Goal: Information Seeking & Learning: Learn about a topic

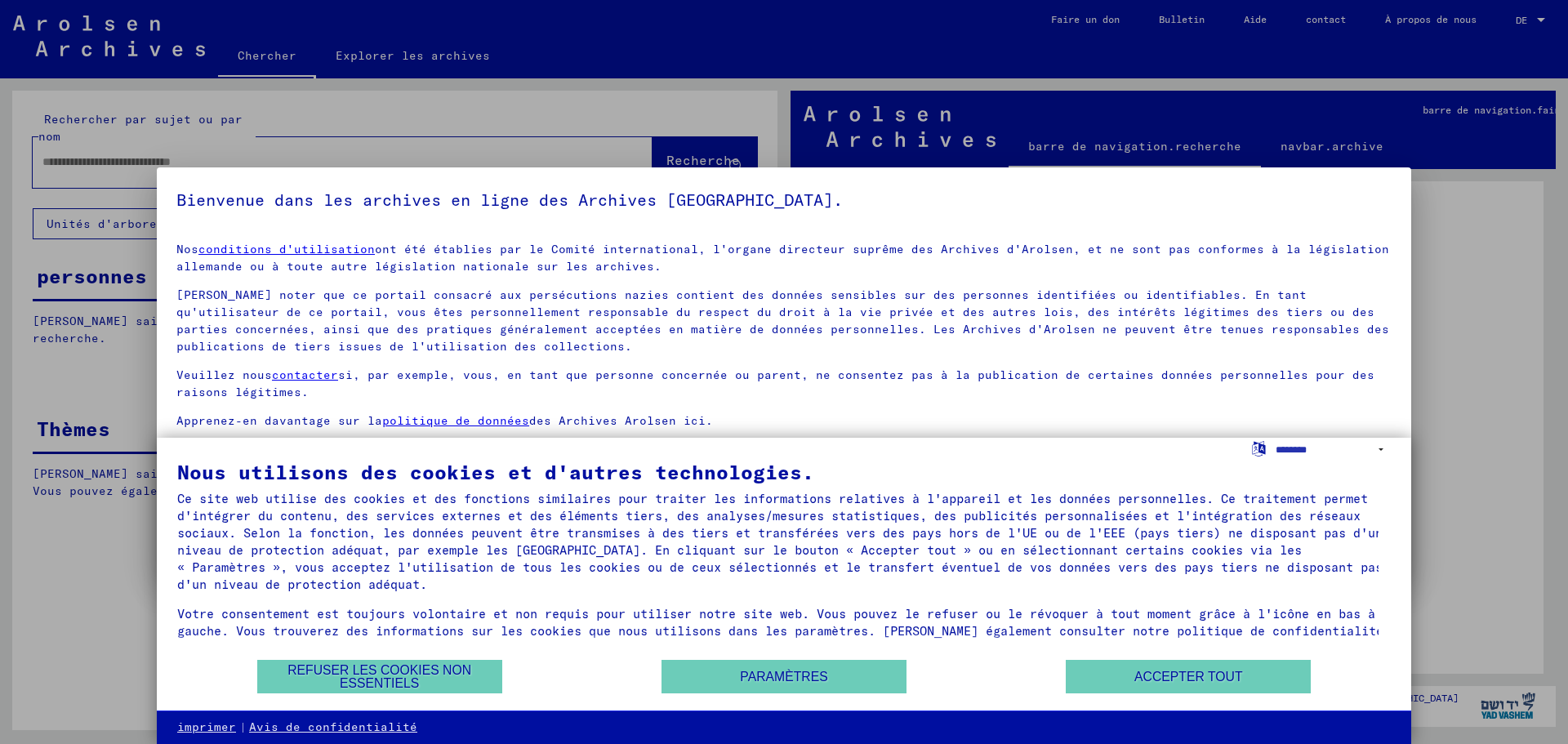
click at [1286, 197] on h5 "Bienvenue dans les archives en ligne des Archives [GEOGRAPHIC_DATA]." at bounding box center [784, 200] width 1215 height 26
click at [1288, 196] on h5 "Bienvenue dans les archives en ligne des Archives [GEOGRAPHIC_DATA]." at bounding box center [784, 200] width 1215 height 26
click at [1292, 193] on h5 "Bienvenue dans les archives en ligne des Archives [GEOGRAPHIC_DATA]." at bounding box center [784, 200] width 1215 height 26
click at [438, 667] on font "Refuser les cookies non essentiels" at bounding box center [379, 676] width 183 height 27
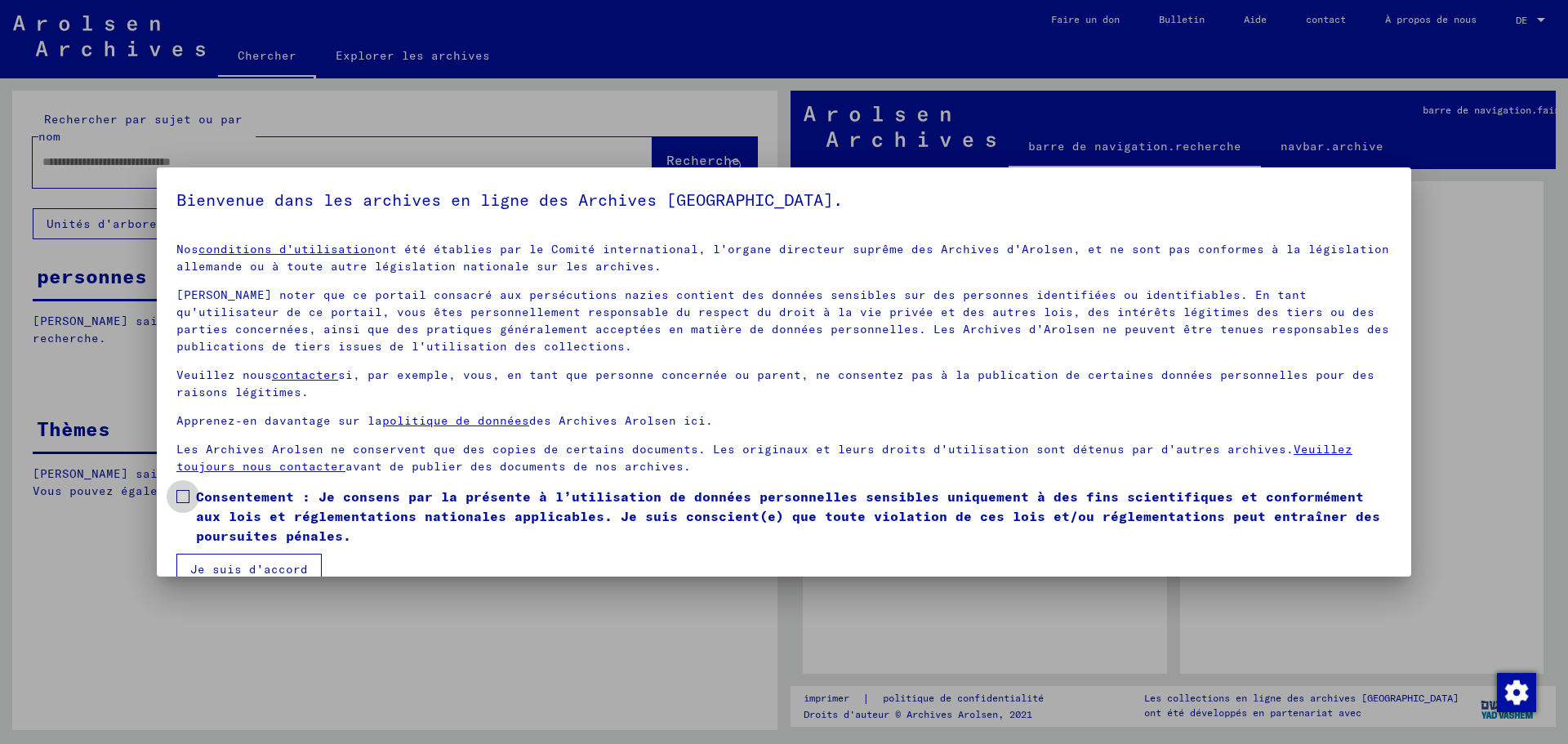
click at [183, 494] on span at bounding box center [183, 496] width 13 height 13
click at [200, 566] on font "Je suis d'accord" at bounding box center [249, 568] width 117 height 15
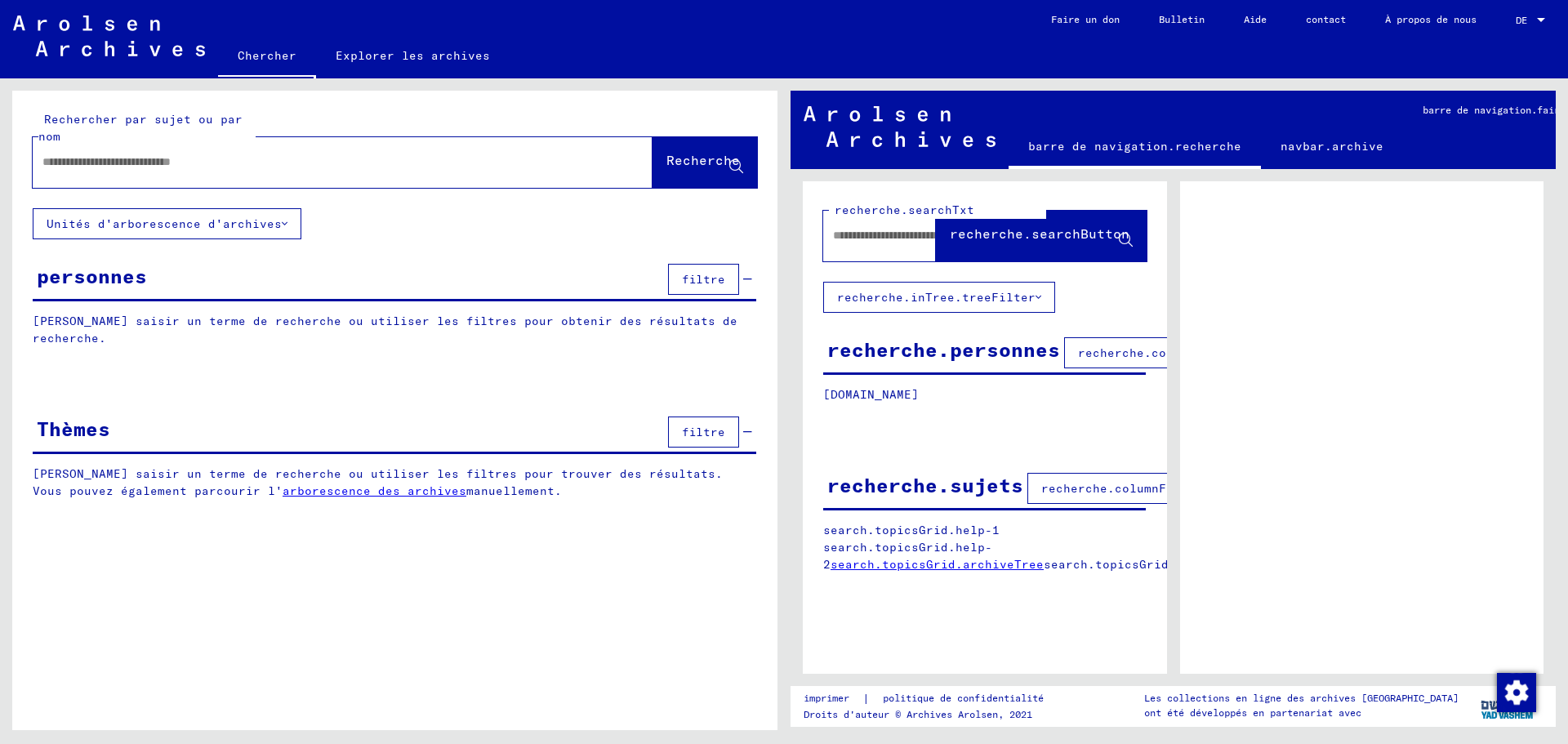
click at [58, 158] on input "text" at bounding box center [328, 163] width 571 height 17
type input "*"
type input "**********"
click at [627, 164] on mat-icon "close" at bounding box center [636, 163] width 20 height 20
click at [72, 161] on input "text" at bounding box center [328, 163] width 571 height 17
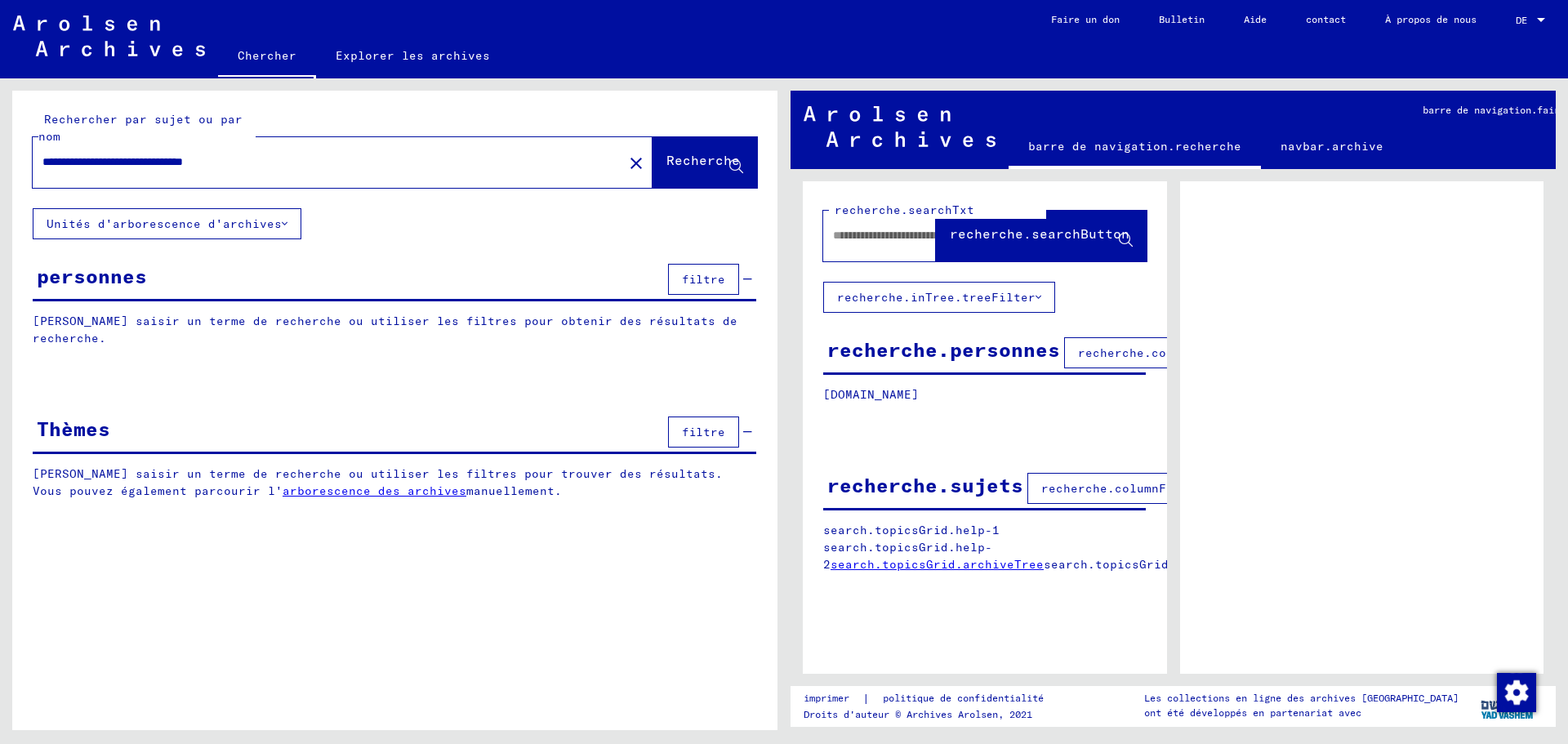
type input "**********"
click at [697, 156] on font "Recherche" at bounding box center [703, 160] width 74 height 17
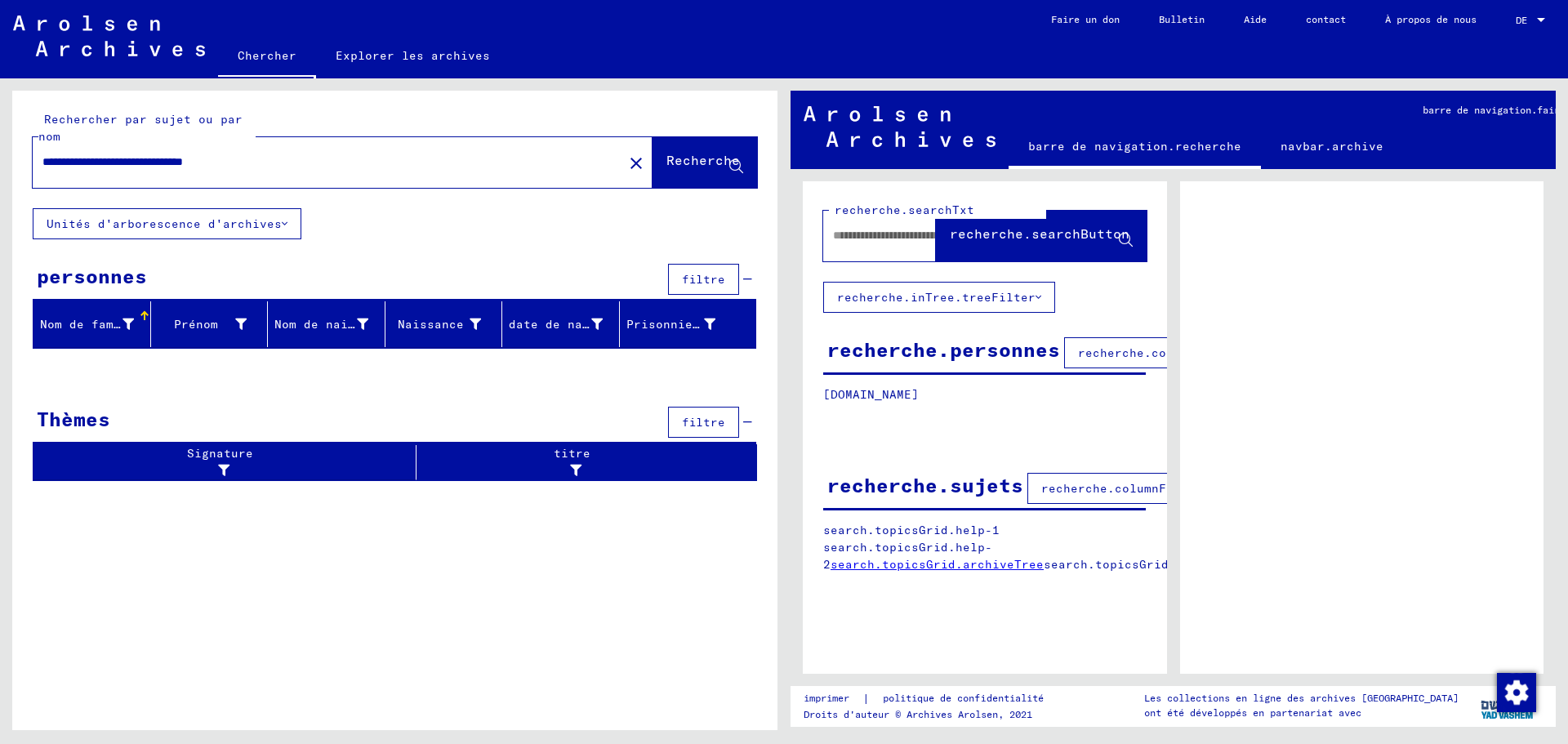
click at [82, 328] on font "Nom de famille" at bounding box center [91, 324] width 103 height 15
click at [65, 369] on div at bounding box center [395, 371] width 765 height 20
click at [117, 362] on div at bounding box center [395, 371] width 765 height 20
click at [125, 323] on font "Nom de famille" at bounding box center [91, 324] width 103 height 15
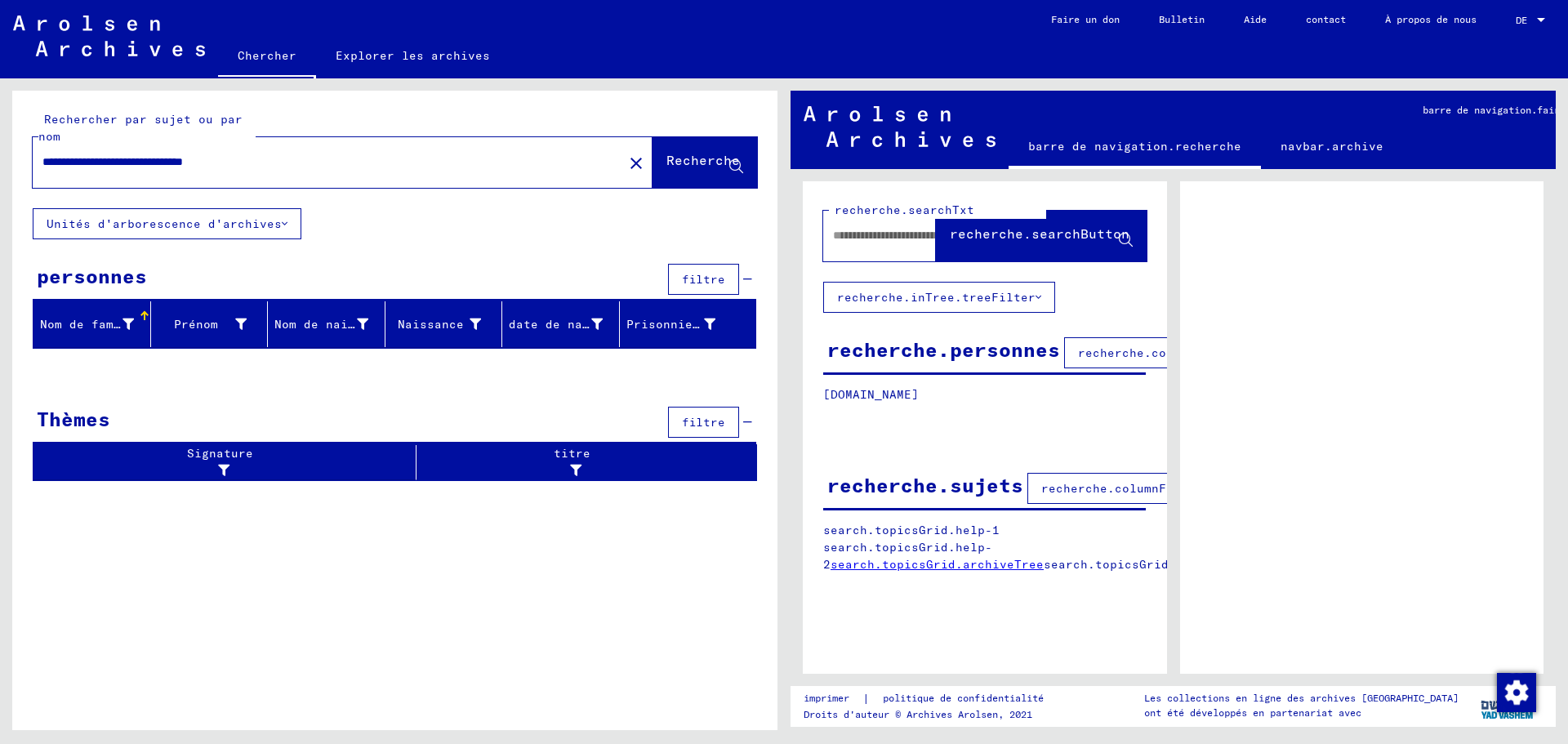
click at [152, 240] on div "**********" at bounding box center [395, 292] width 765 height 403
click at [541, 333] on div "date de naissance" at bounding box center [566, 324] width 115 height 26
click at [76, 288] on font "personnes" at bounding box center [91, 276] width 110 height 24
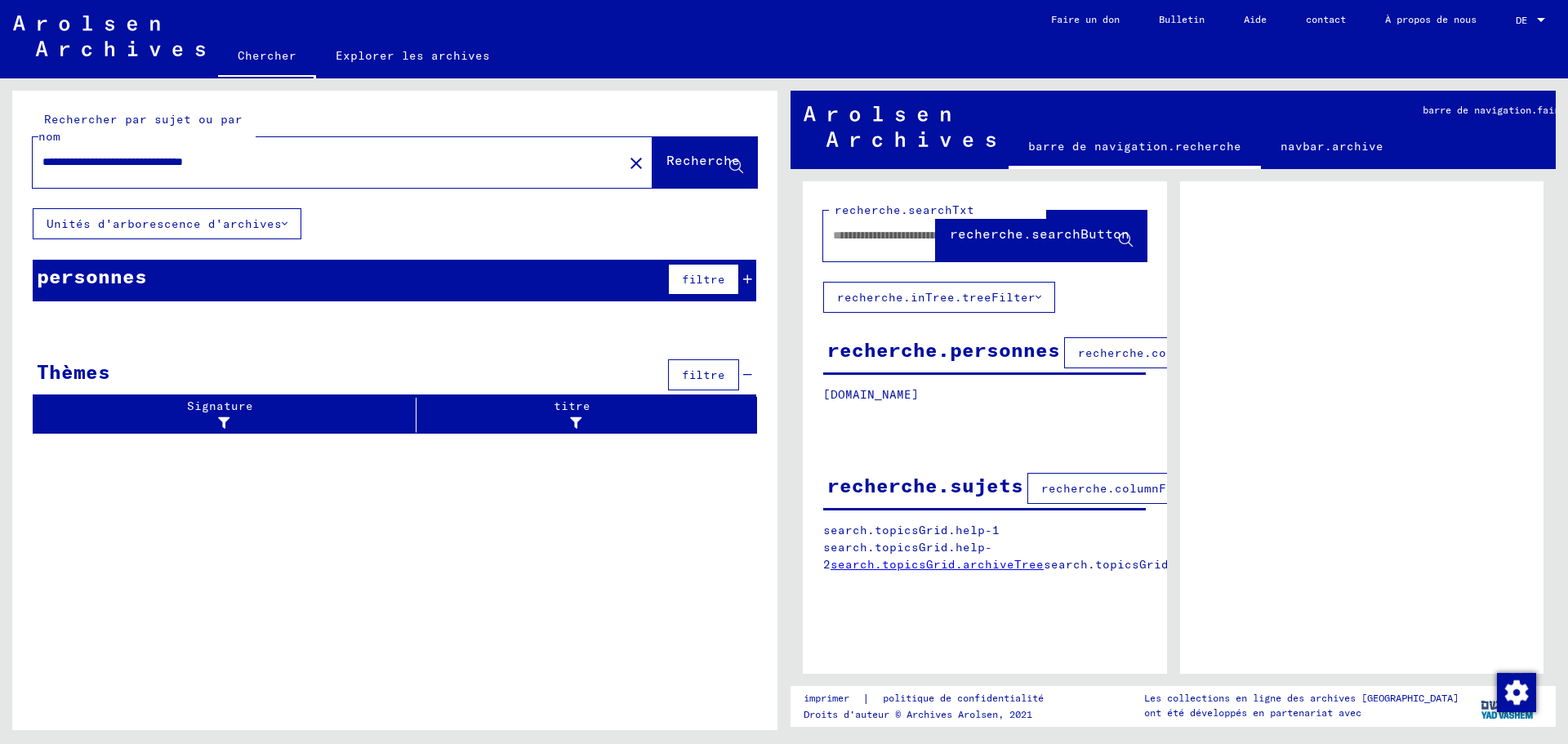
click at [45, 323] on font "Nom de famille" at bounding box center [91, 324] width 103 height 15
click at [52, 310] on mat-header-cell "Nom de famille" at bounding box center [92, 324] width 117 height 46
click at [156, 277] on div "personnes filtre" at bounding box center [395, 281] width 724 height 42
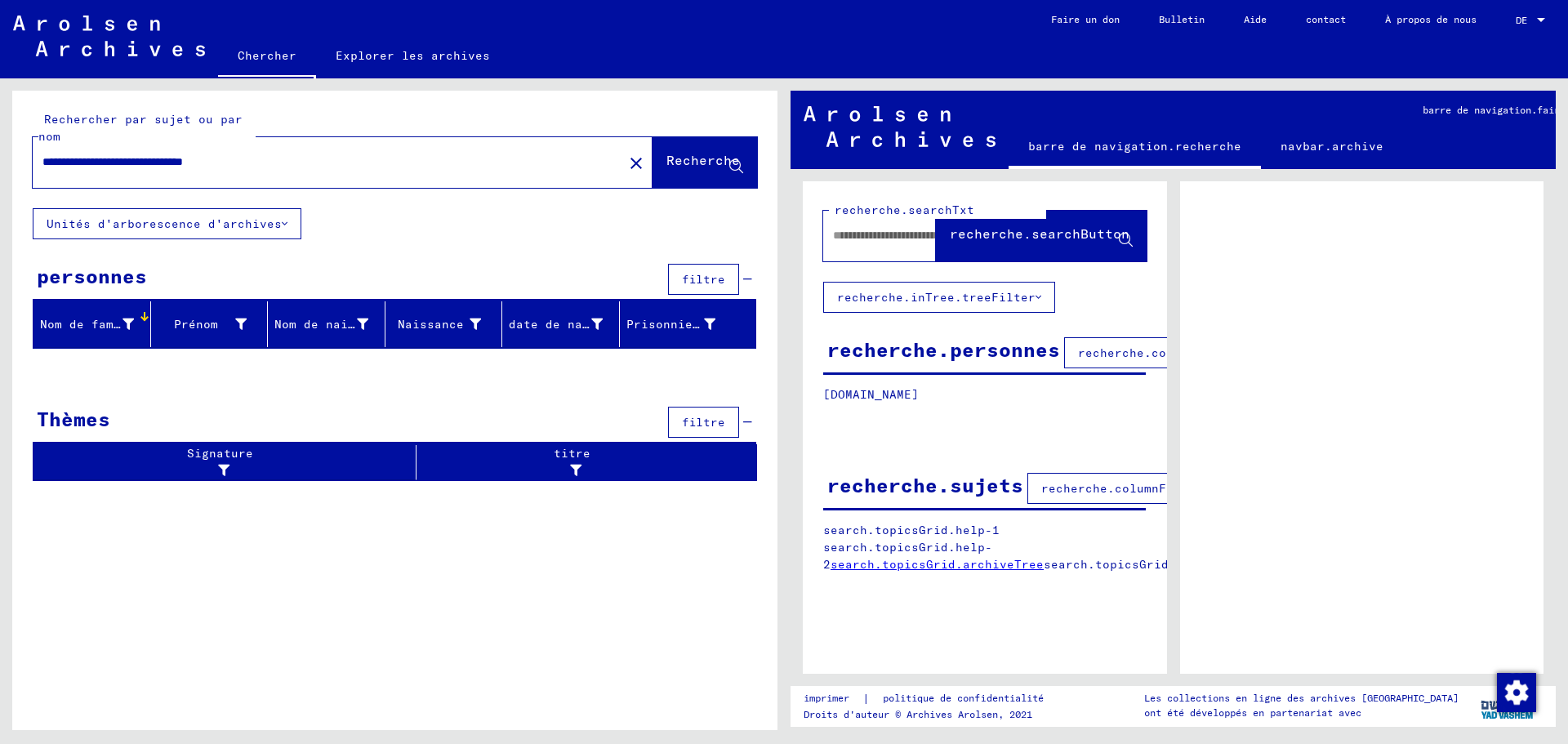
click at [156, 277] on div "personnes filtre" at bounding box center [395, 281] width 724 height 42
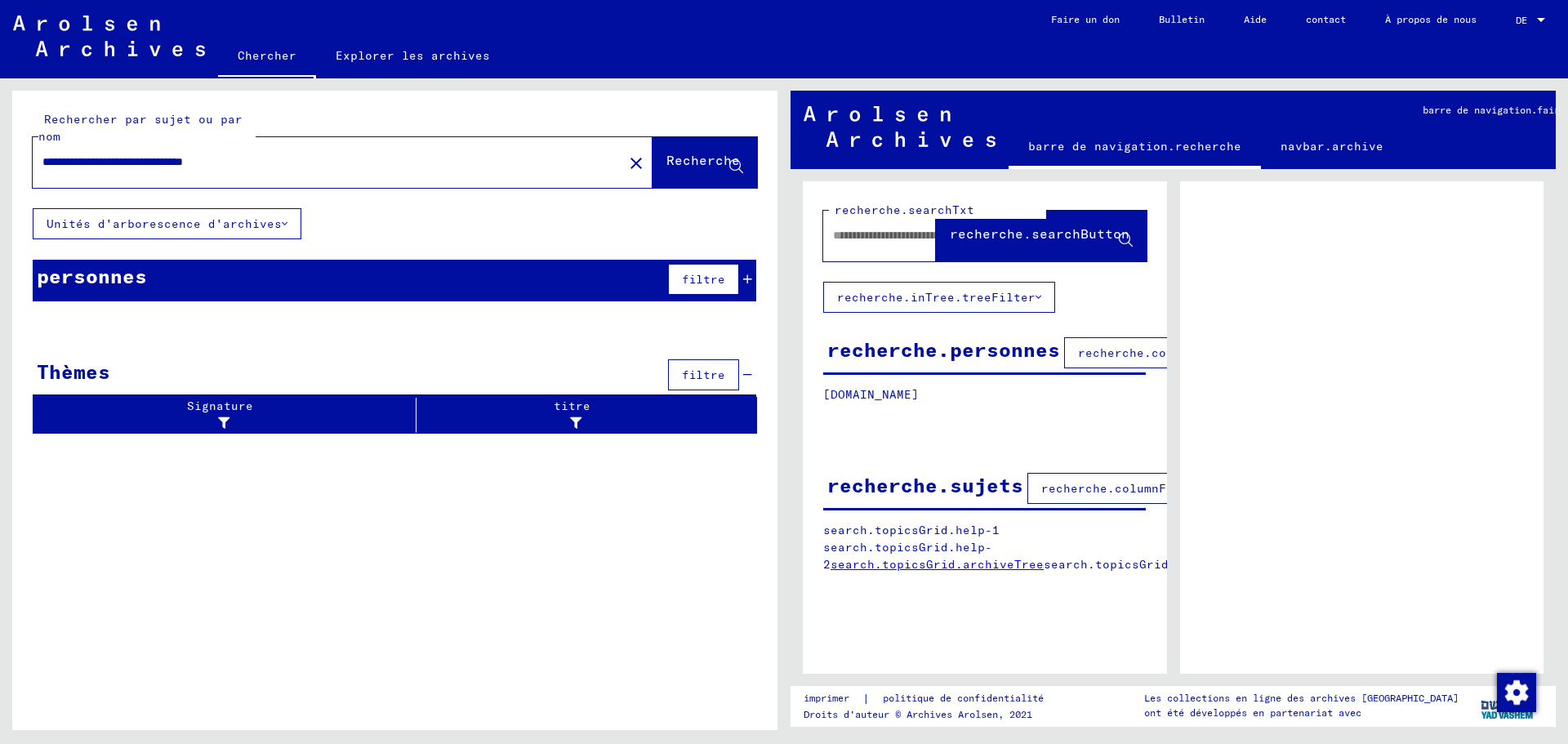
click at [63, 319] on font "Nom de famille" at bounding box center [91, 324] width 103 height 15
click at [63, 320] on font "Nom de famille" at bounding box center [91, 327] width 103 height 15
click at [46, 321] on font "Nom de famille" at bounding box center [91, 327] width 103 height 15
click at [716, 278] on font "filtre" at bounding box center [704, 279] width 43 height 15
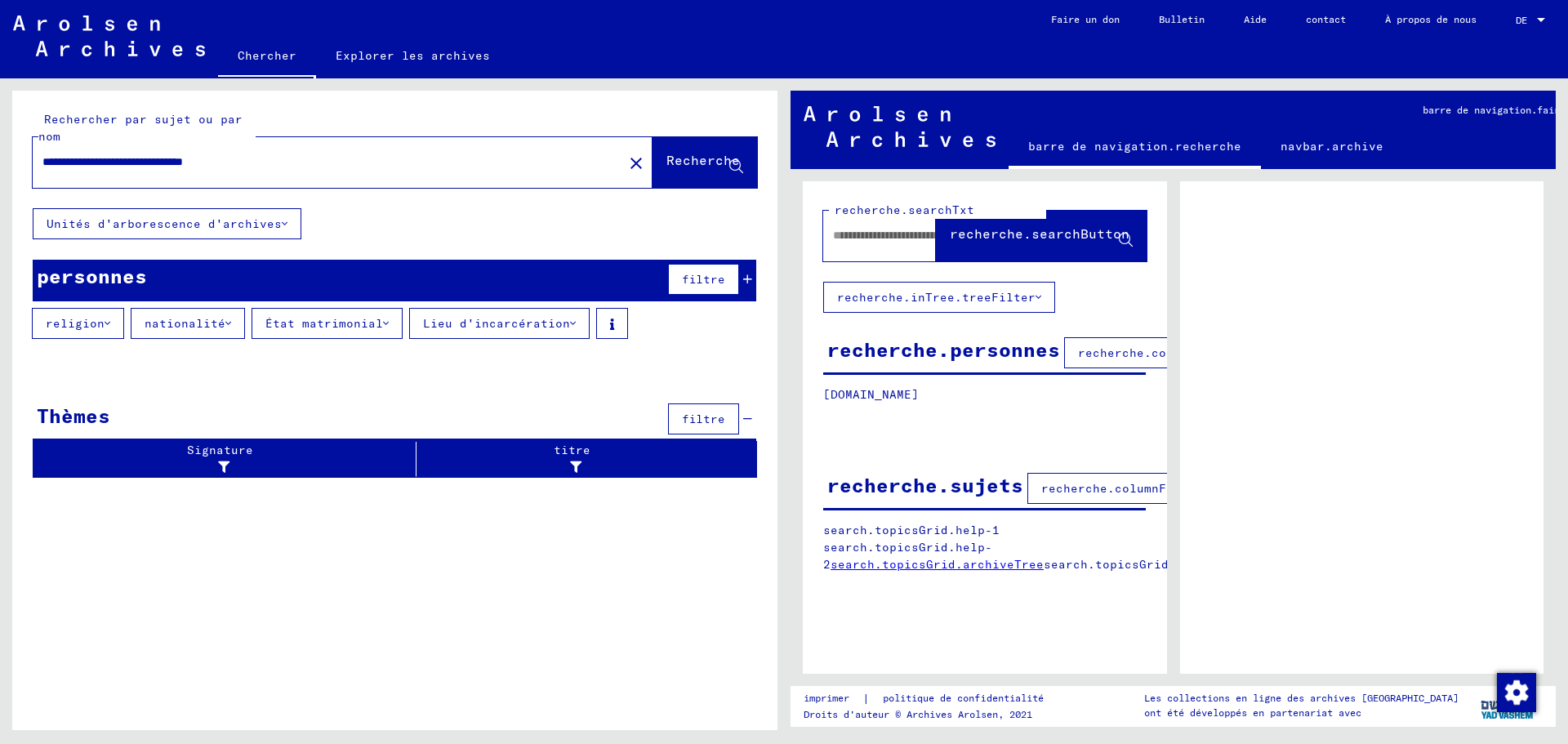
click at [183, 340] on div "religion nationalité État matrimonial Lieu d'incarcération" at bounding box center [395, 326] width 765 height 37
click at [198, 332] on button "nationalité" at bounding box center [188, 323] width 115 height 31
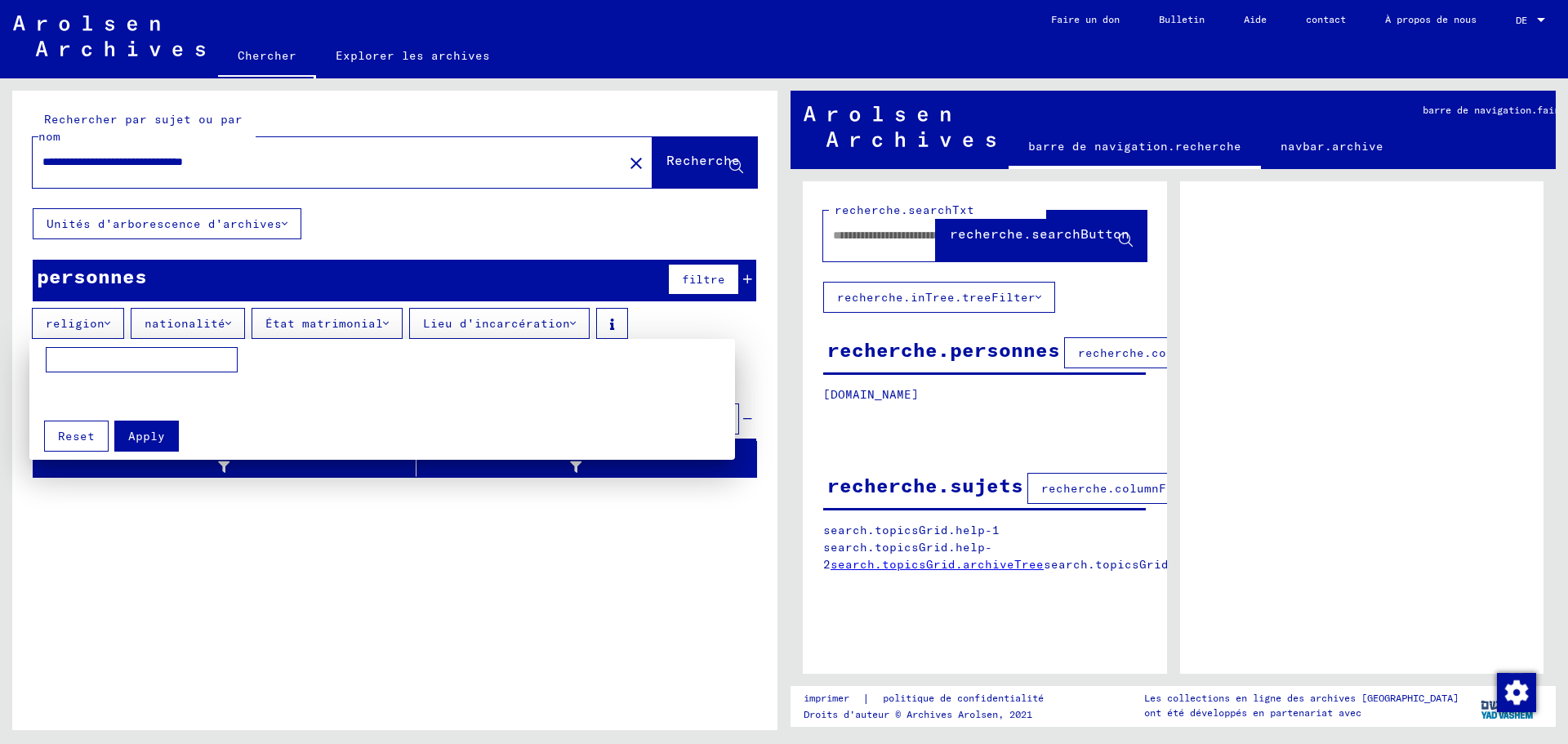
click at [198, 332] on div at bounding box center [784, 372] width 1568 height 744
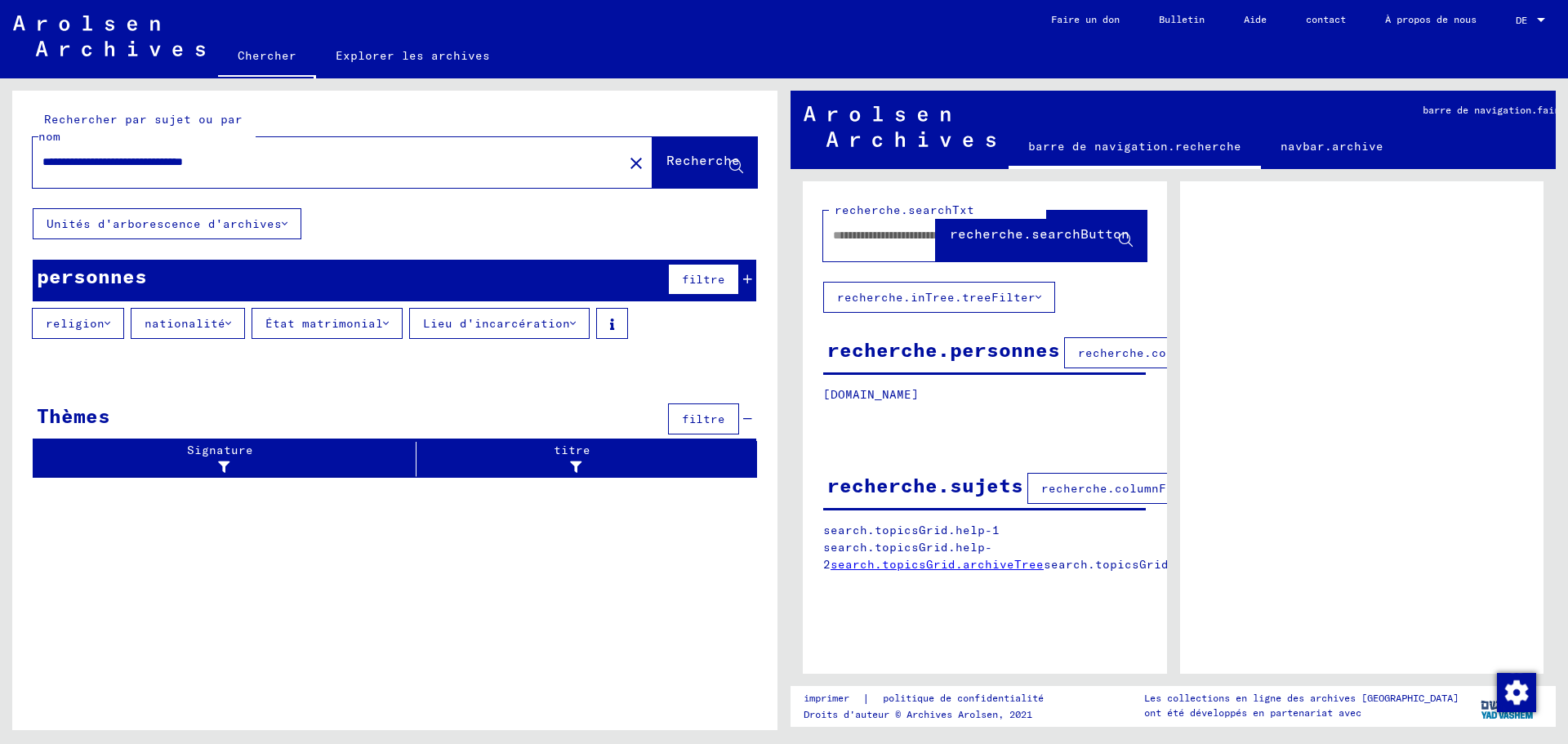
click at [199, 332] on button "nationalité" at bounding box center [188, 323] width 115 height 31
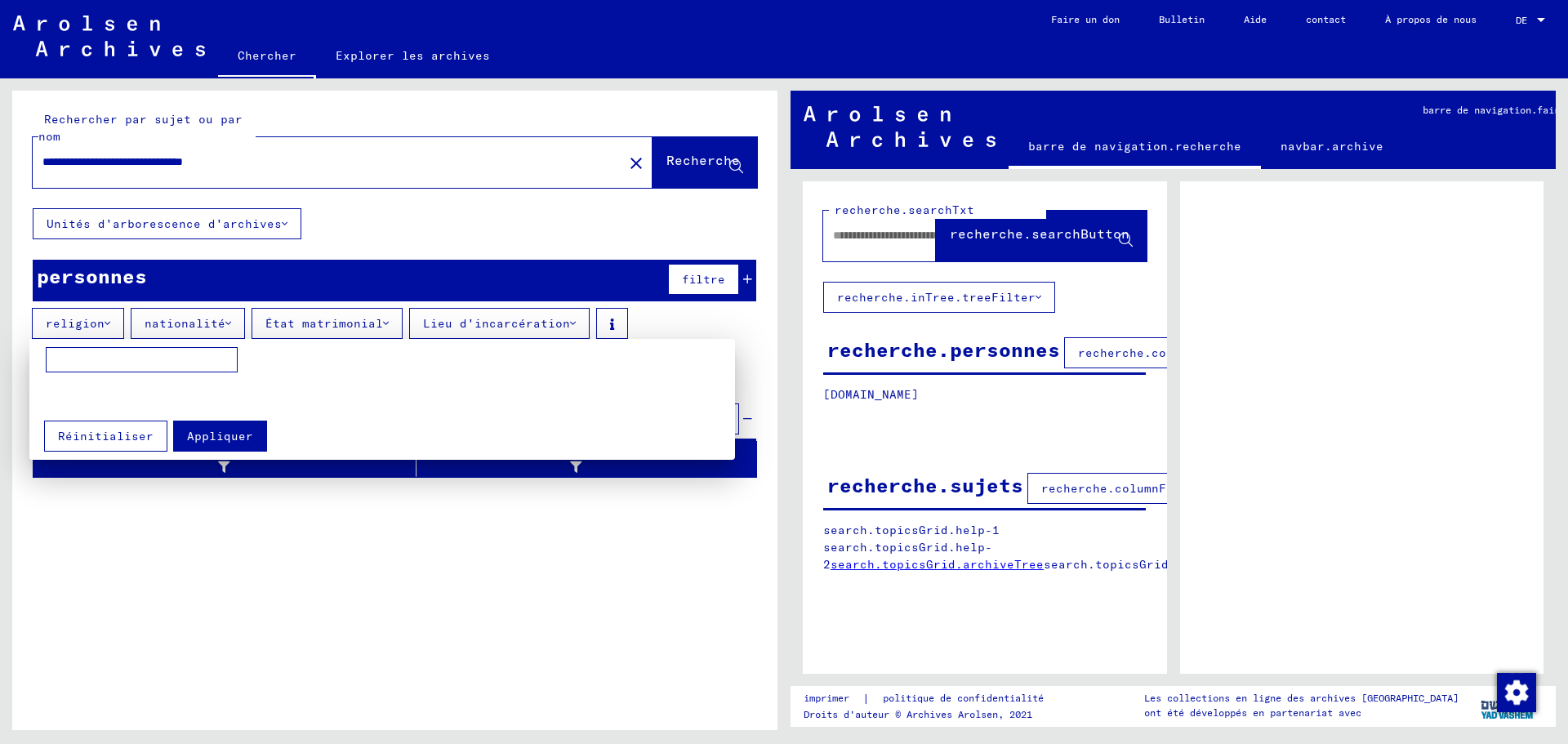
click at [65, 362] on input at bounding box center [142, 360] width 192 height 26
type input "*********"
click at [73, 331] on div at bounding box center [784, 372] width 1568 height 744
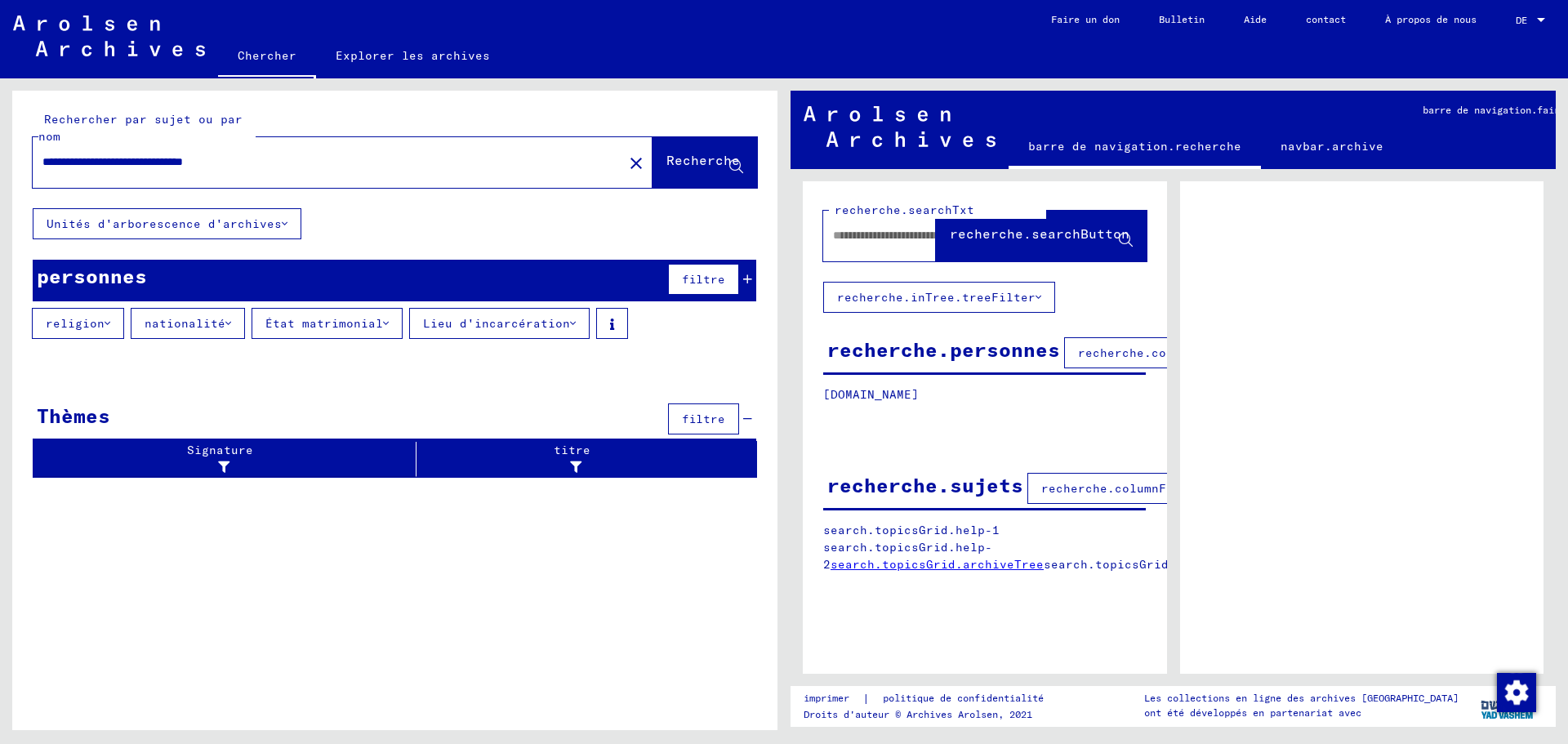
click at [73, 331] on button "religion" at bounding box center [78, 323] width 92 height 31
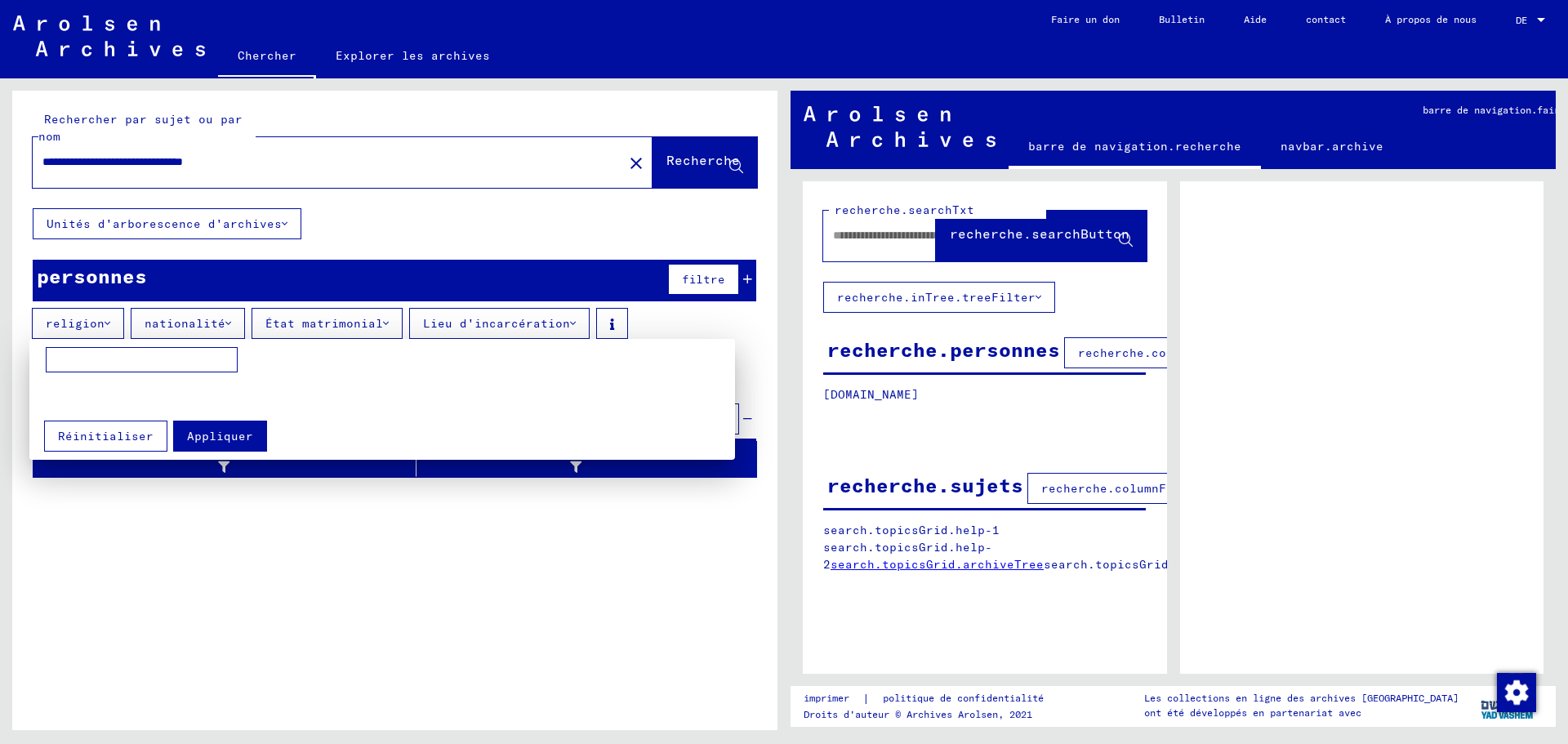
click at [53, 359] on input at bounding box center [142, 360] width 192 height 26
type input "**********"
click at [296, 321] on div at bounding box center [784, 372] width 1568 height 744
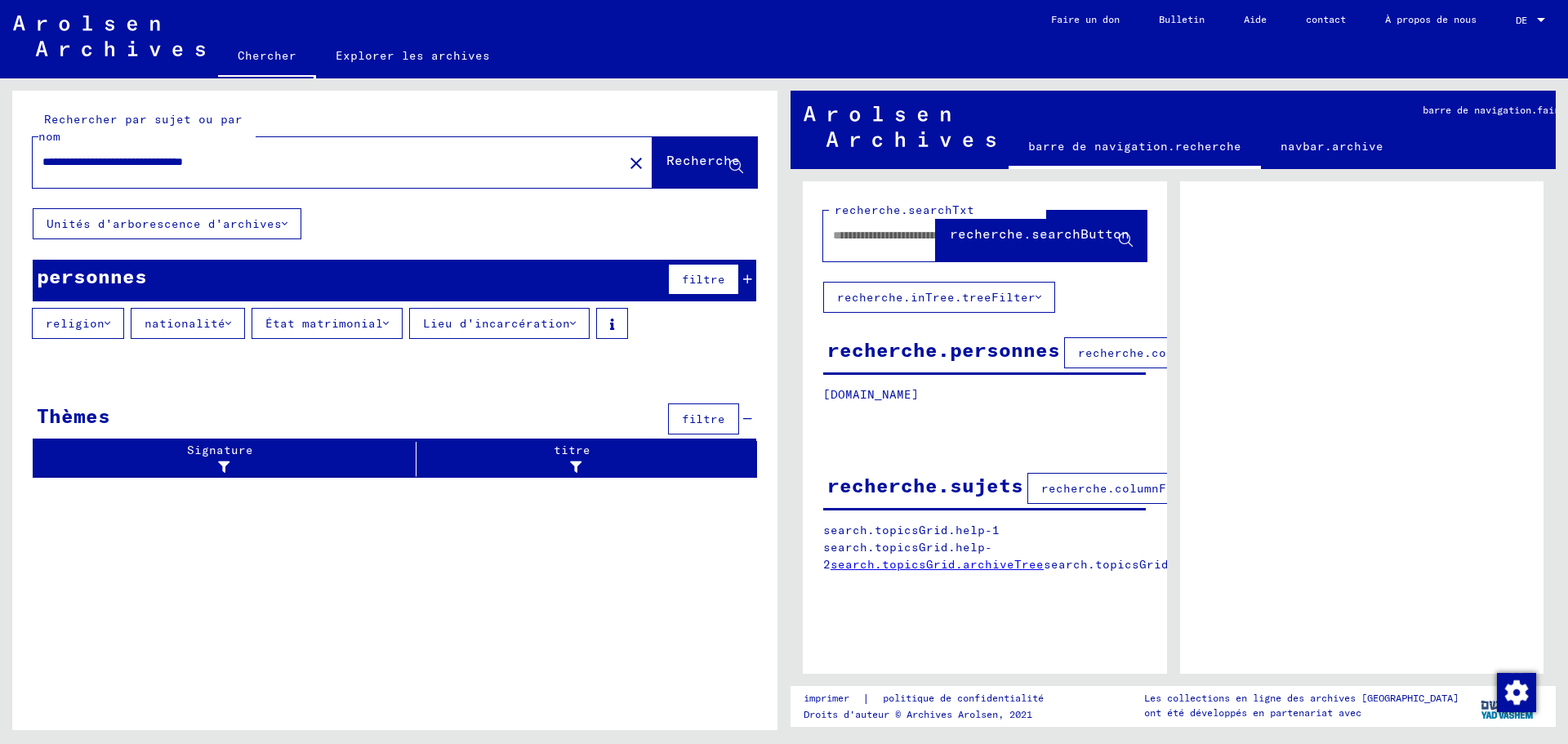
click at [296, 331] on button "État matrimonial" at bounding box center [327, 323] width 151 height 31
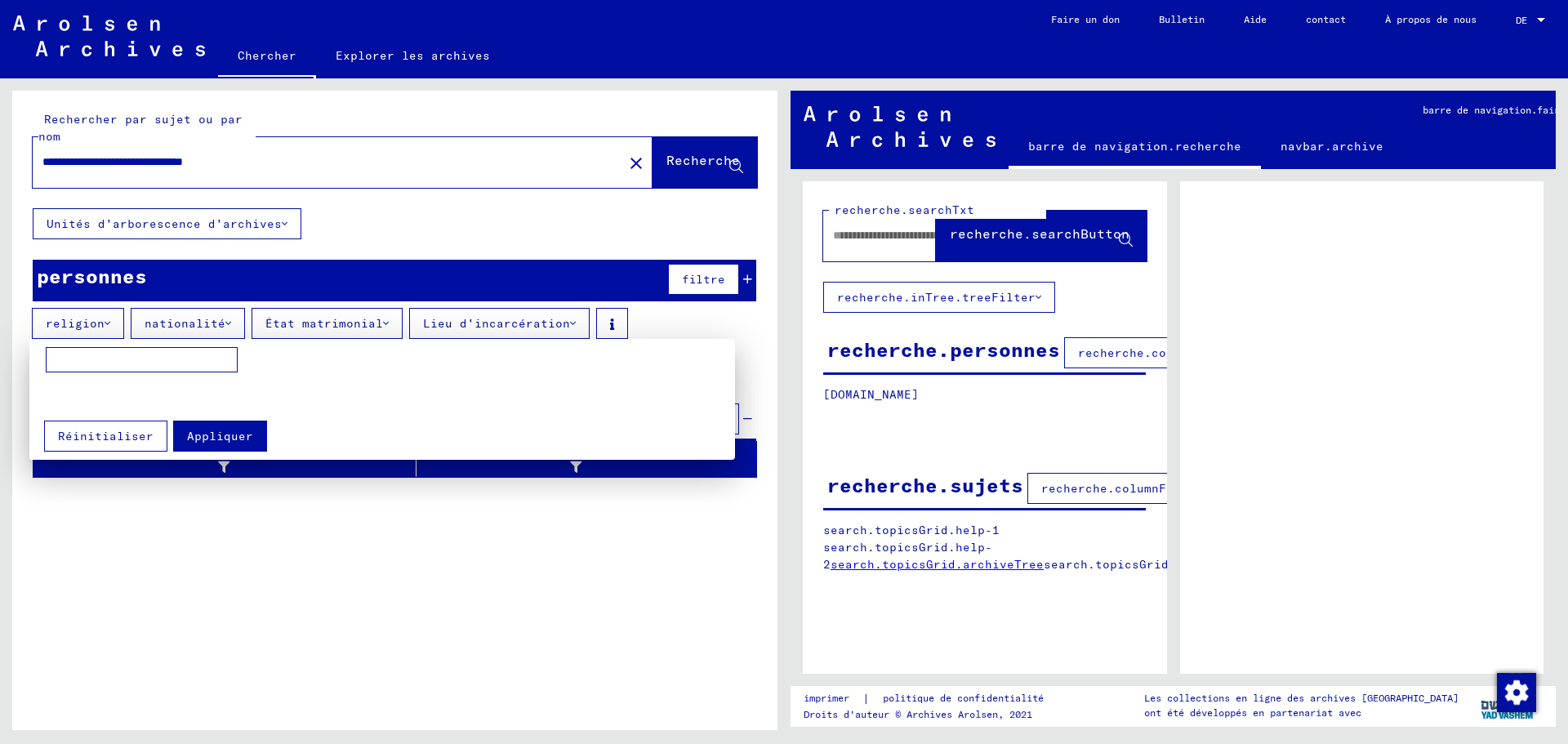
click at [84, 360] on input at bounding box center [142, 360] width 192 height 26
type input "**********"
click at [476, 327] on div at bounding box center [784, 372] width 1568 height 744
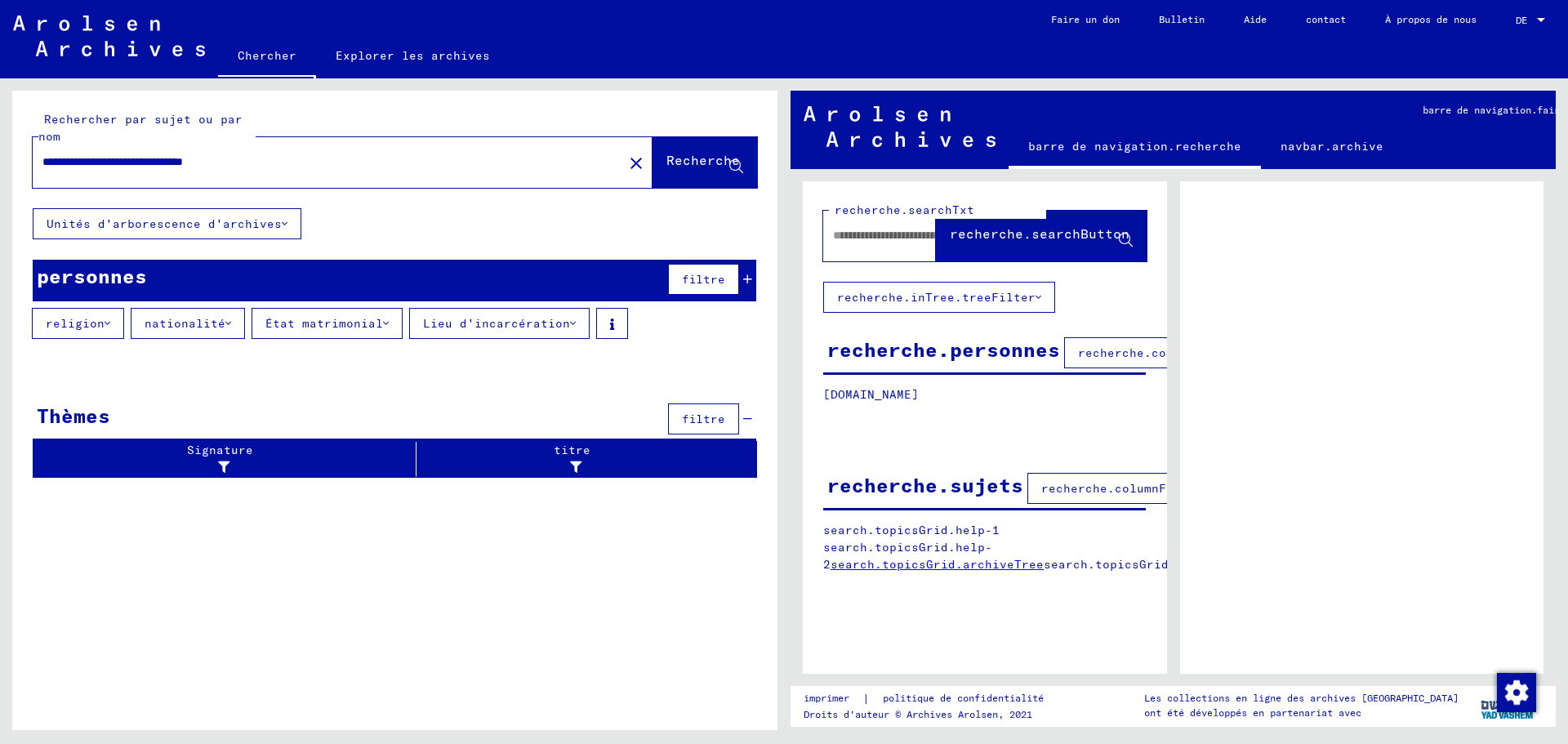
click at [476, 327] on font "Lieu d'incarcération" at bounding box center [496, 323] width 147 height 15
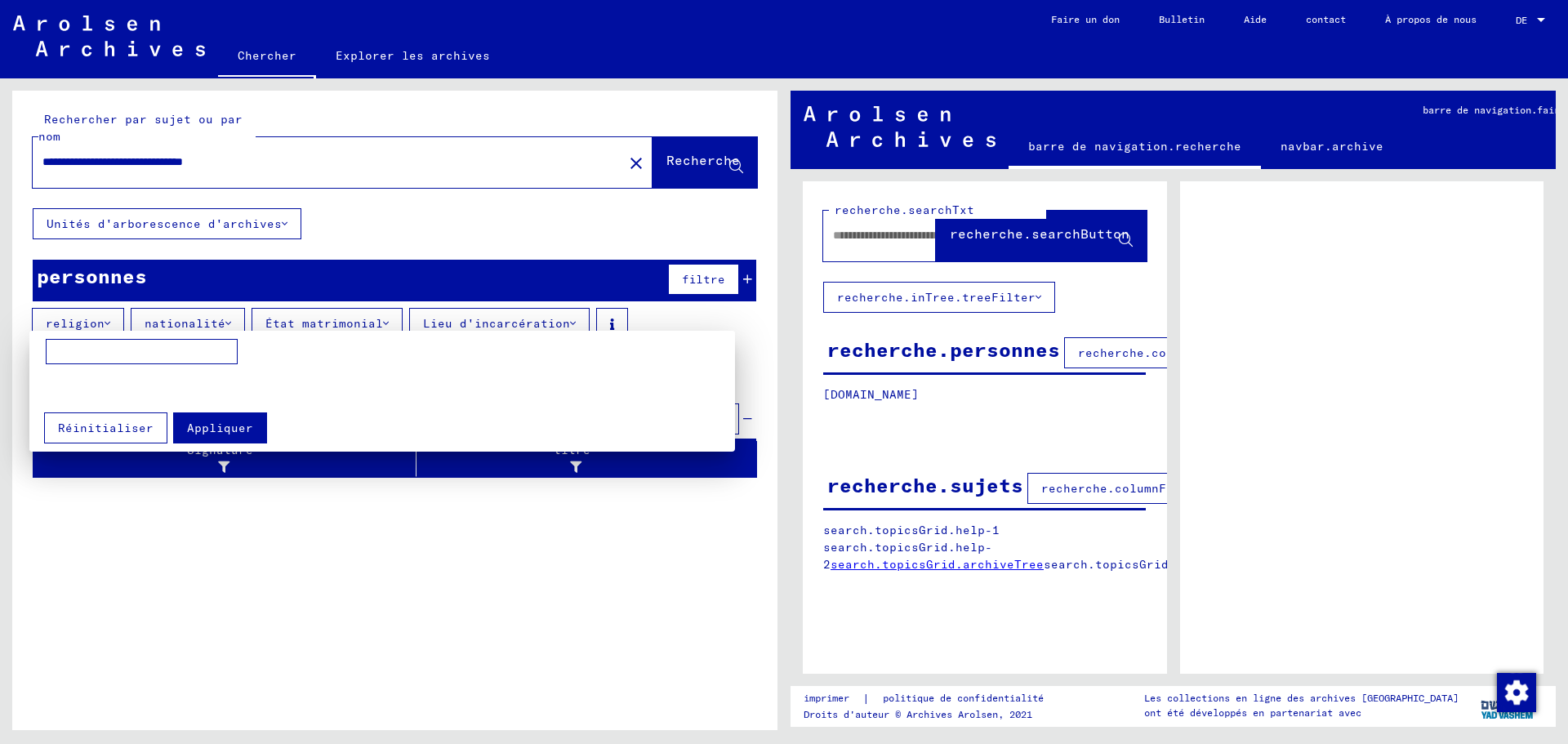
click at [53, 350] on input at bounding box center [142, 352] width 192 height 26
type input "**********"
click at [120, 426] on font "Réinitialiser" at bounding box center [106, 428] width 96 height 15
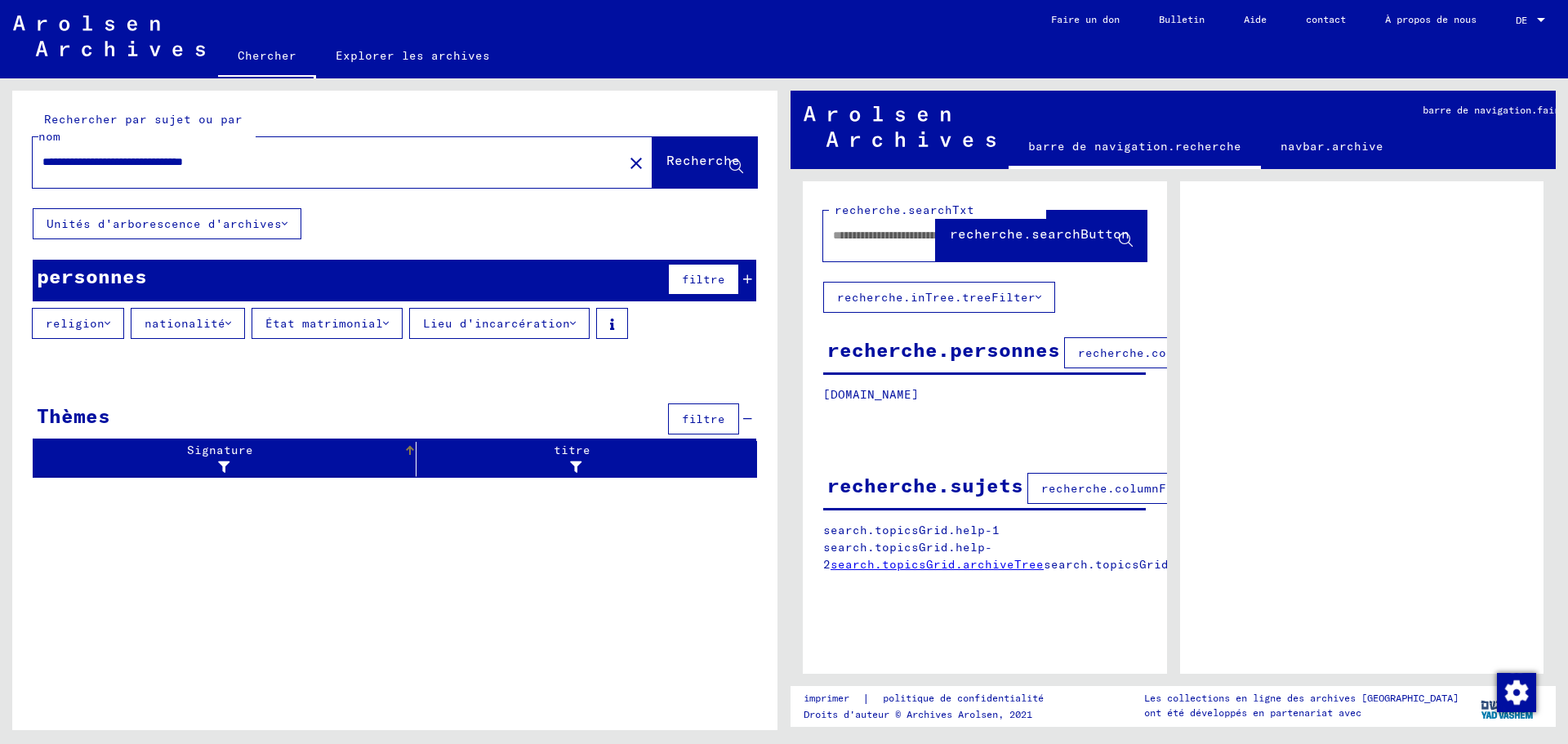
click at [259, 453] on div "Signature" at bounding box center [222, 458] width 363 height 34
click at [251, 469] on div at bounding box center [219, 468] width 359 height 17
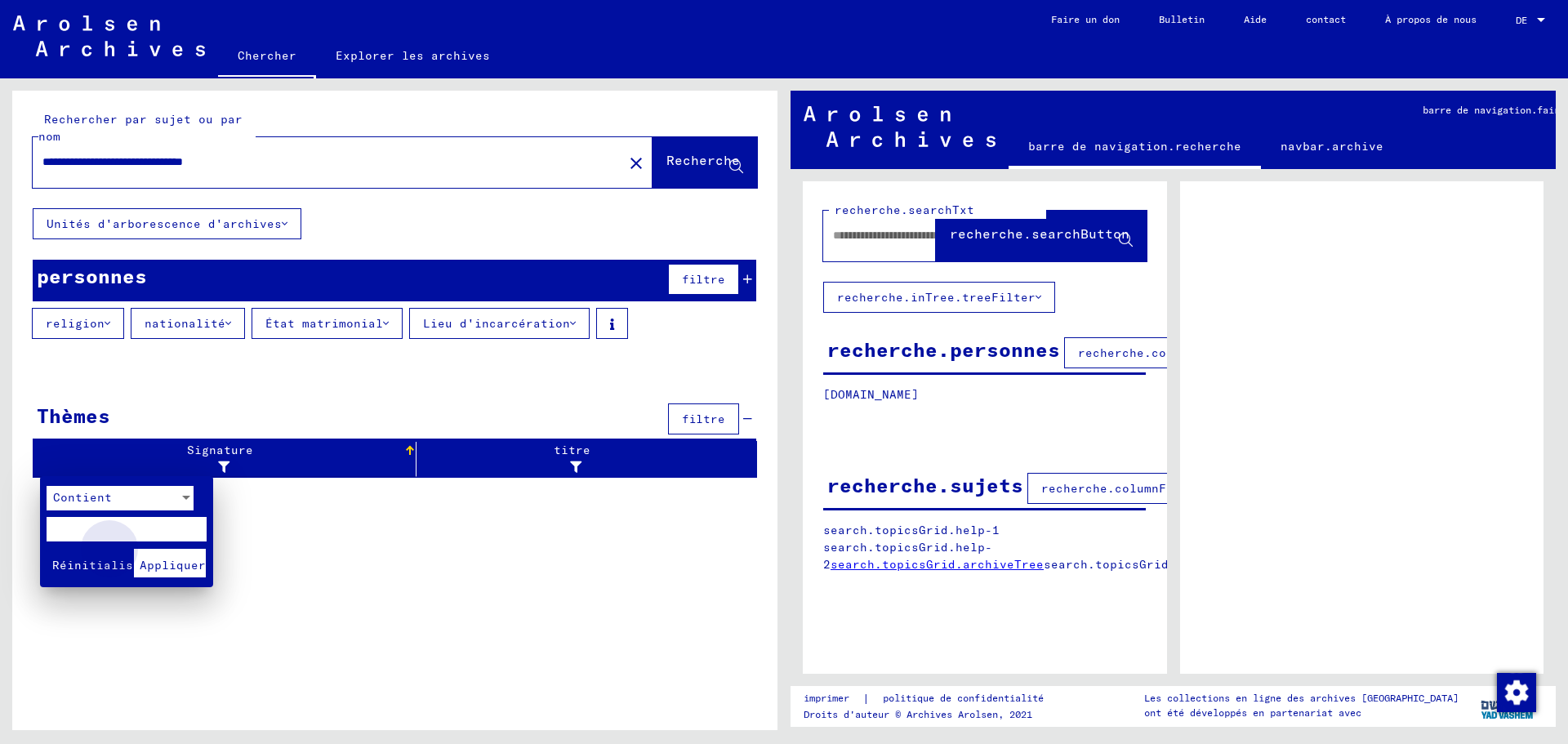
click at [181, 558] on font "Appliquer" at bounding box center [173, 565] width 66 height 15
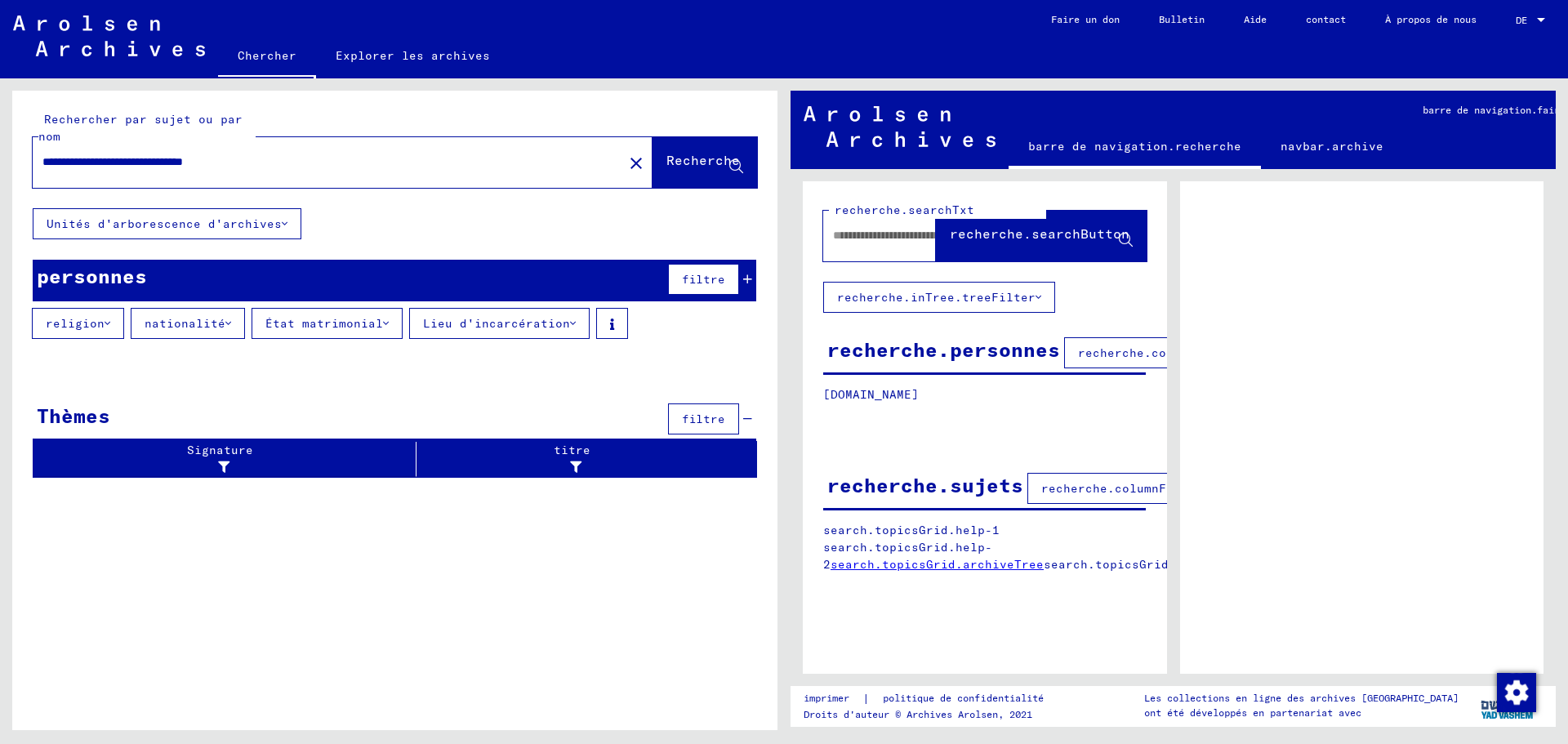
click at [699, 419] on font "filtre" at bounding box center [704, 419] width 43 height 15
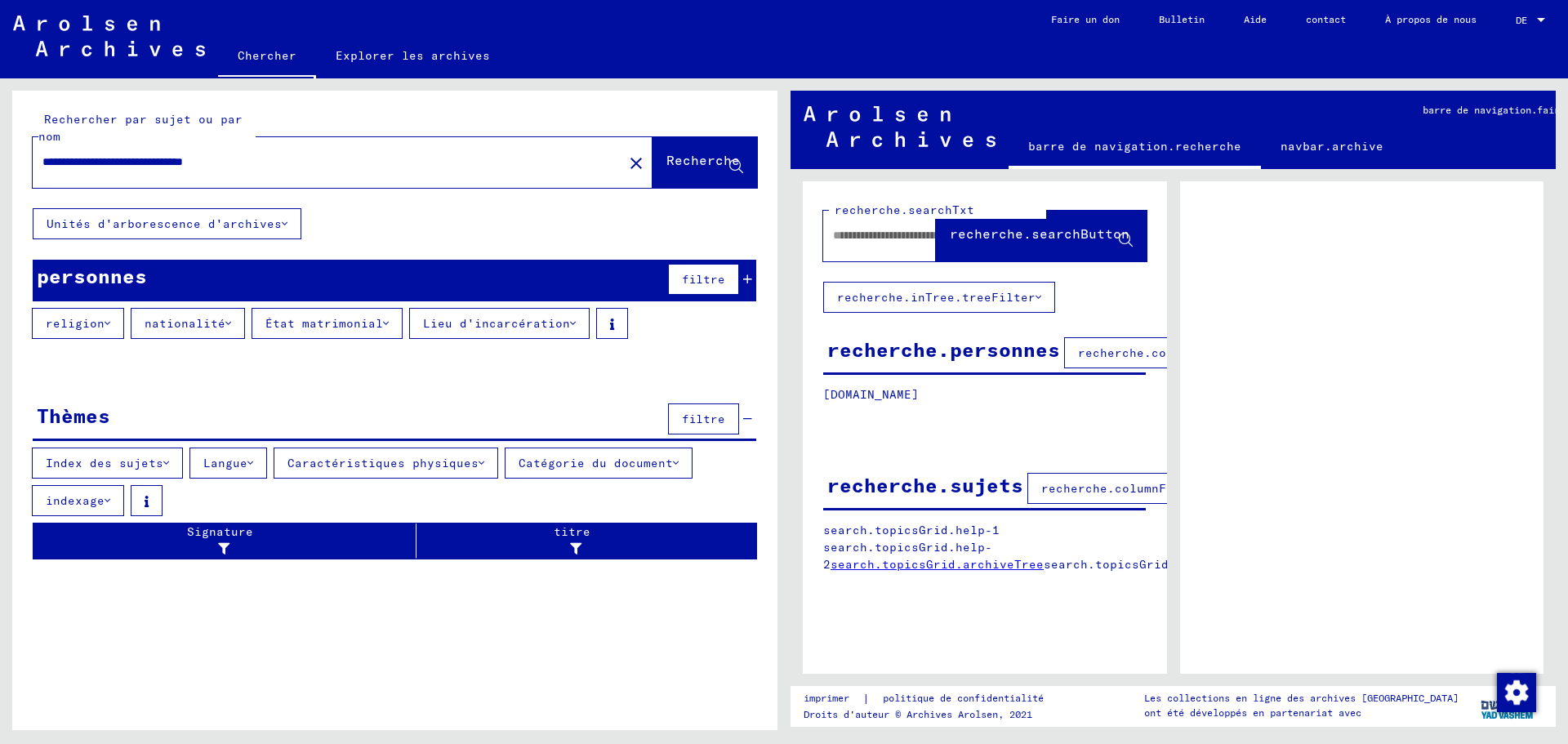
click at [225, 465] on font "Langue" at bounding box center [225, 462] width 44 height 15
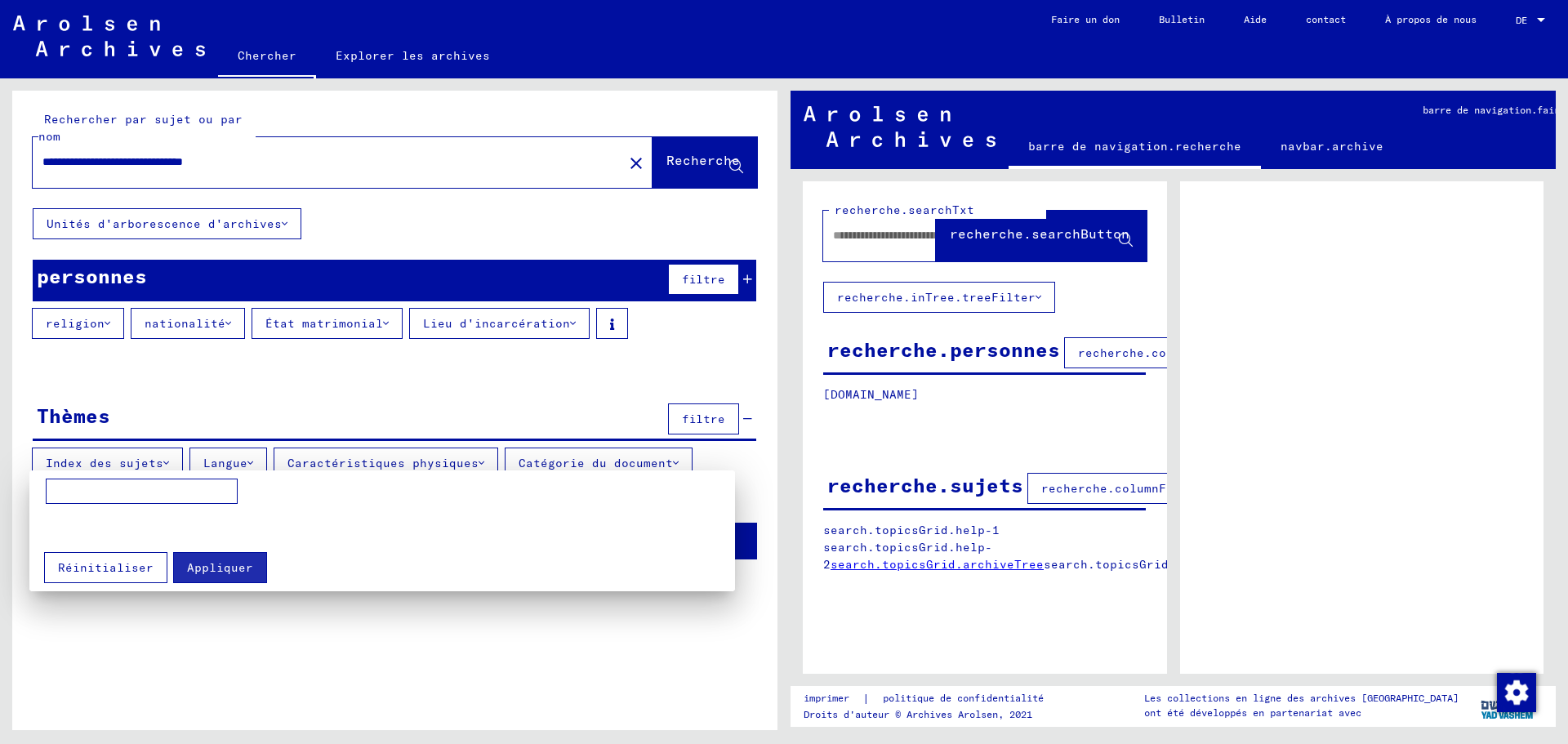
click at [104, 463] on div at bounding box center [784, 372] width 1568 height 744
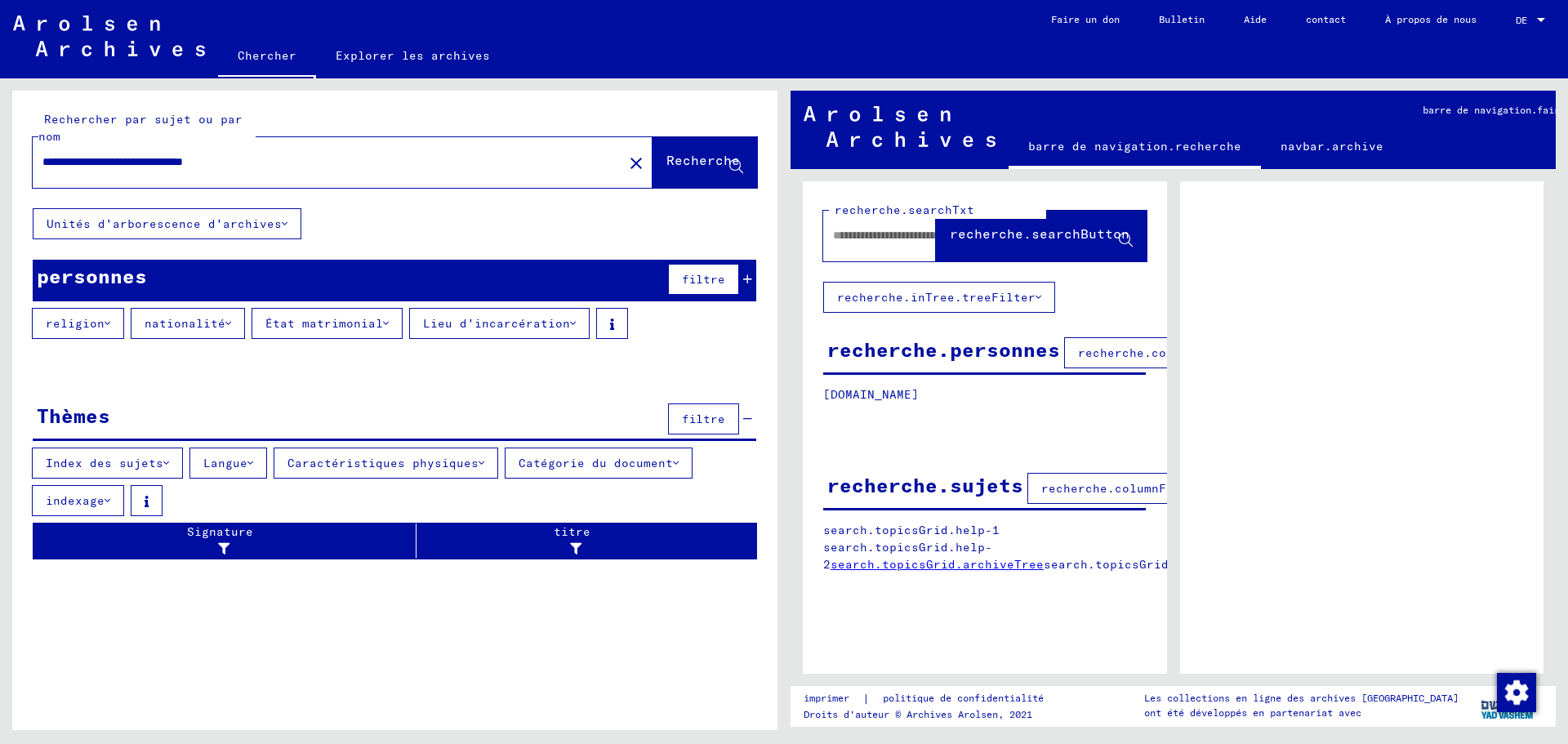
click at [224, 462] on font "Langue" at bounding box center [225, 462] width 44 height 15
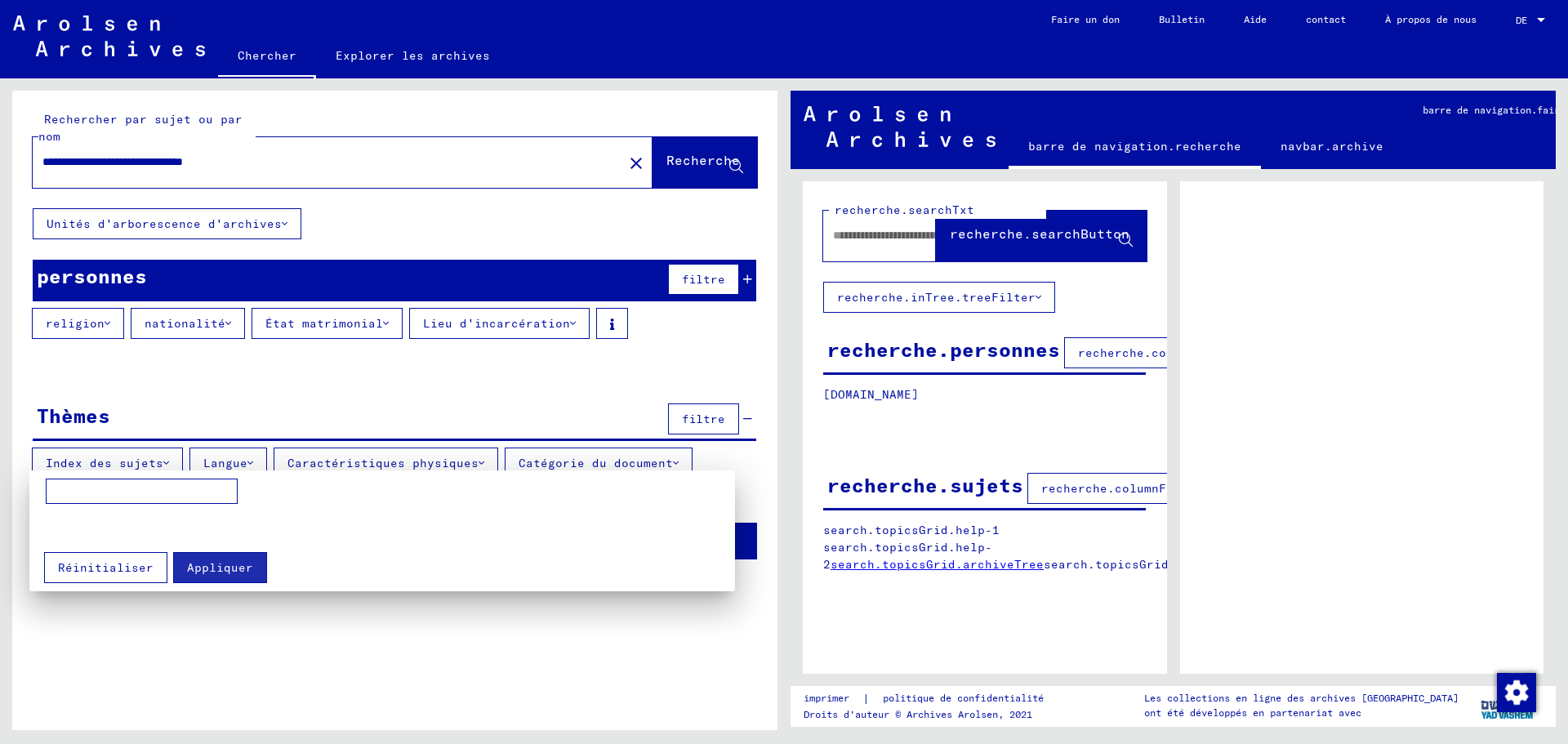
click at [91, 496] on input at bounding box center [142, 492] width 192 height 26
type input "********"
click at [375, 461] on div at bounding box center [784, 372] width 1568 height 744
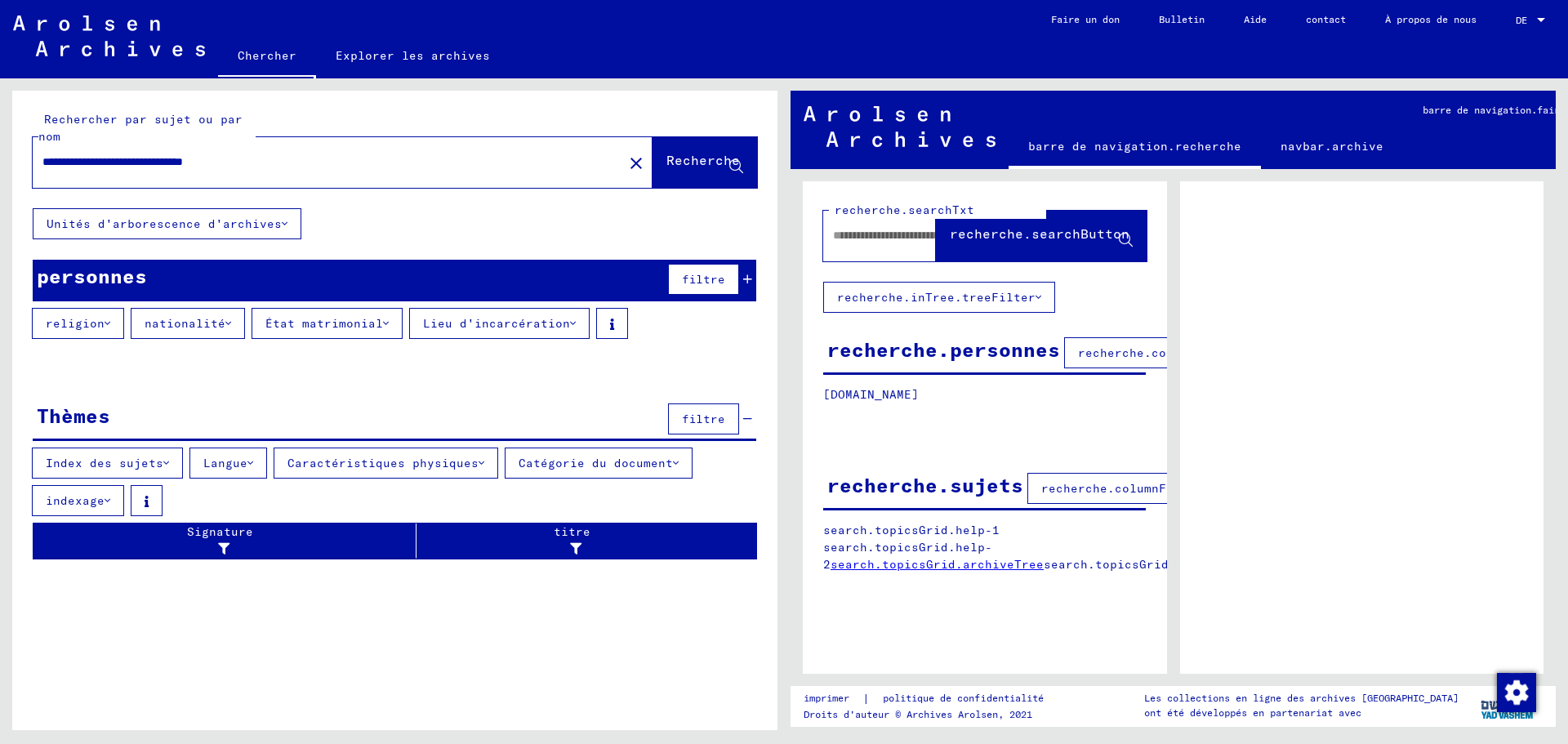
click at [378, 460] on font "Caractéristiques physiques" at bounding box center [383, 462] width 191 height 15
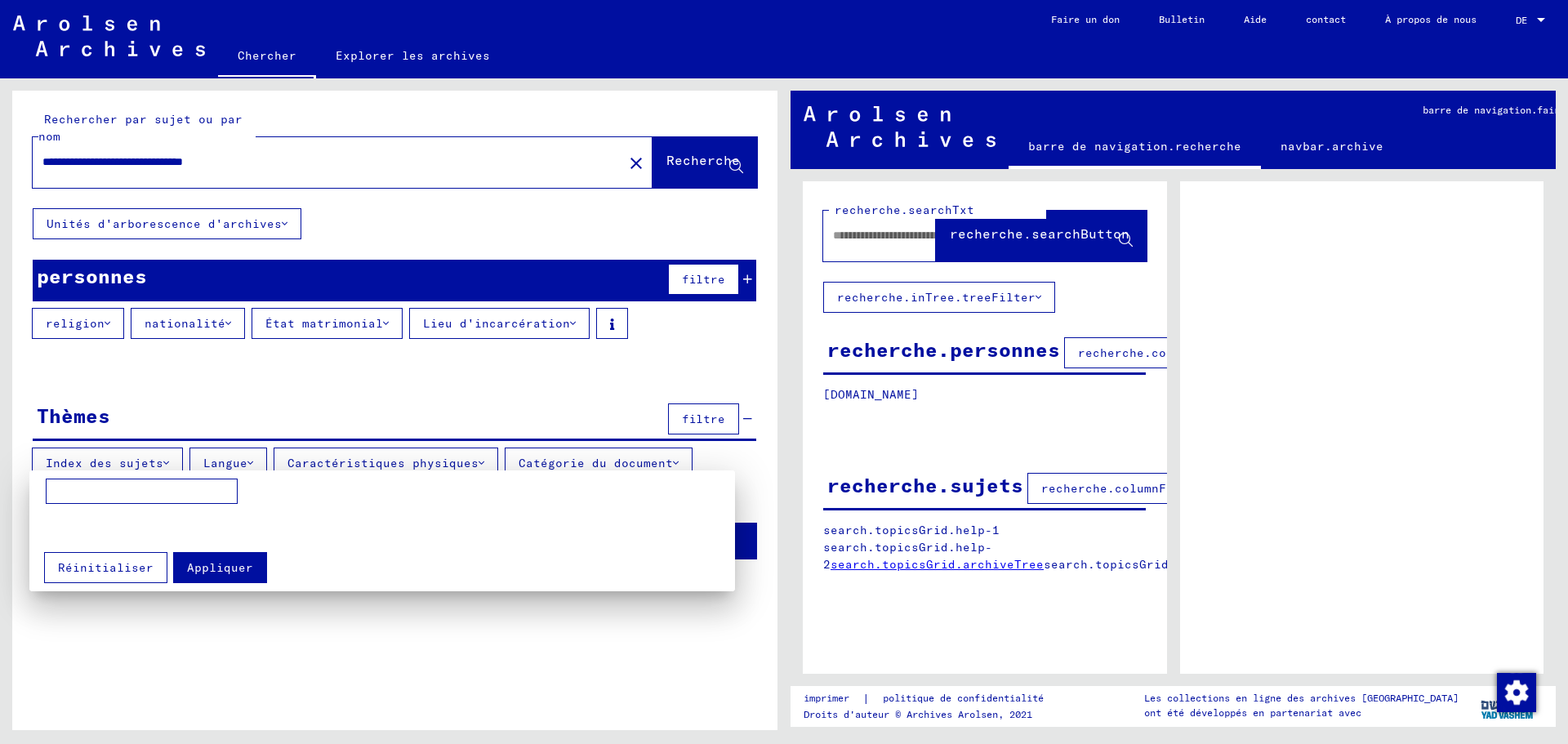
click at [50, 488] on input at bounding box center [142, 492] width 192 height 26
type input "*****"
click at [552, 464] on div at bounding box center [784, 372] width 1568 height 744
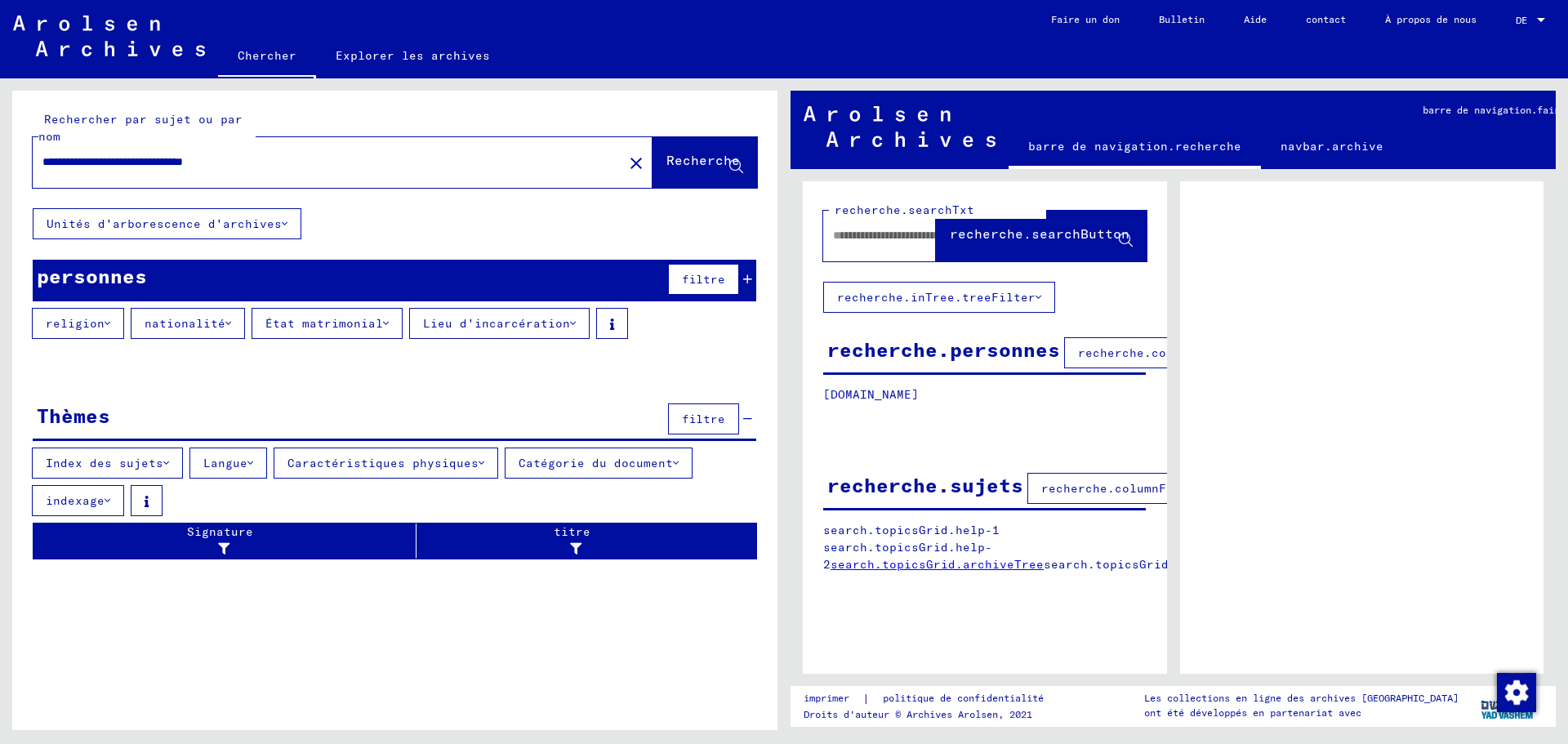
click at [552, 462] on font "Catégorie du document" at bounding box center [596, 462] width 155 height 15
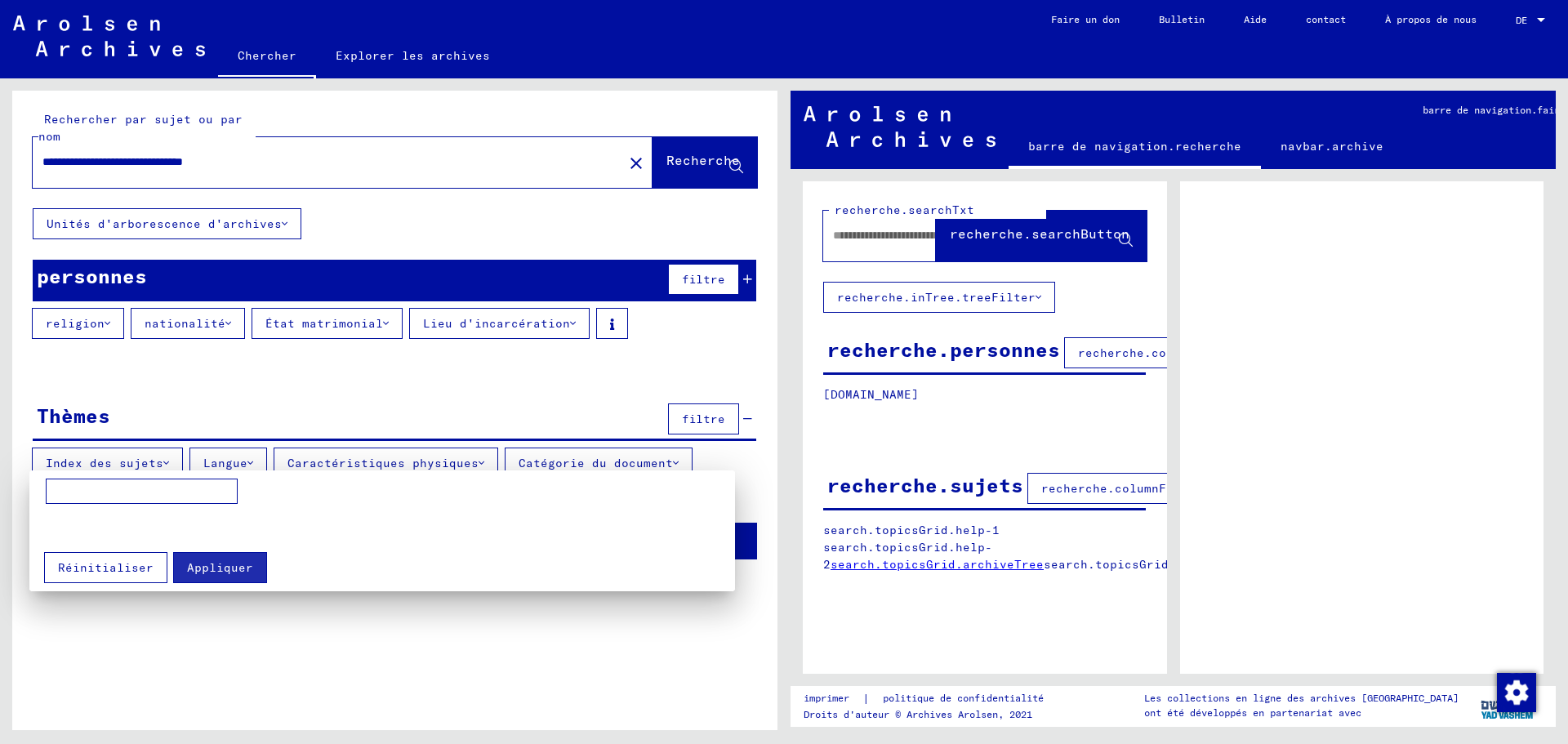
click at [60, 489] on input at bounding box center [142, 492] width 192 height 26
type input "**********"
click at [142, 563] on font "Réinitialiser" at bounding box center [106, 568] width 96 height 15
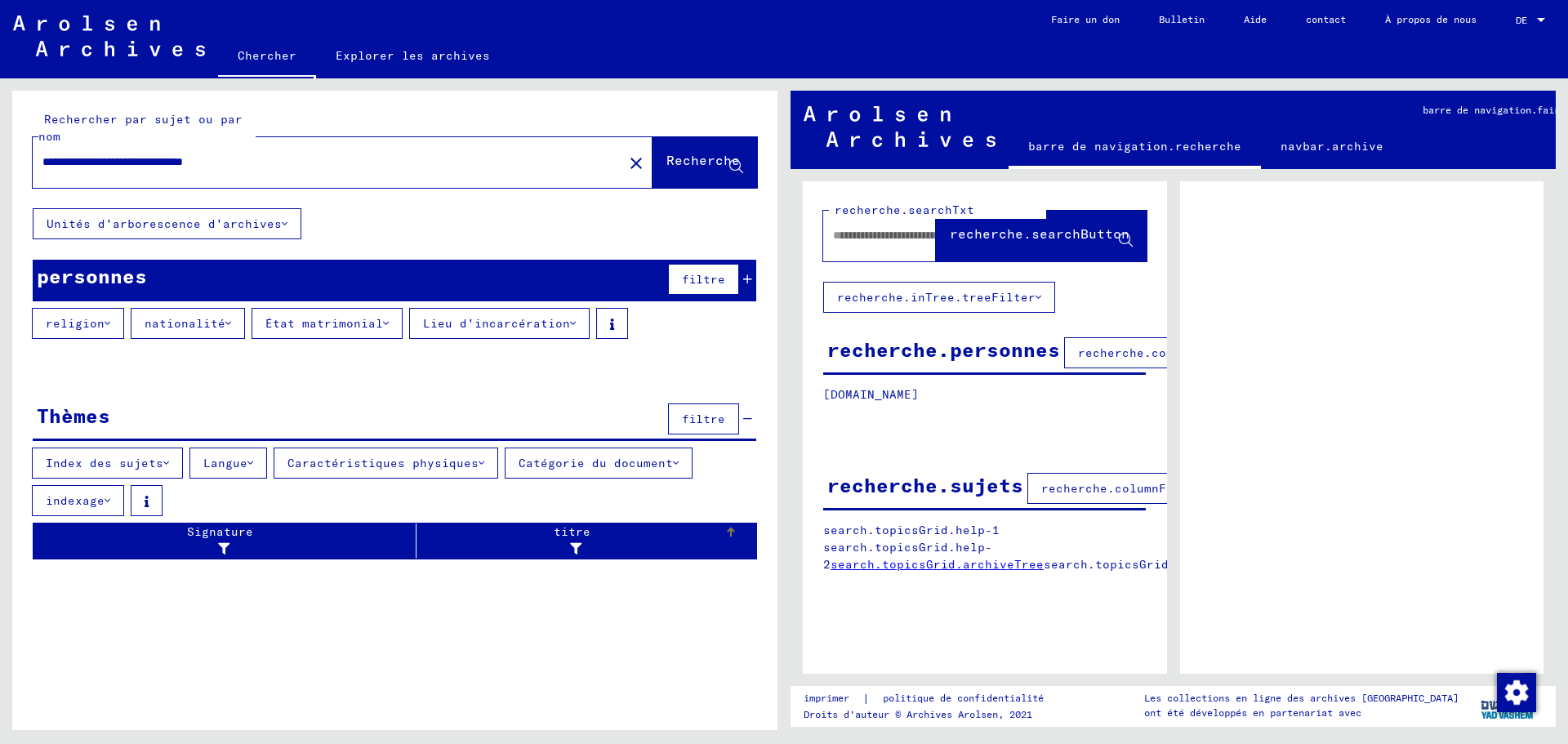
click at [567, 546] on icon at bounding box center [571, 548] width 20 height 11
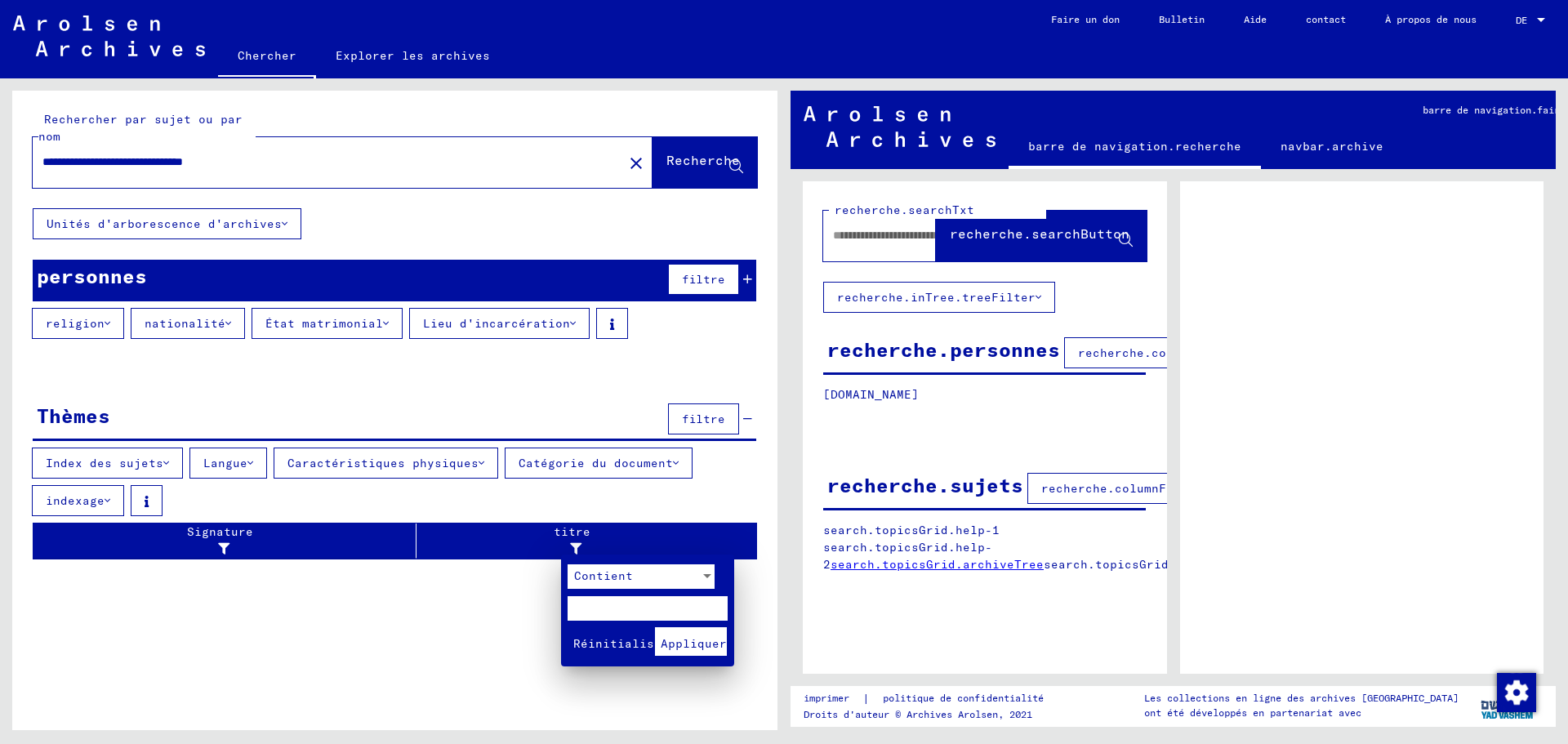
click at [335, 537] on div at bounding box center [784, 372] width 1568 height 744
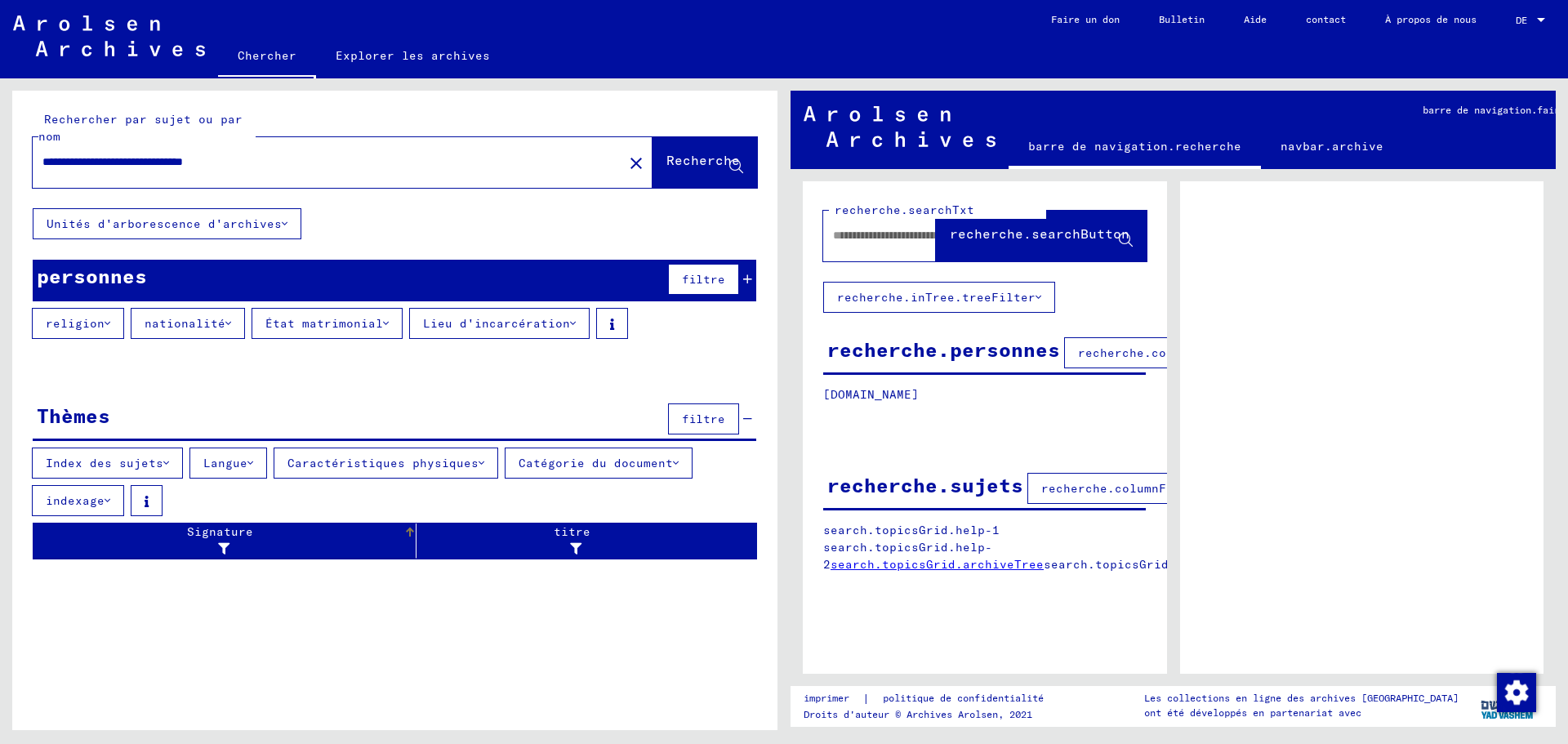
click at [335, 537] on div "Signature" at bounding box center [222, 540] width 363 height 34
click at [86, 329] on font "religion" at bounding box center [76, 323] width 59 height 15
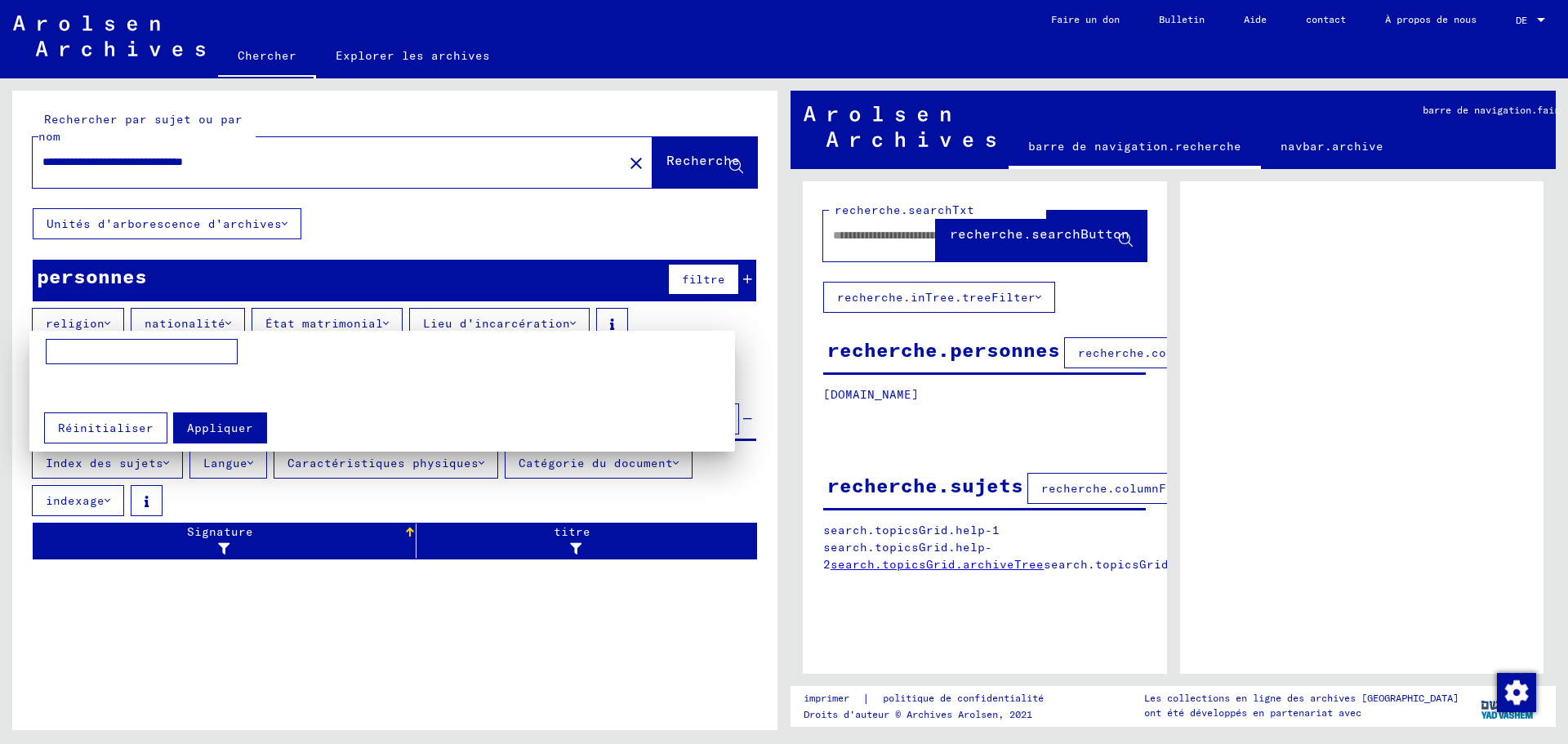
click at [64, 358] on input at bounding box center [142, 352] width 192 height 26
type input "**********"
click at [318, 383] on mat-grid-list at bounding box center [395, 386] width 697 height 29
click at [183, 323] on div at bounding box center [784, 372] width 1568 height 744
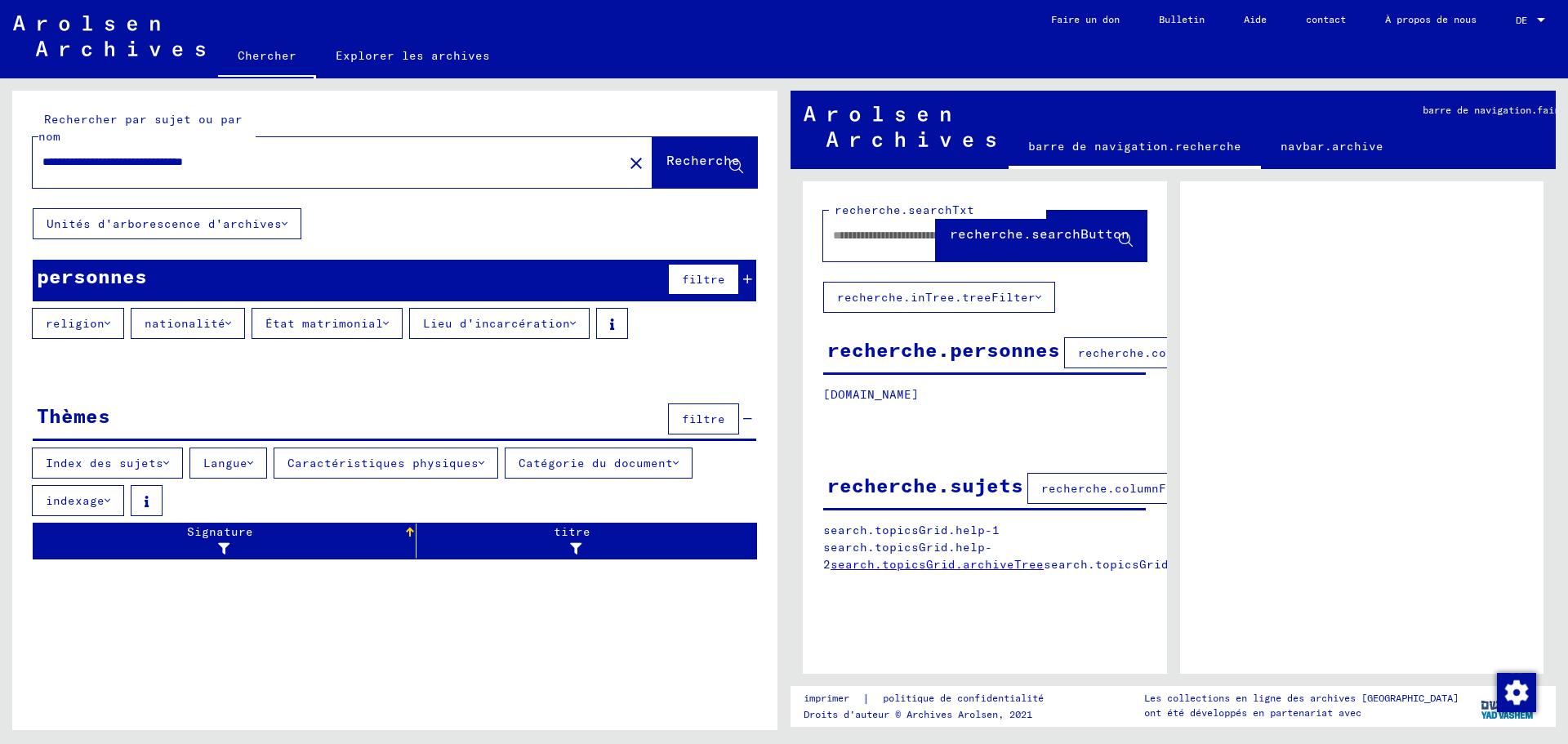
click at [183, 323] on font "nationalité" at bounding box center [184, 323] width 81 height 15
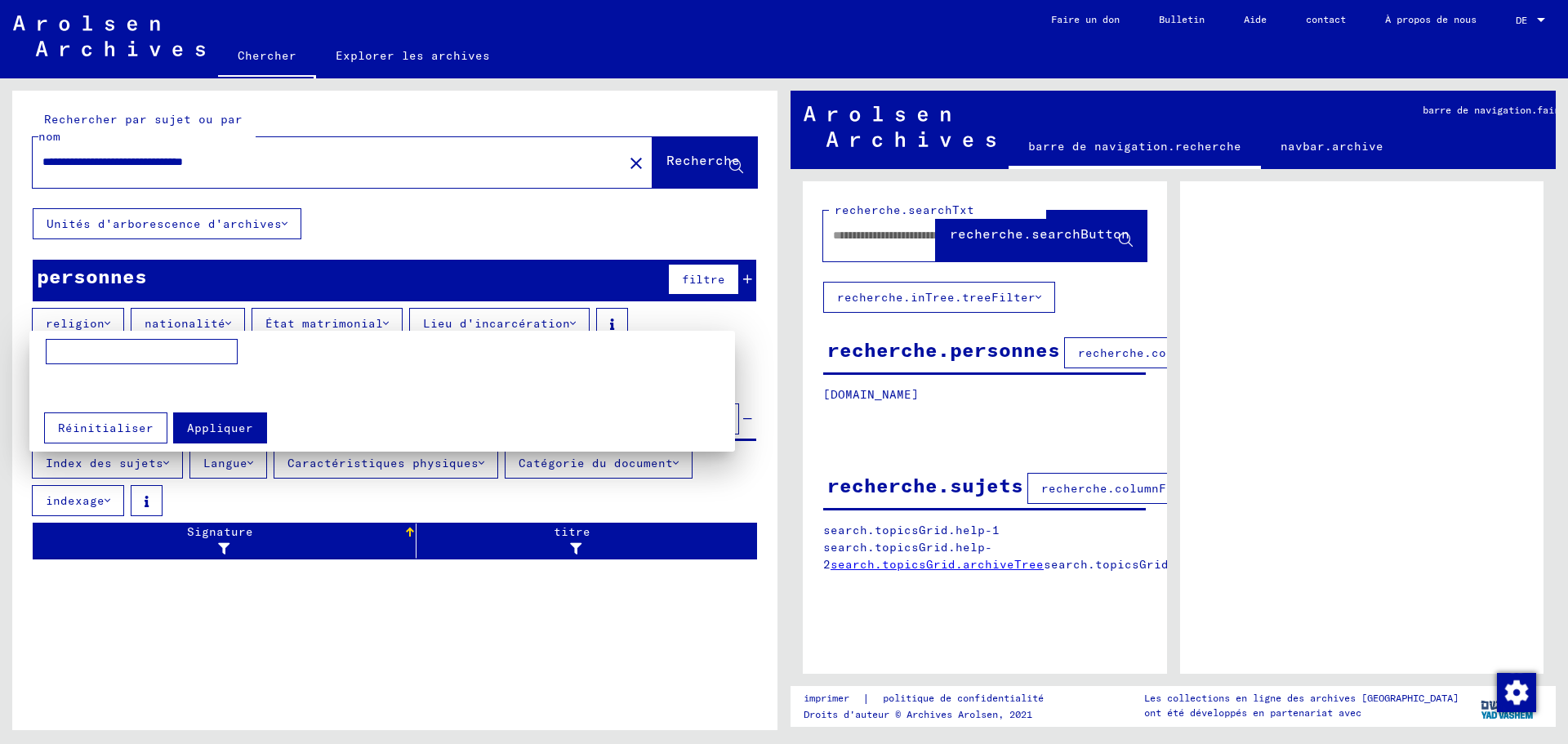
click at [102, 324] on div at bounding box center [784, 372] width 1568 height 744
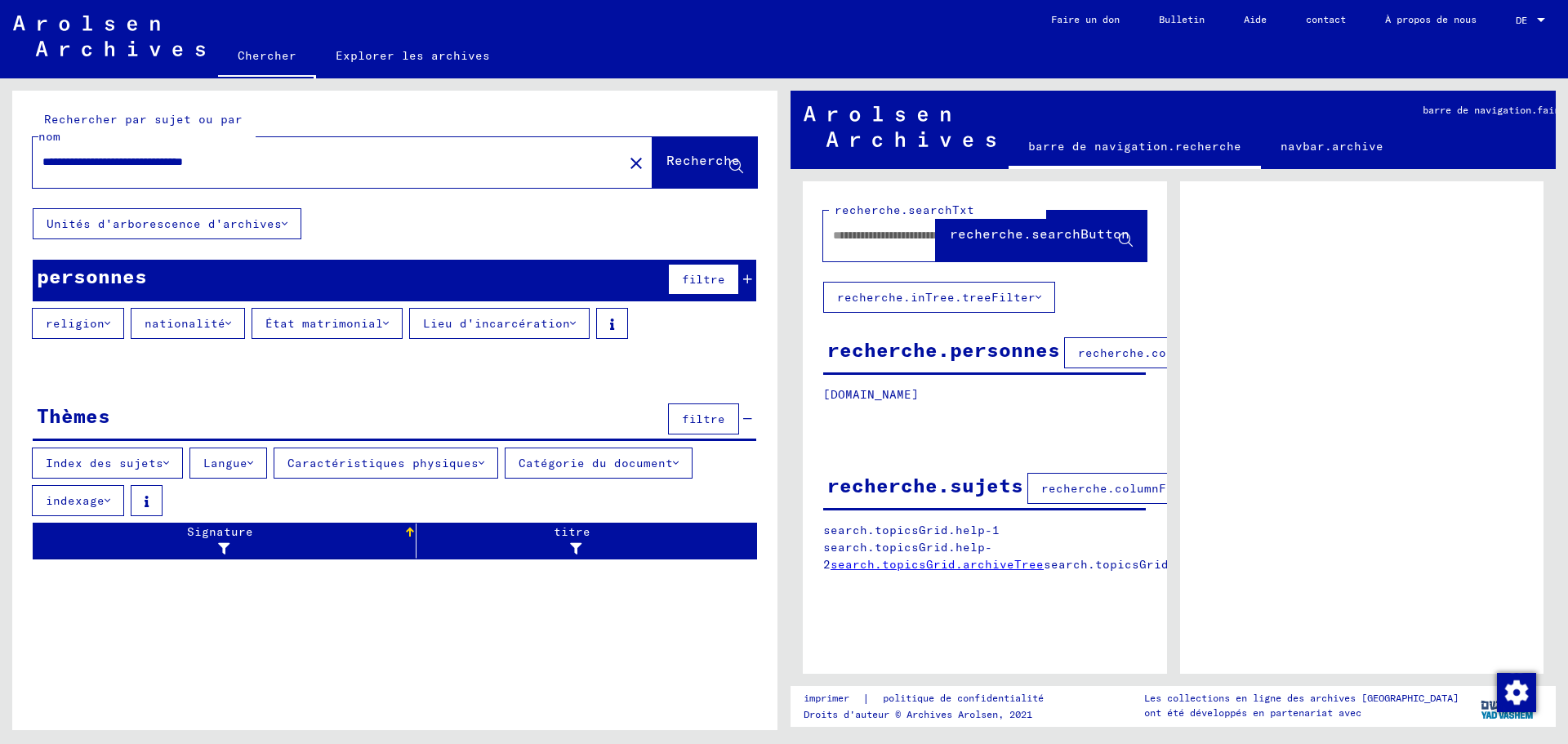
click at [104, 322] on icon at bounding box center [107, 323] width 6 height 11
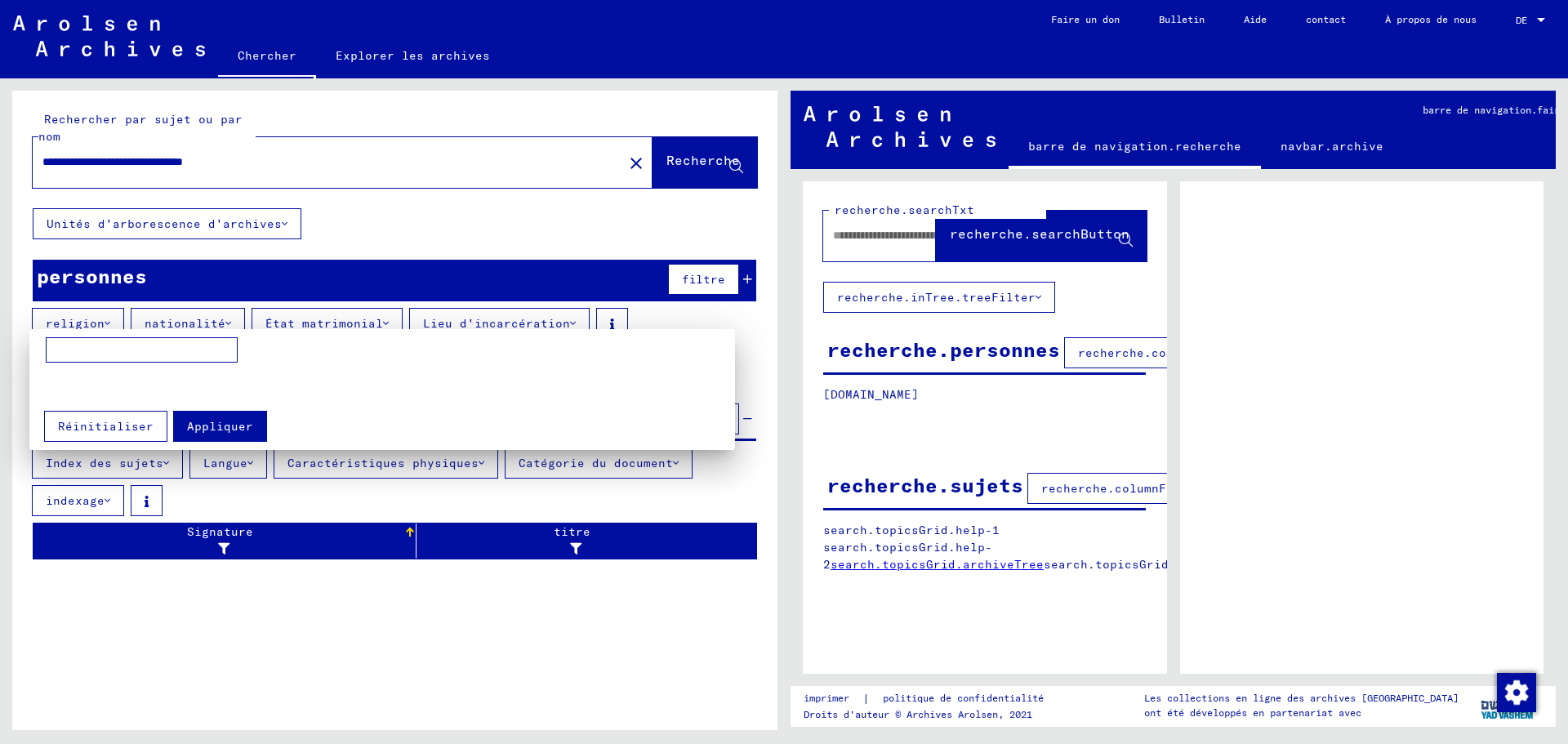
click at [80, 349] on input at bounding box center [142, 350] width 192 height 26
type input "**********"
click at [749, 278] on div at bounding box center [784, 372] width 1568 height 744
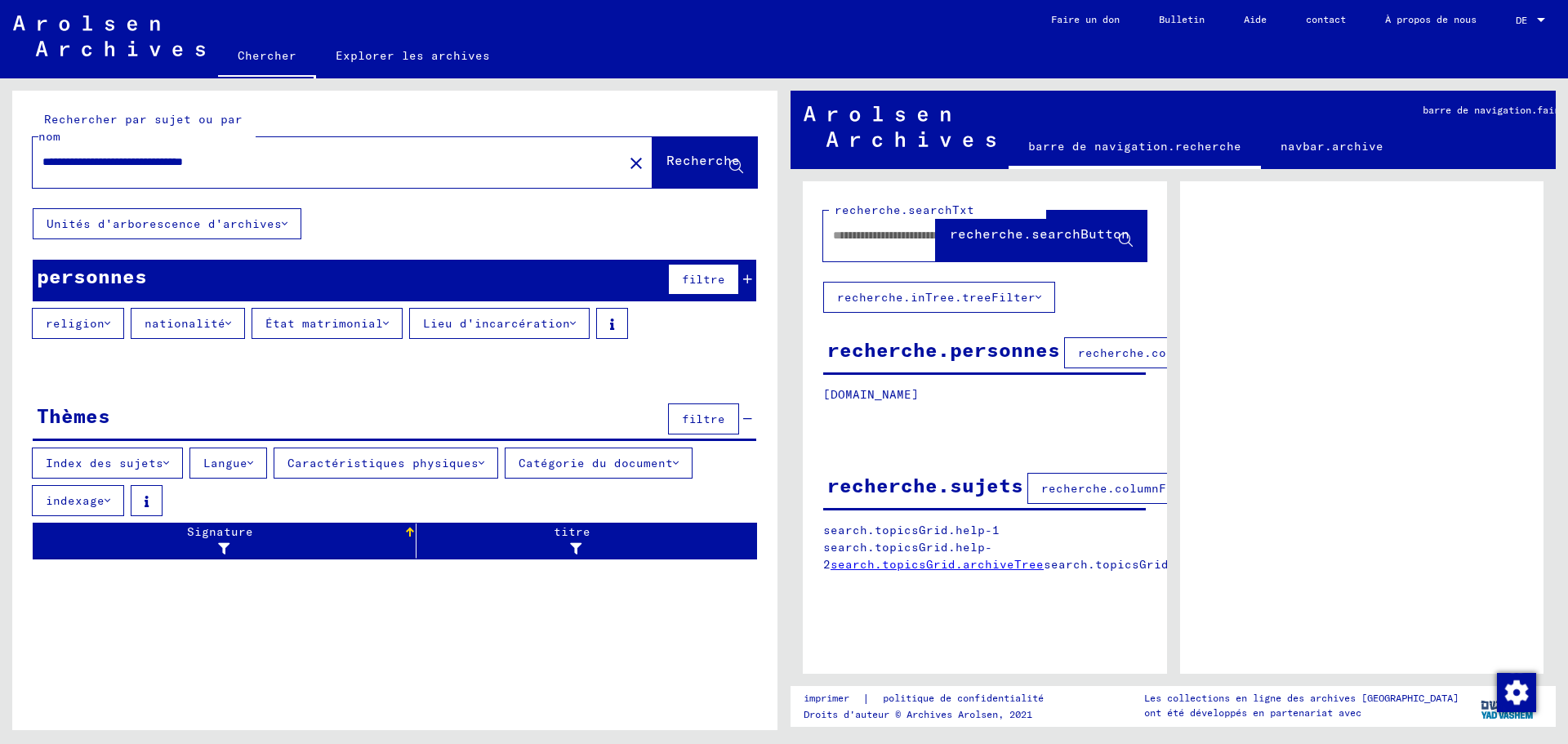
click at [749, 278] on icon at bounding box center [747, 279] width 9 height 11
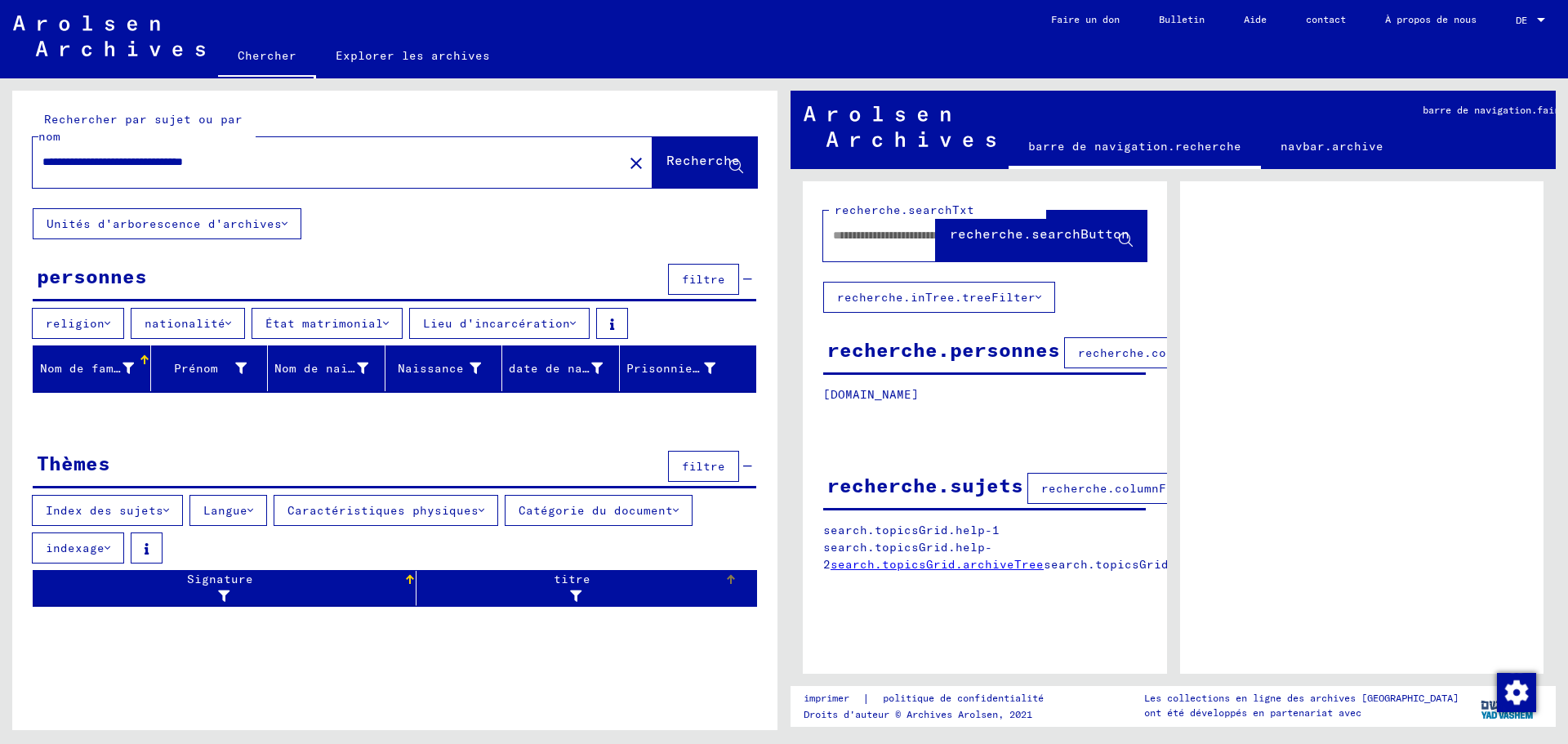
click at [586, 591] on div at bounding box center [572, 597] width 297 height 17
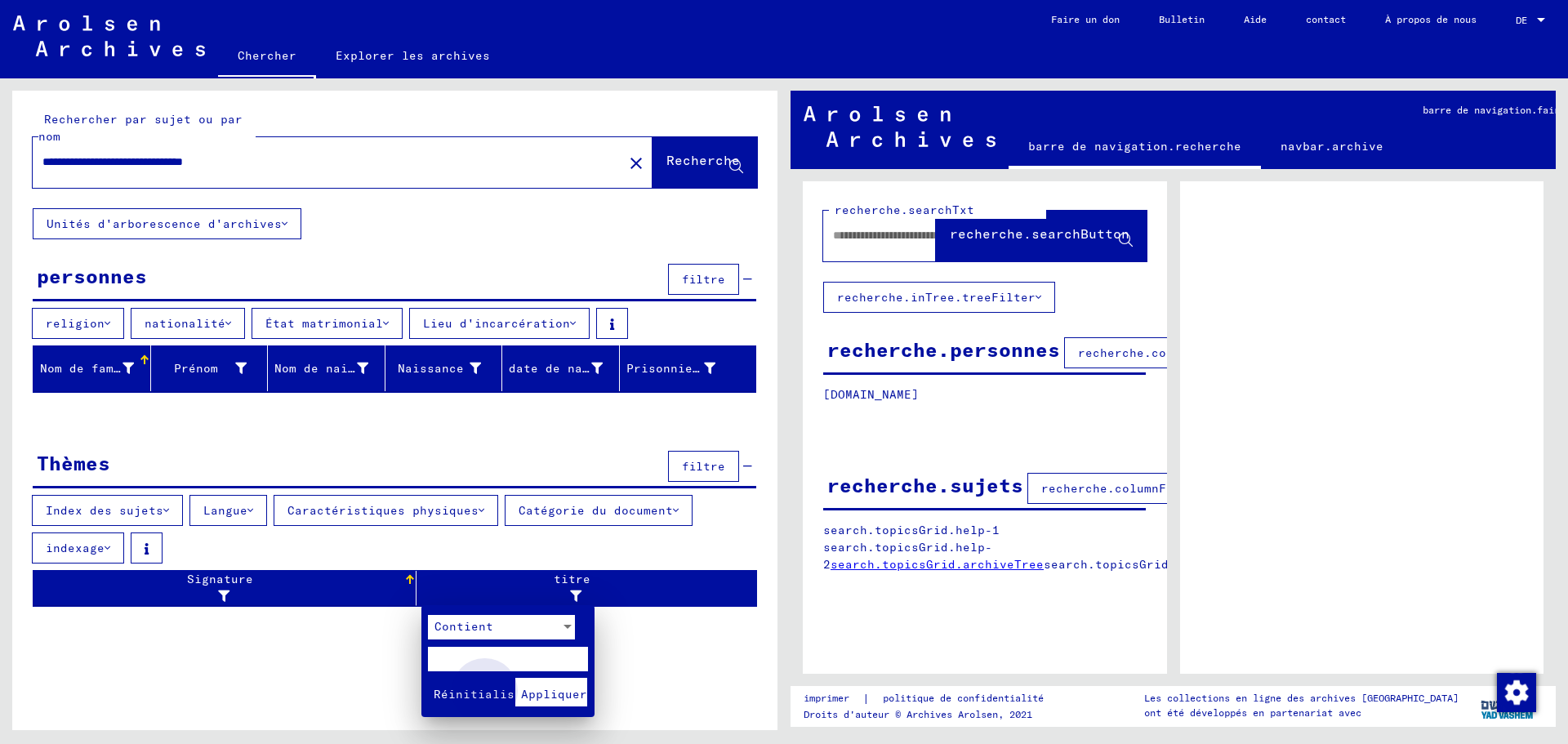
click at [555, 700] on font "Appliquer" at bounding box center [554, 694] width 66 height 15
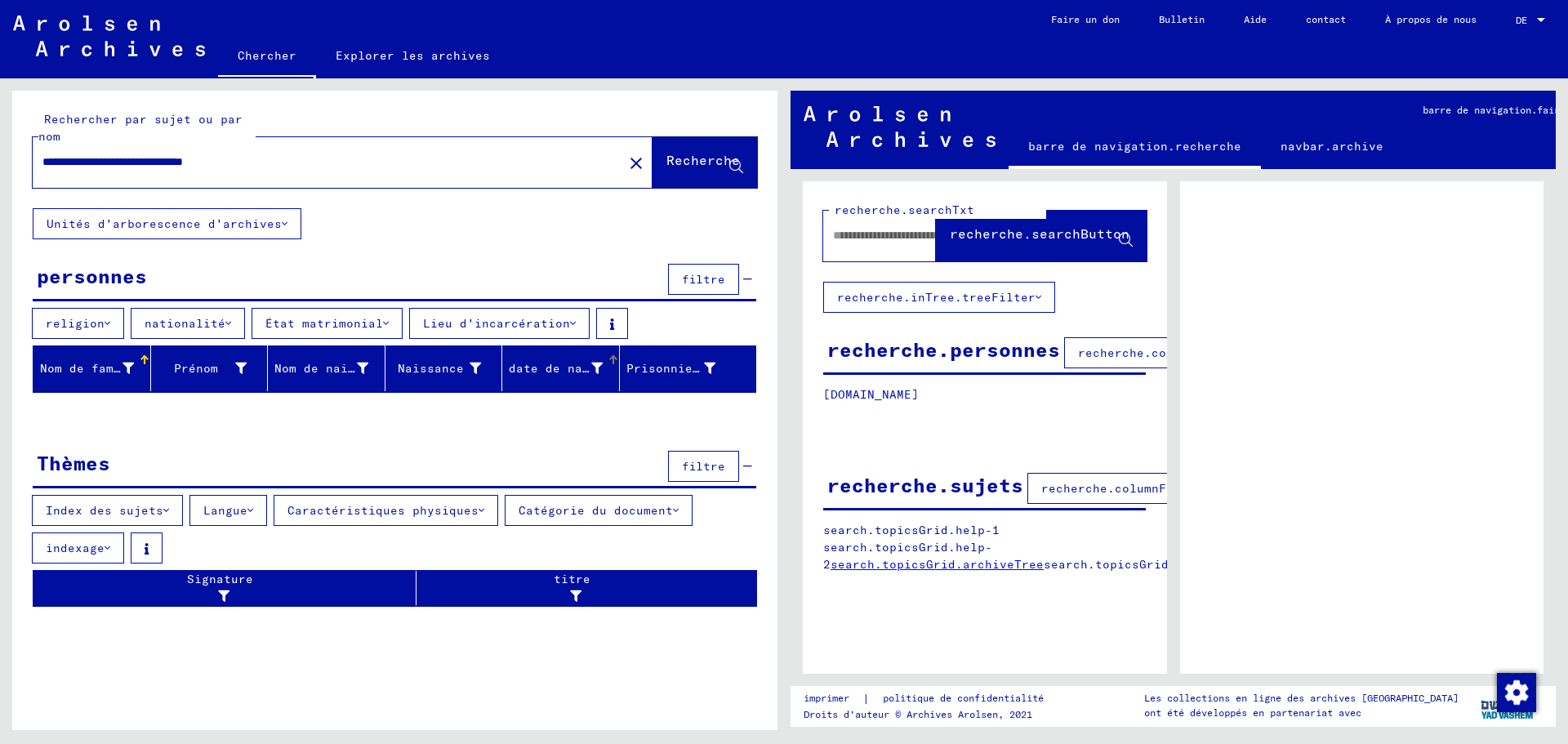
click at [553, 363] on font "date de naissance" at bounding box center [571, 368] width 125 height 15
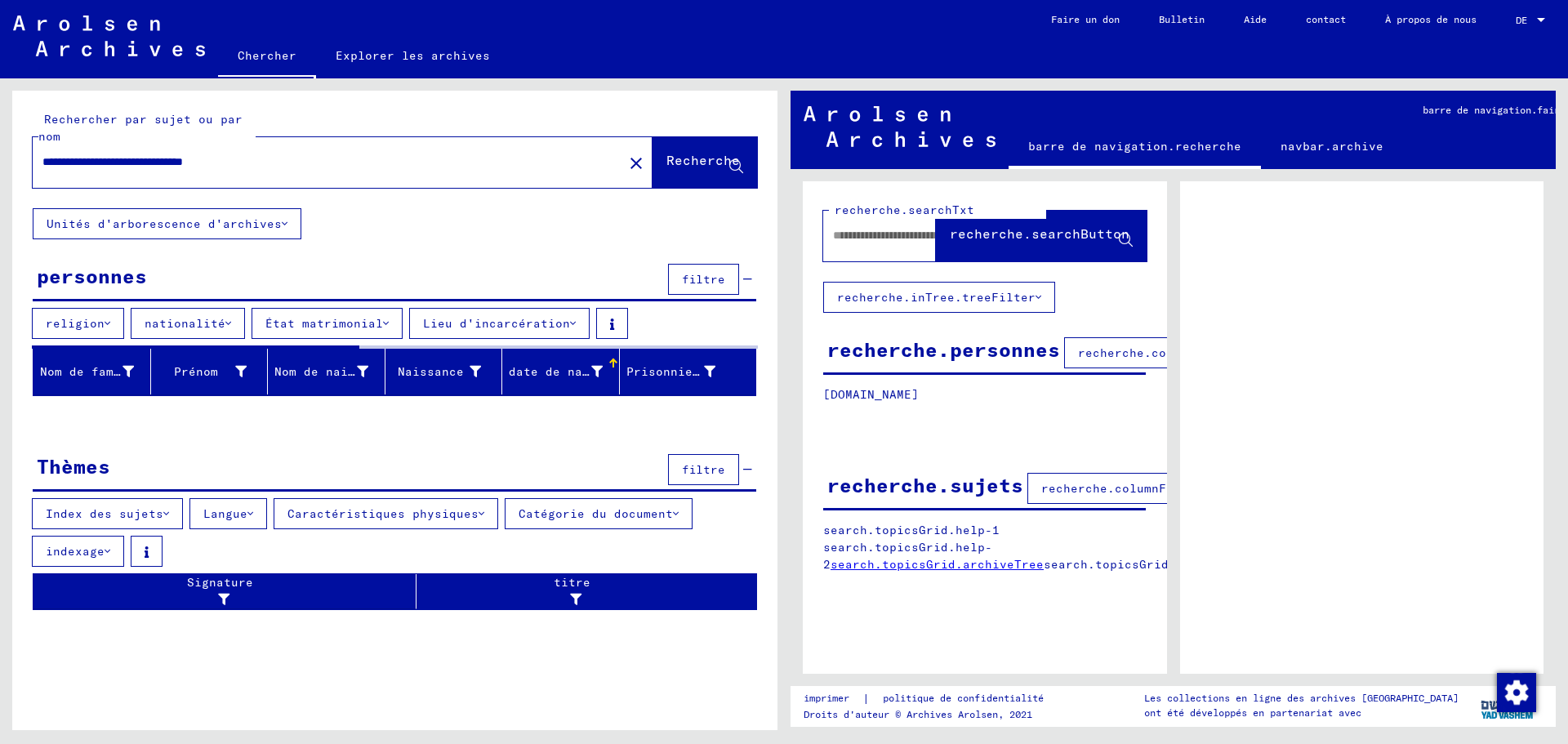
click at [552, 364] on font "date de naissance" at bounding box center [571, 371] width 125 height 15
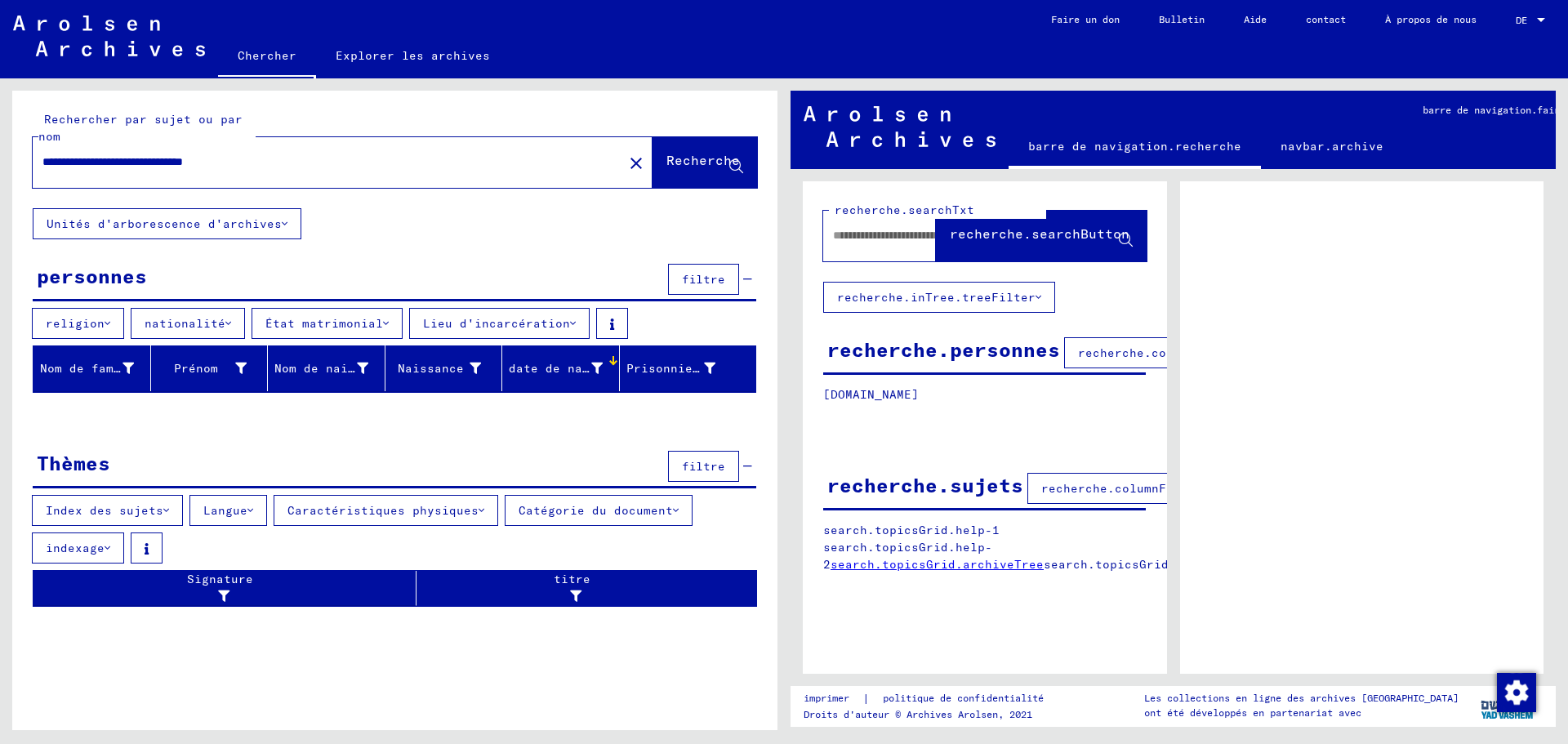
click at [550, 373] on font "date de naissance" at bounding box center [571, 368] width 125 height 15
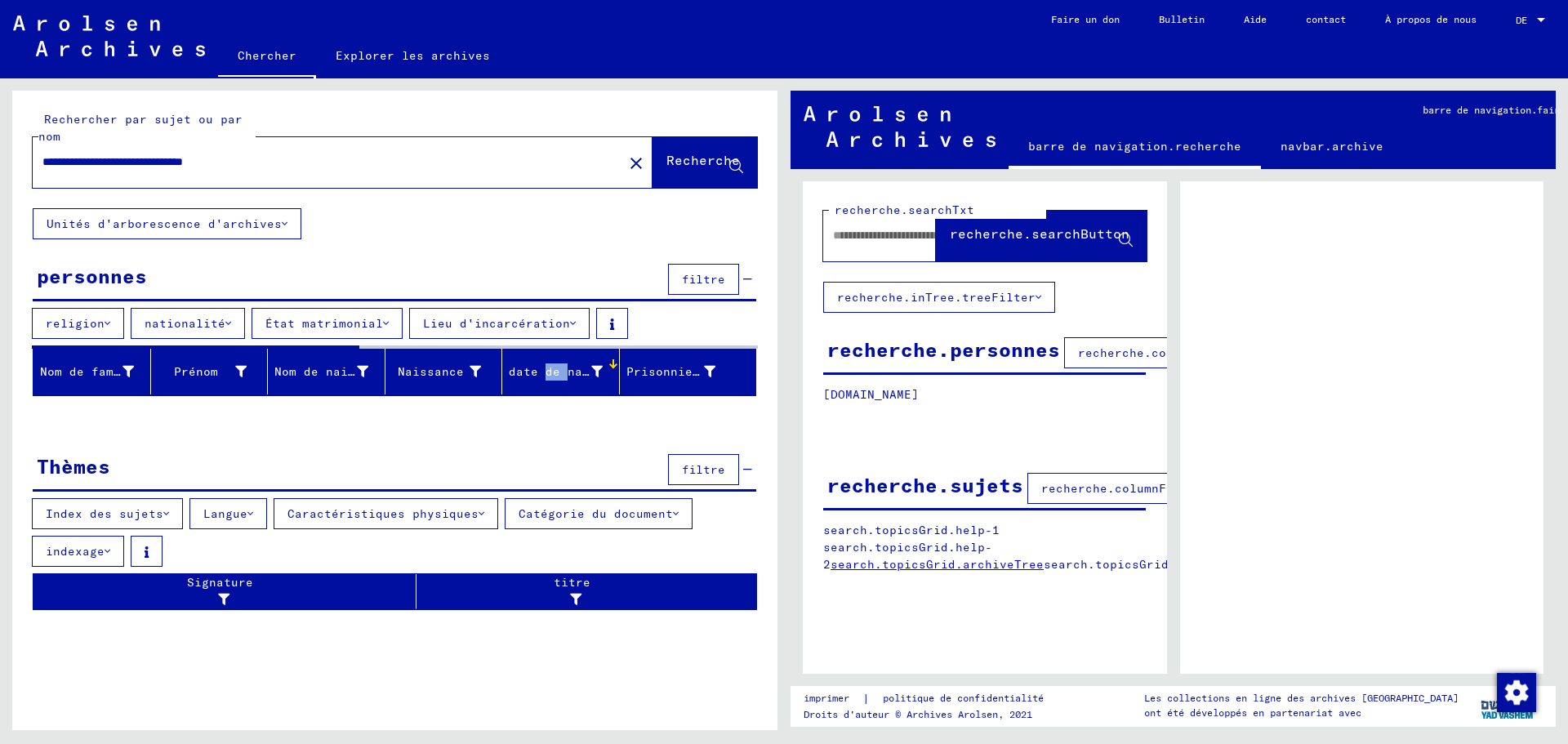
click at [550, 373] on font "date de naissance" at bounding box center [571, 371] width 125 height 15
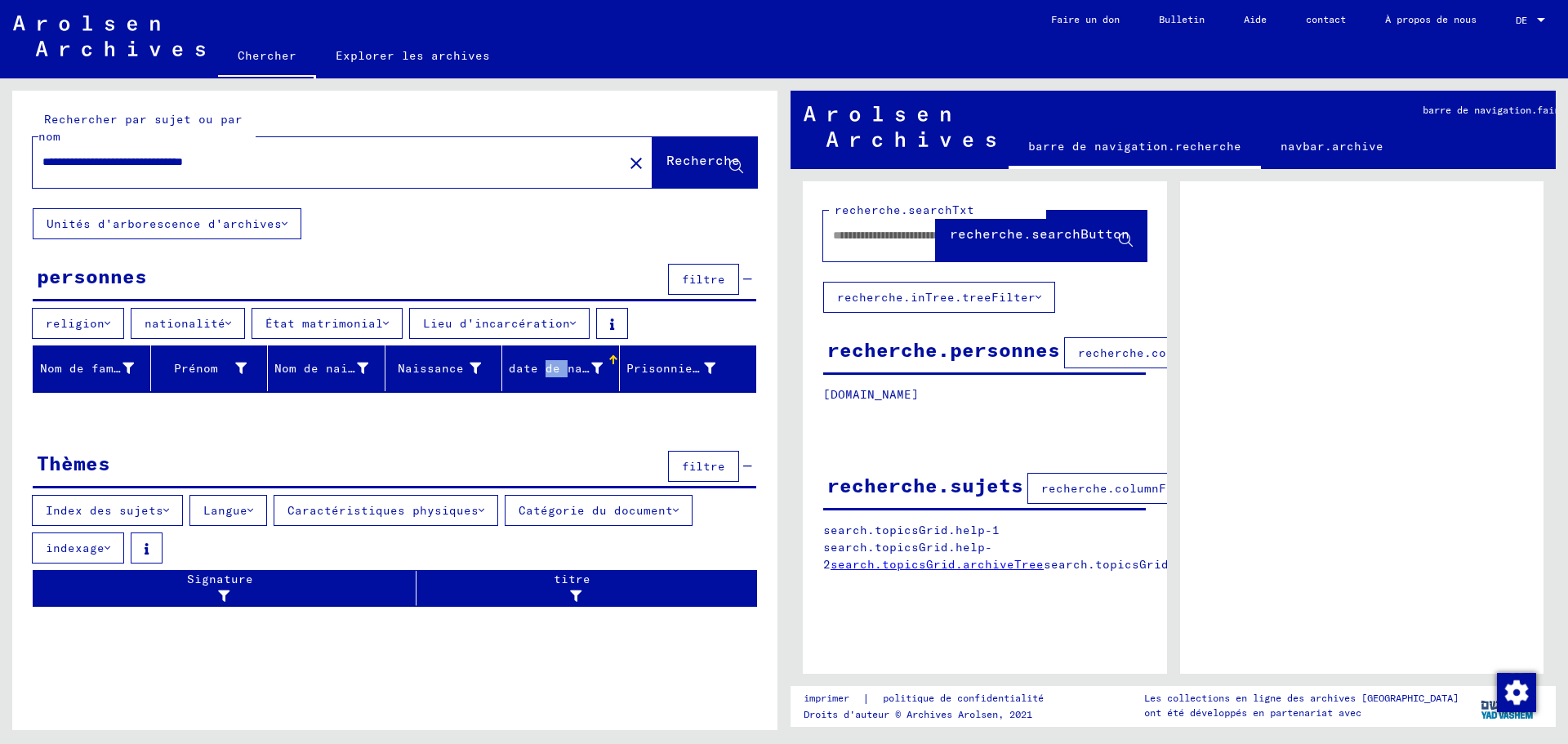
click at [718, 276] on font "filtre" at bounding box center [704, 279] width 43 height 15
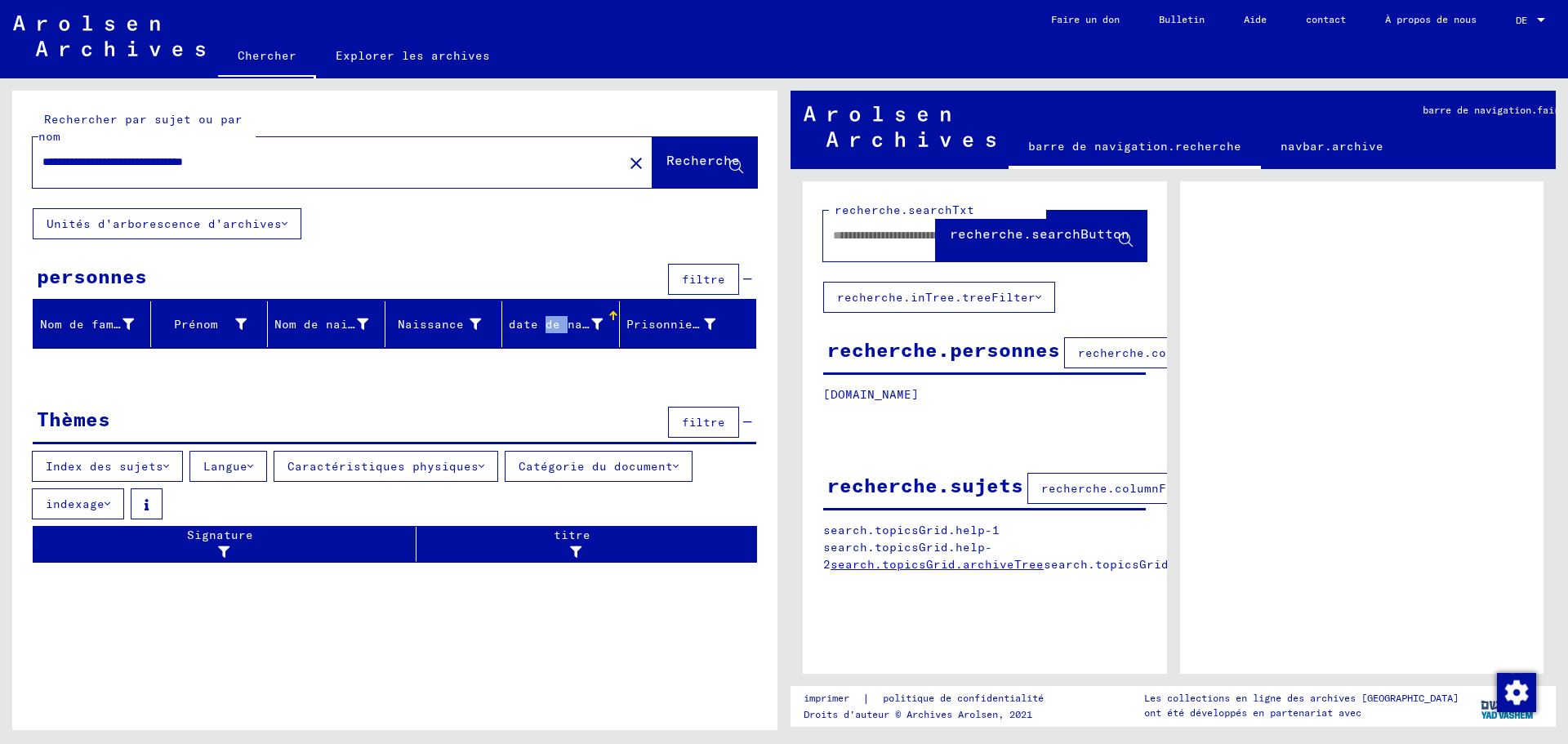
click at [718, 276] on font "filtre" at bounding box center [704, 279] width 43 height 15
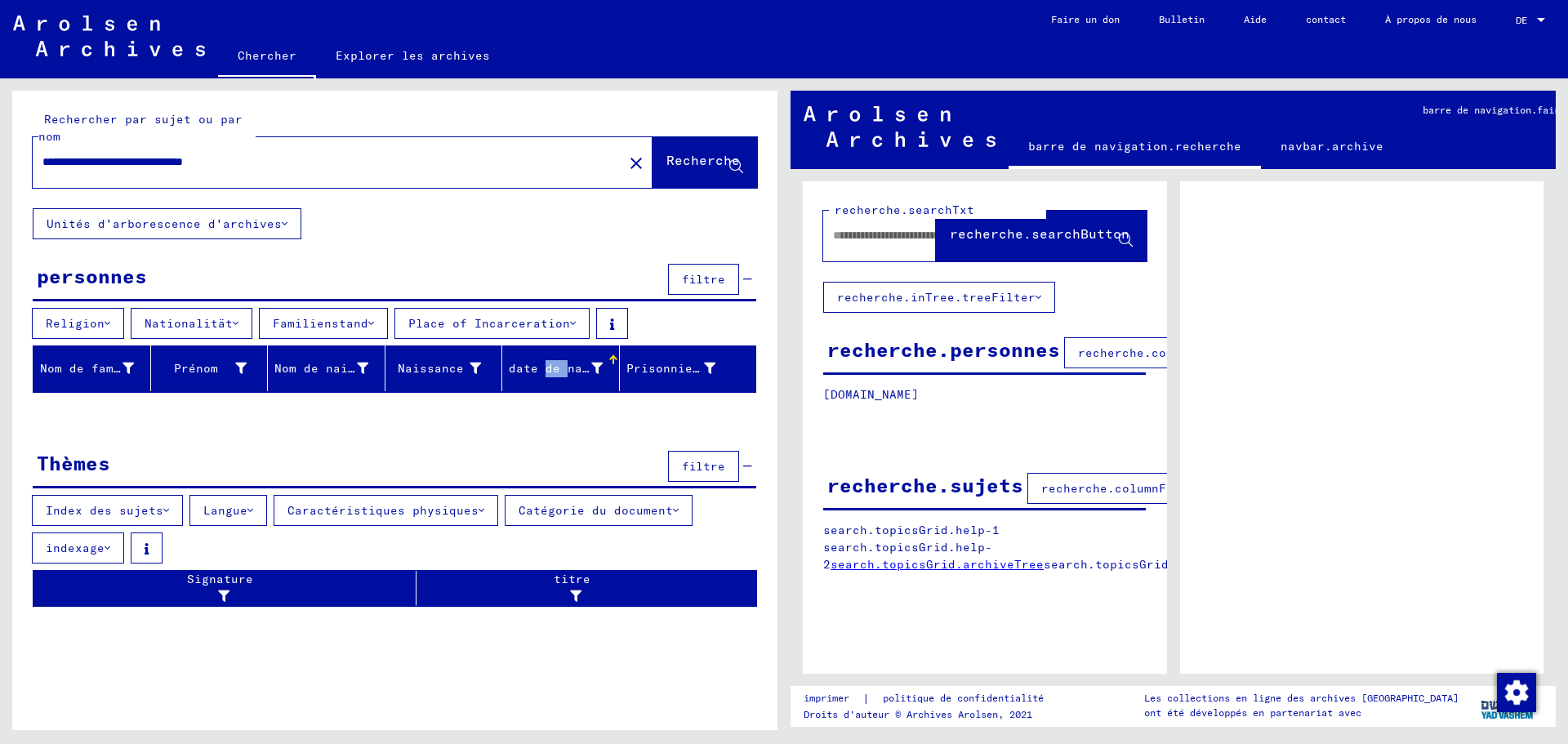
click at [718, 276] on font "filtre" at bounding box center [704, 279] width 43 height 15
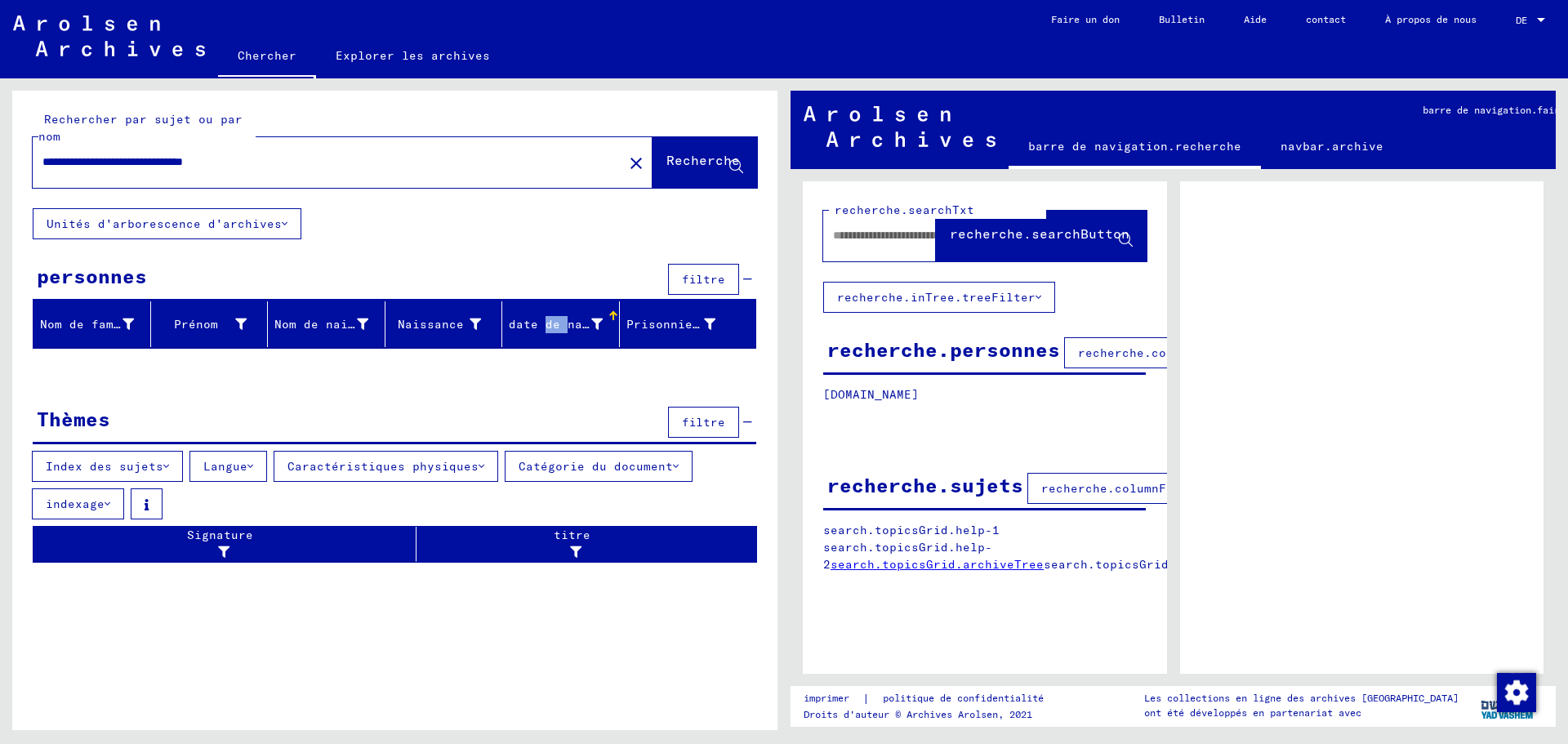
click at [718, 276] on font "filtre" at bounding box center [704, 279] width 43 height 15
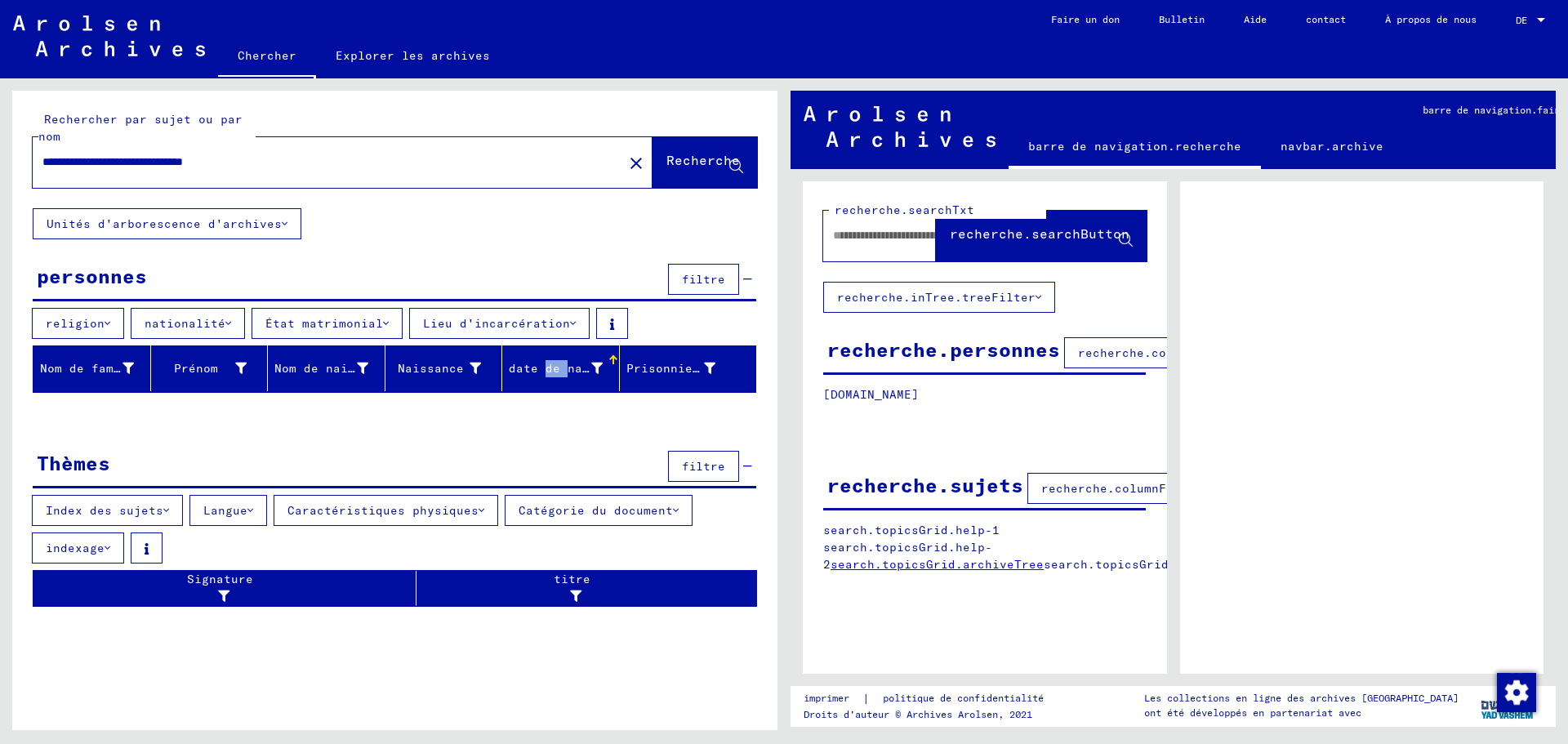
click at [717, 277] on font "filtre" at bounding box center [704, 279] width 43 height 15
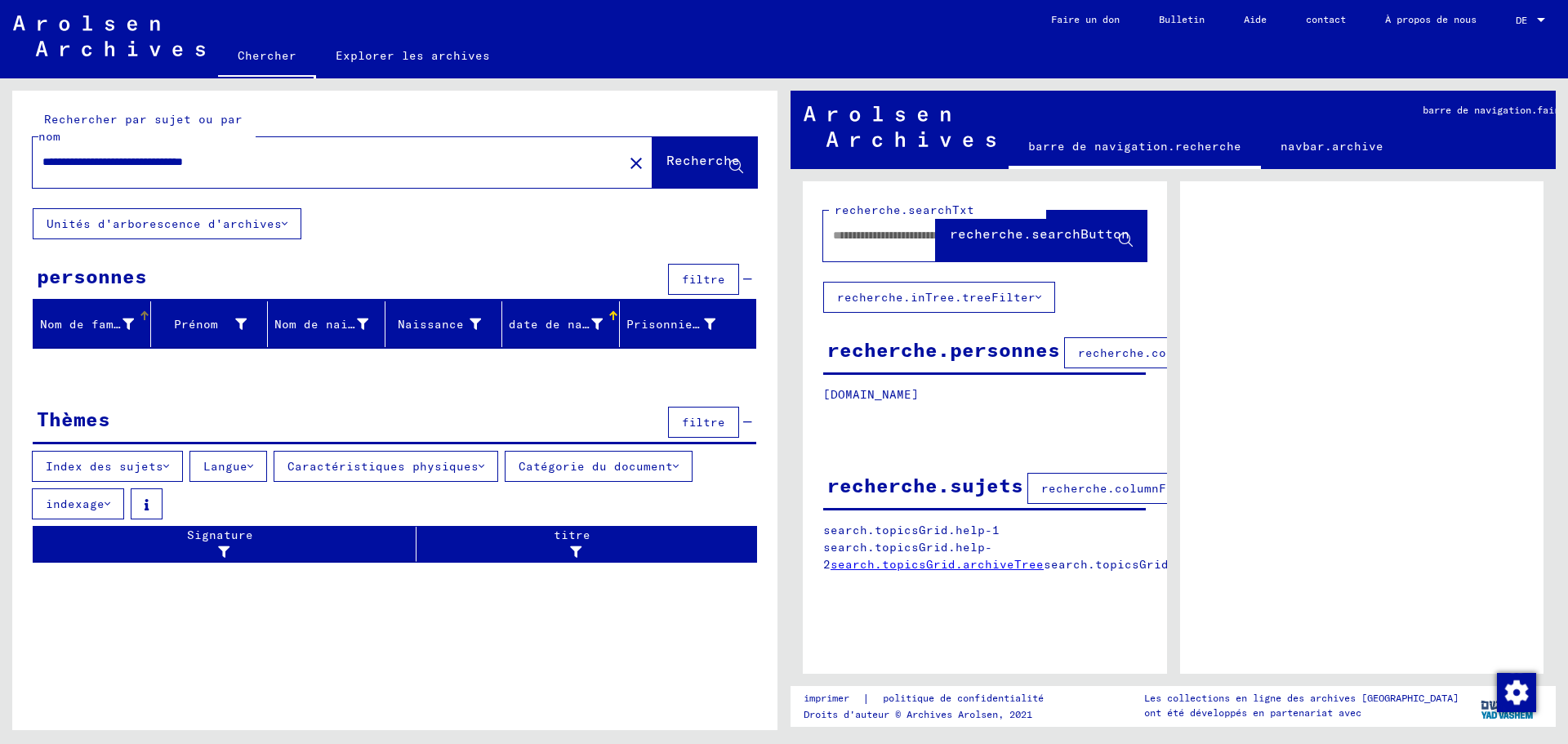
click at [126, 319] on font "Nom de famille" at bounding box center [91, 324] width 103 height 15
click at [129, 282] on font "personnes" at bounding box center [91, 276] width 110 height 24
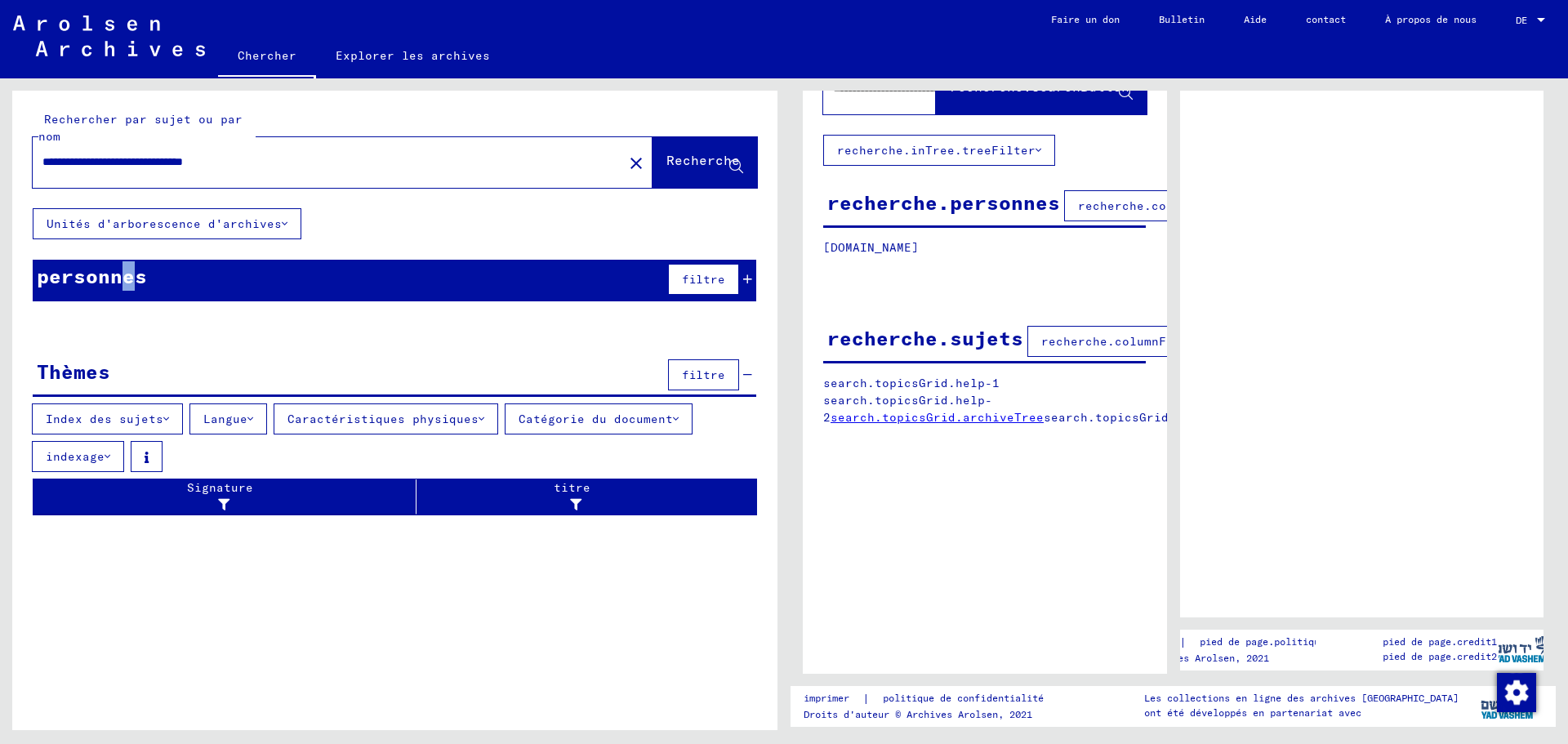
scroll to position [159, 0]
click at [834, 698] on font "imprimer" at bounding box center [827, 698] width 46 height 12
click at [694, 164] on font "Recherche" at bounding box center [703, 160] width 74 height 17
click at [698, 159] on font "Recherche" at bounding box center [703, 160] width 74 height 17
click at [714, 276] on font "filtre" at bounding box center [704, 279] width 43 height 15
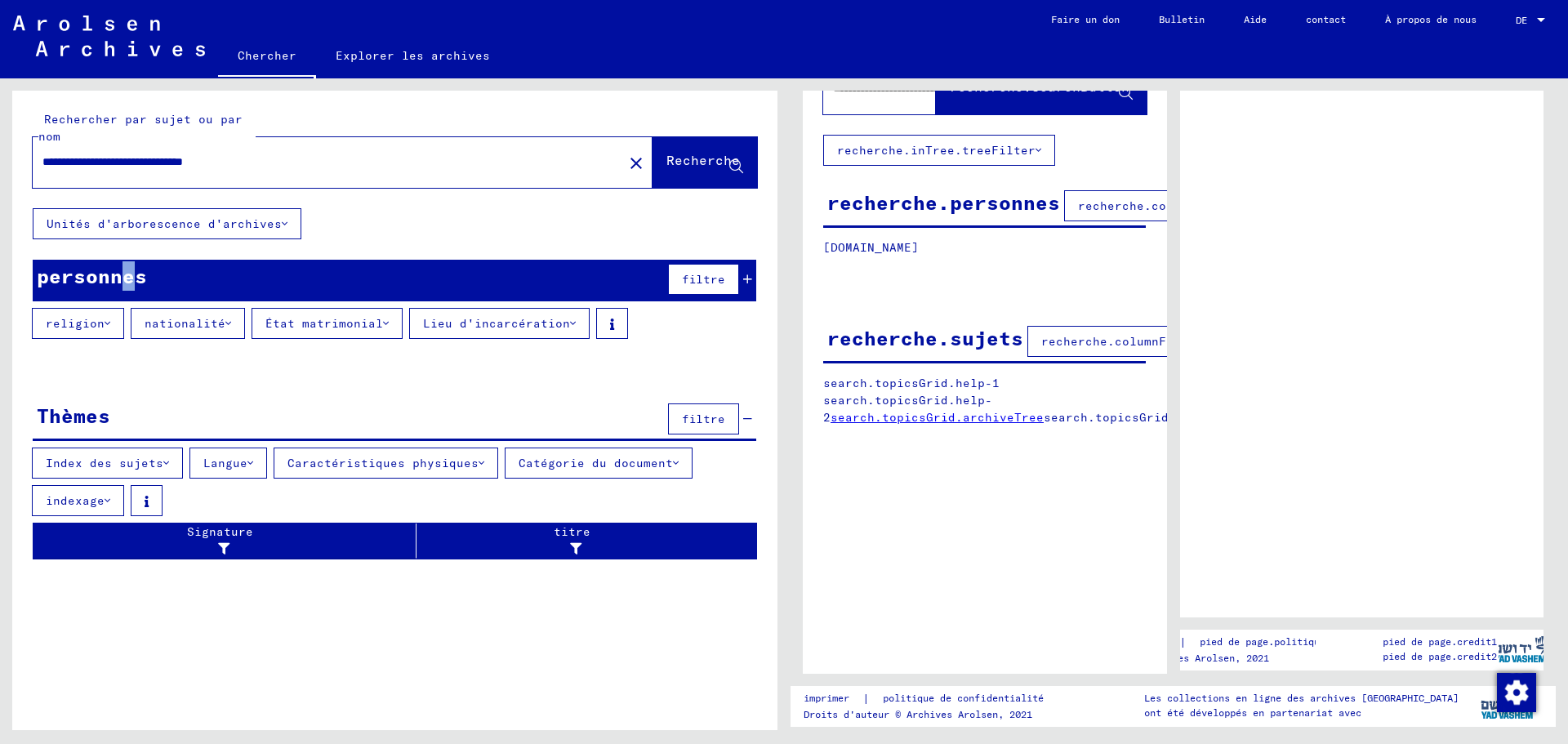
click at [80, 324] on font "religion" at bounding box center [76, 323] width 59 height 15
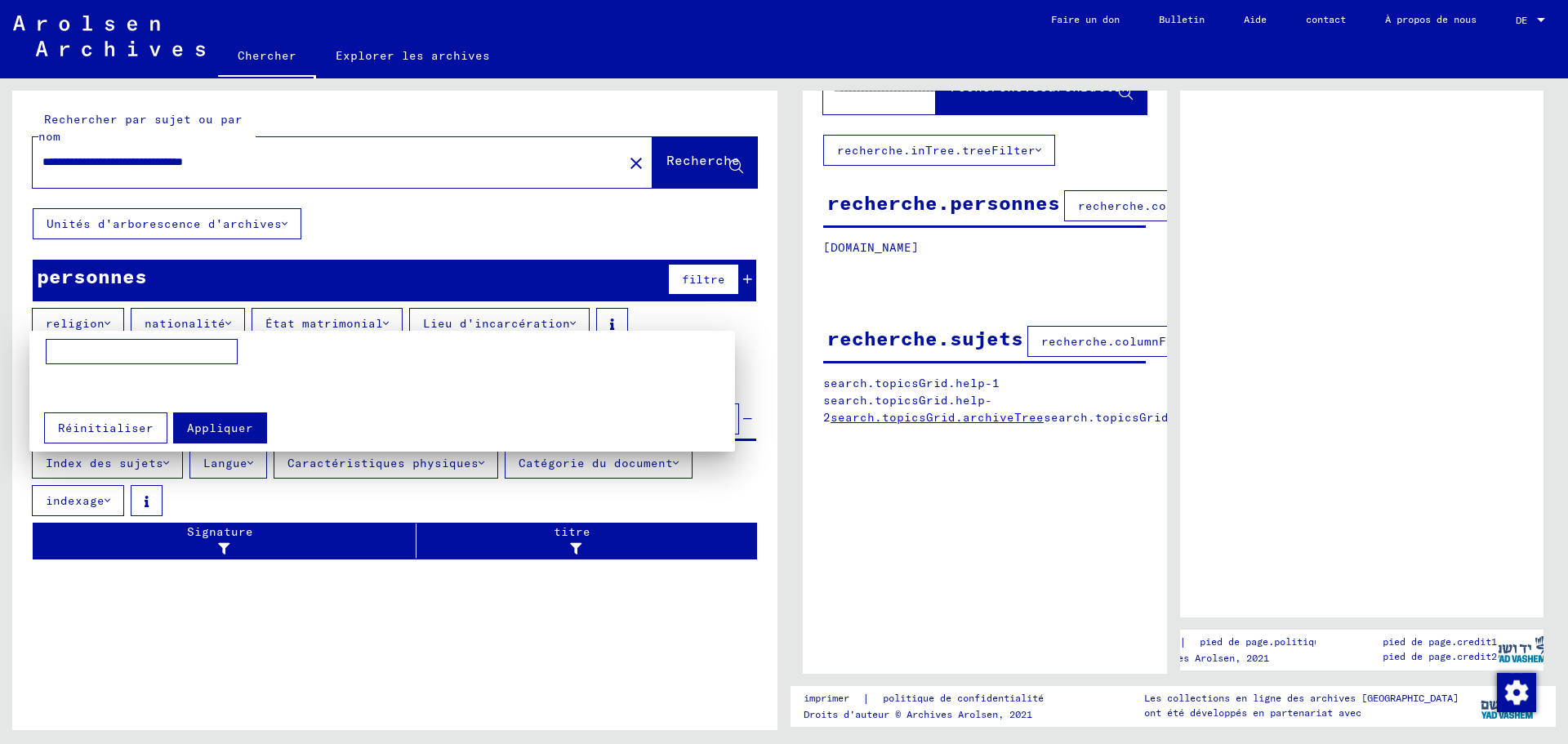
click at [51, 355] on input at bounding box center [142, 352] width 192 height 26
type input "**********"
click at [206, 323] on div at bounding box center [784, 372] width 1568 height 744
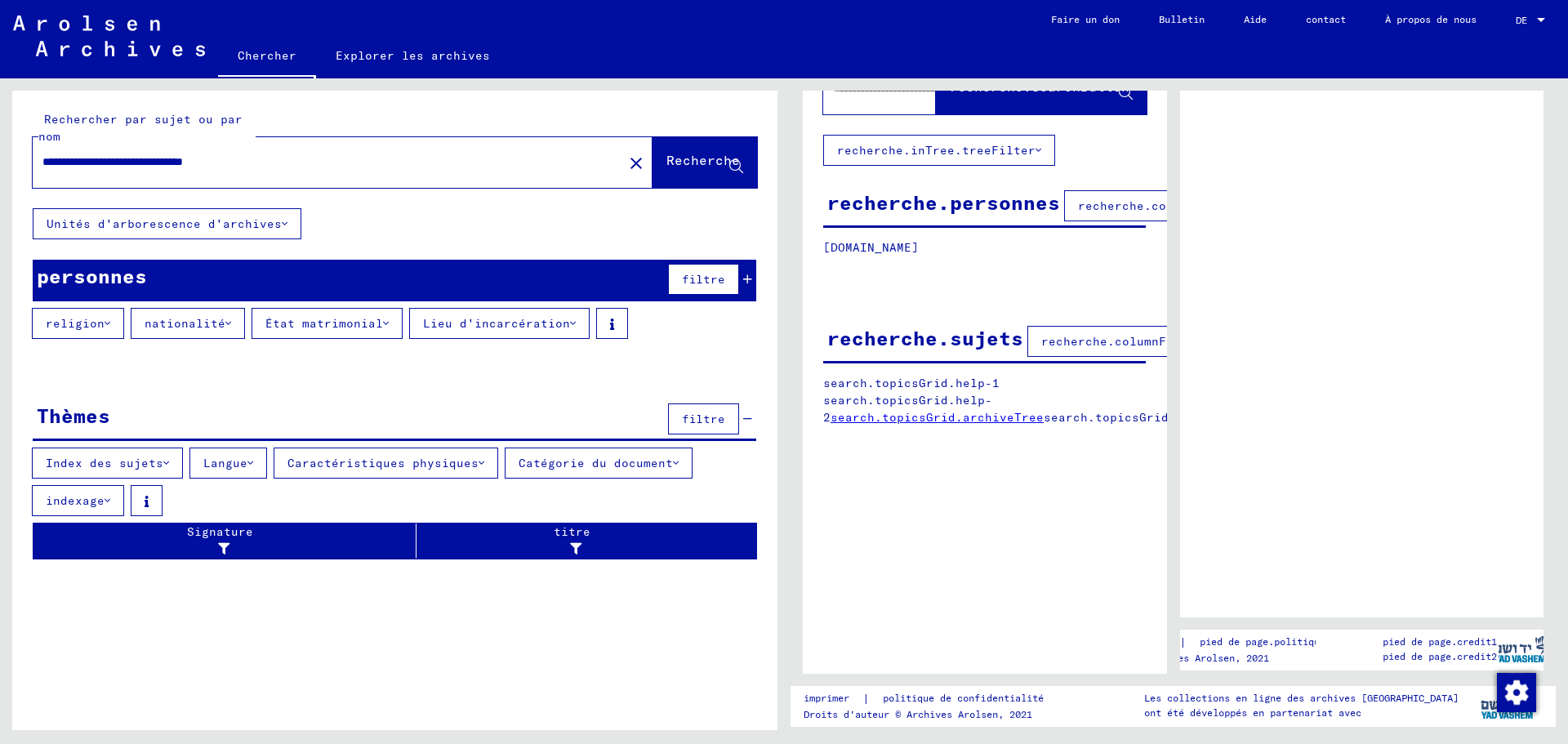
click at [206, 323] on font "nationalité" at bounding box center [184, 323] width 81 height 15
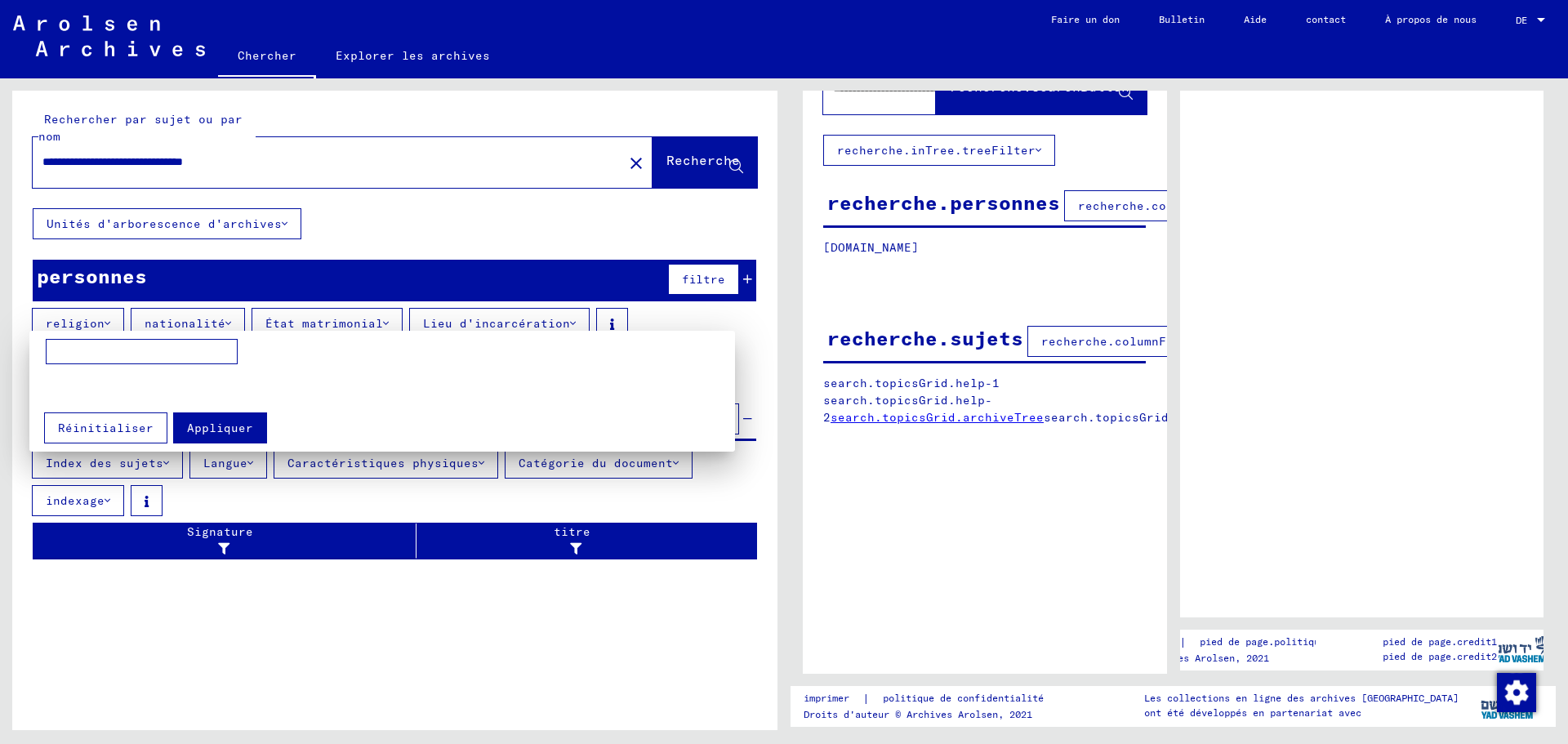
click at [51, 353] on input at bounding box center [142, 352] width 192 height 26
type input "*********"
click at [317, 328] on div at bounding box center [784, 372] width 1568 height 744
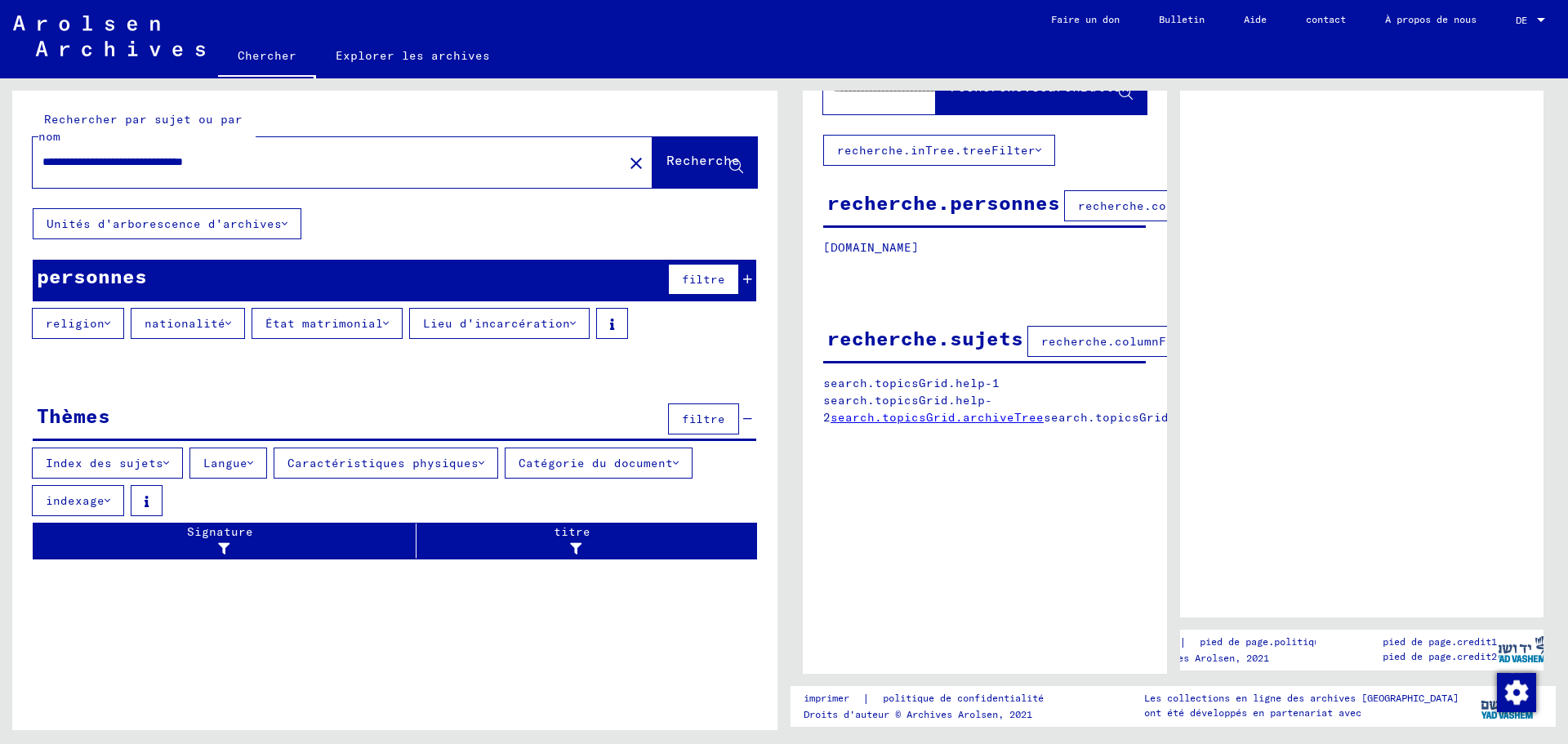
click at [317, 328] on font "État matrimonial" at bounding box center [323, 323] width 117 height 15
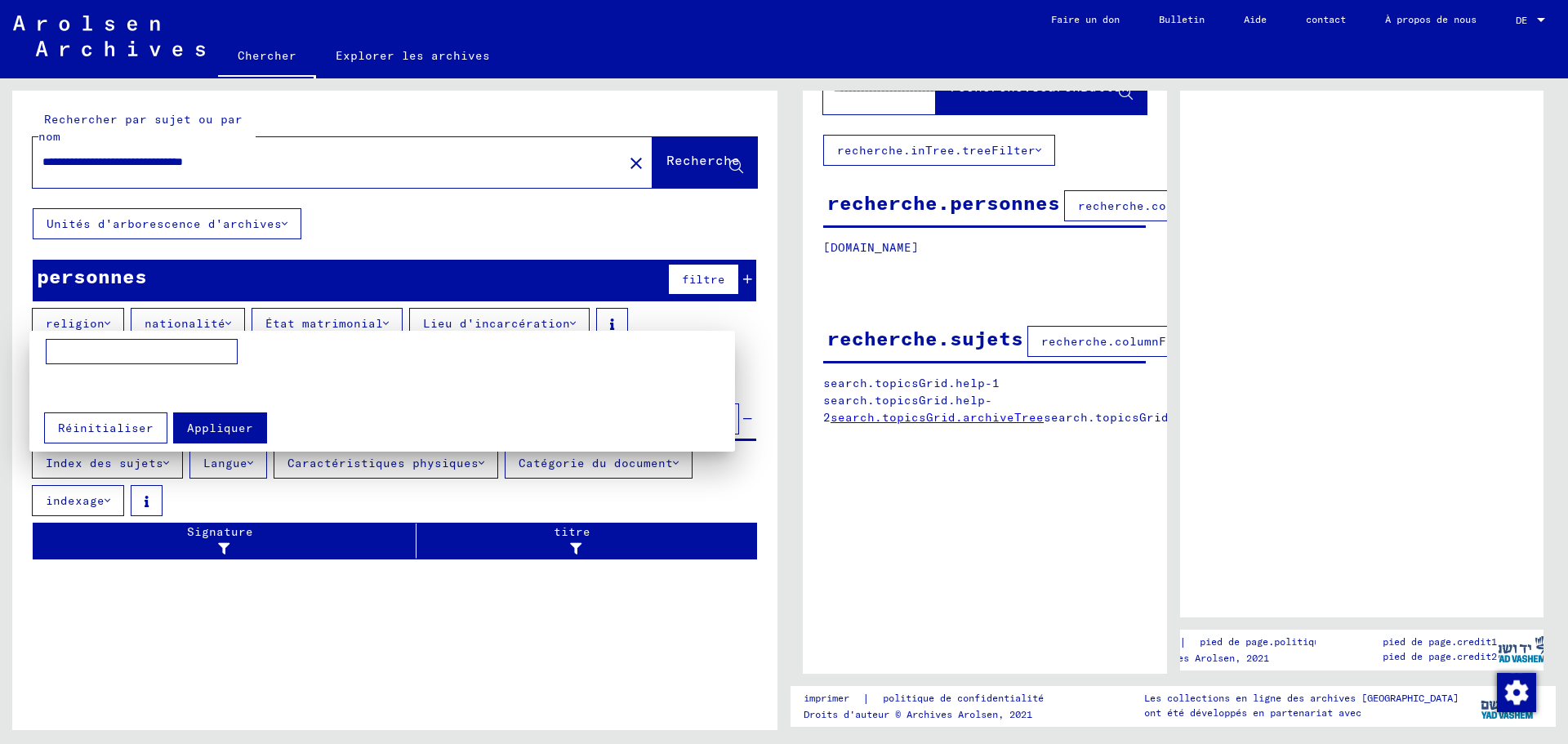
drag, startPoint x: 70, startPoint y: 348, endPoint x: 141, endPoint y: 366, distance: 73.2
click at [72, 350] on input at bounding box center [142, 352] width 192 height 26
type input "**********"
click at [499, 325] on div at bounding box center [784, 372] width 1568 height 744
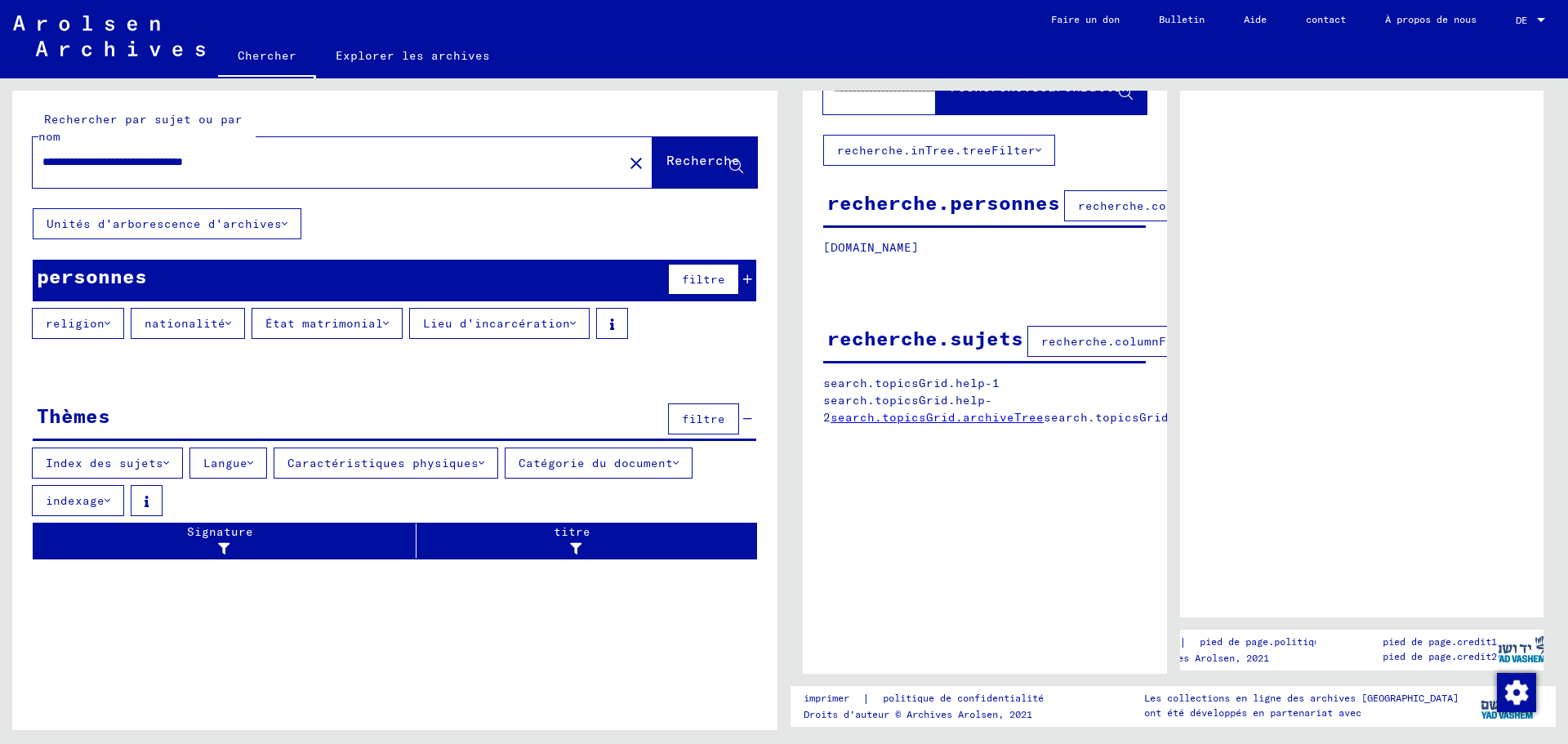
click at [499, 325] on font "Lieu d'incarcération" at bounding box center [496, 323] width 147 height 15
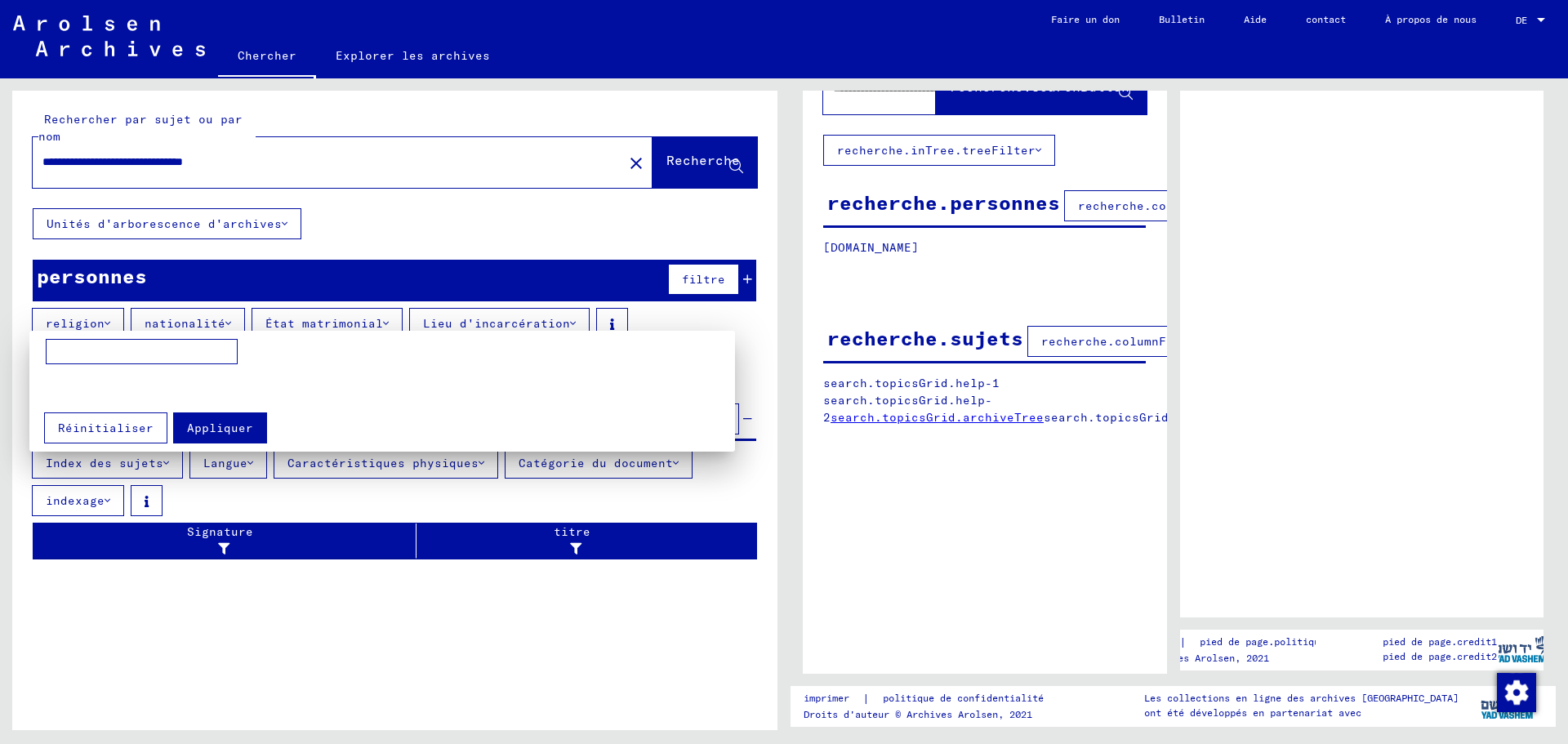
drag, startPoint x: 55, startPoint y: 350, endPoint x: 61, endPoint y: 362, distance: 13.4
click at [61, 362] on input at bounding box center [142, 352] width 192 height 26
type input "**********"
click at [597, 326] on div at bounding box center [784, 372] width 1568 height 744
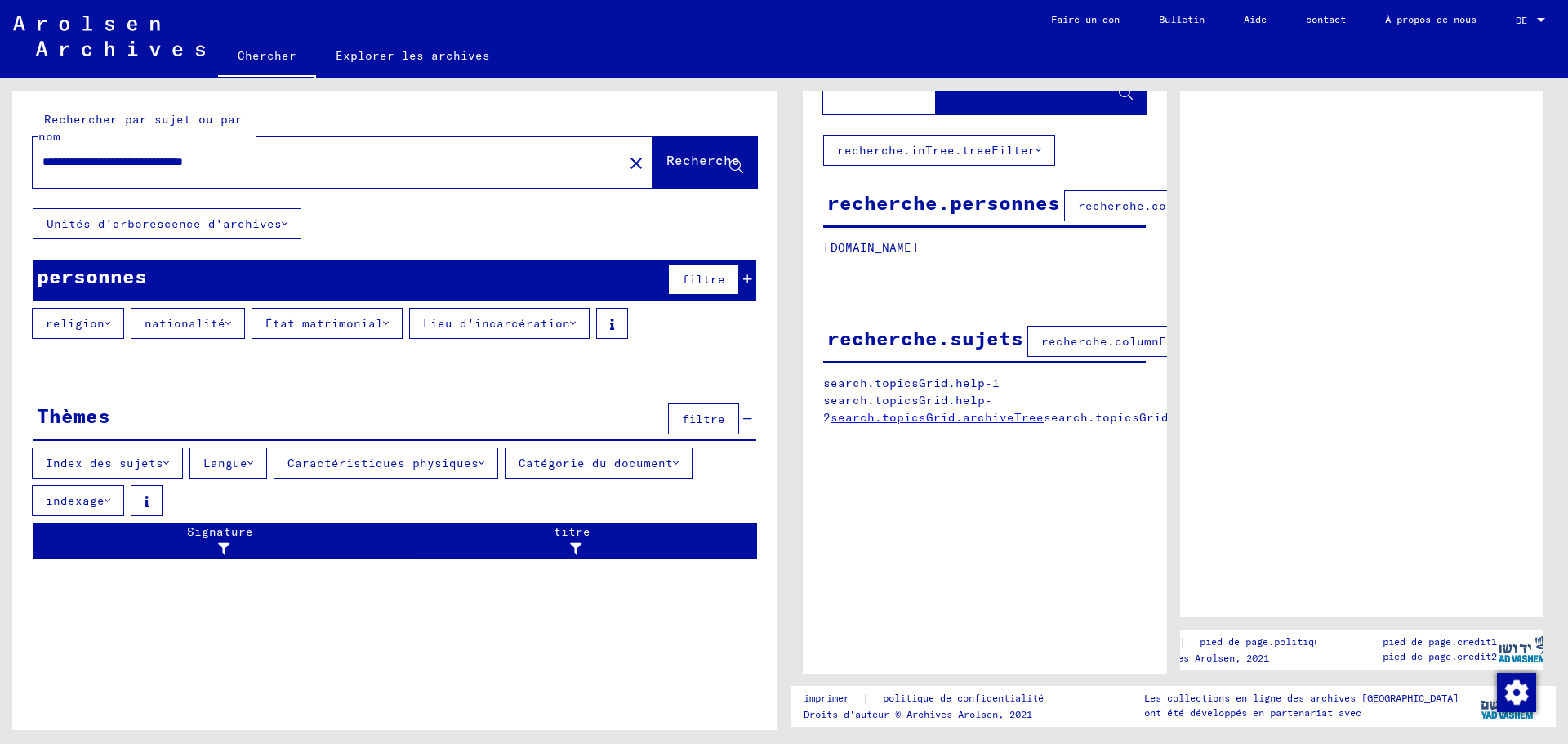
click at [105, 326] on icon at bounding box center [107, 323] width 6 height 11
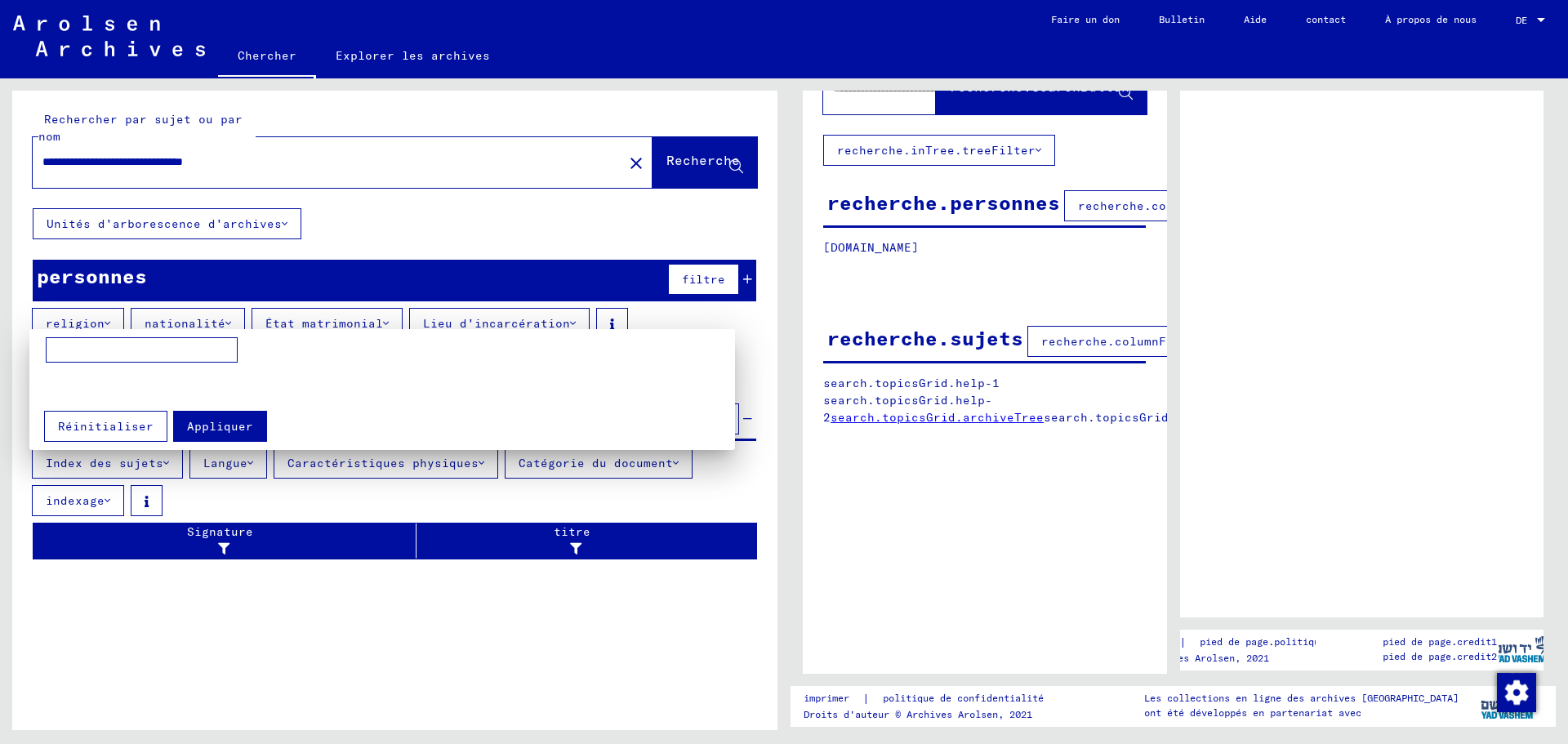
click at [412, 417] on div "Appliquer Réinitialiser" at bounding box center [390, 420] width 706 height 43
click at [701, 383] on mat-grid-list at bounding box center [395, 385] width 697 height 29
click at [735, 322] on div at bounding box center [784, 372] width 1568 height 744
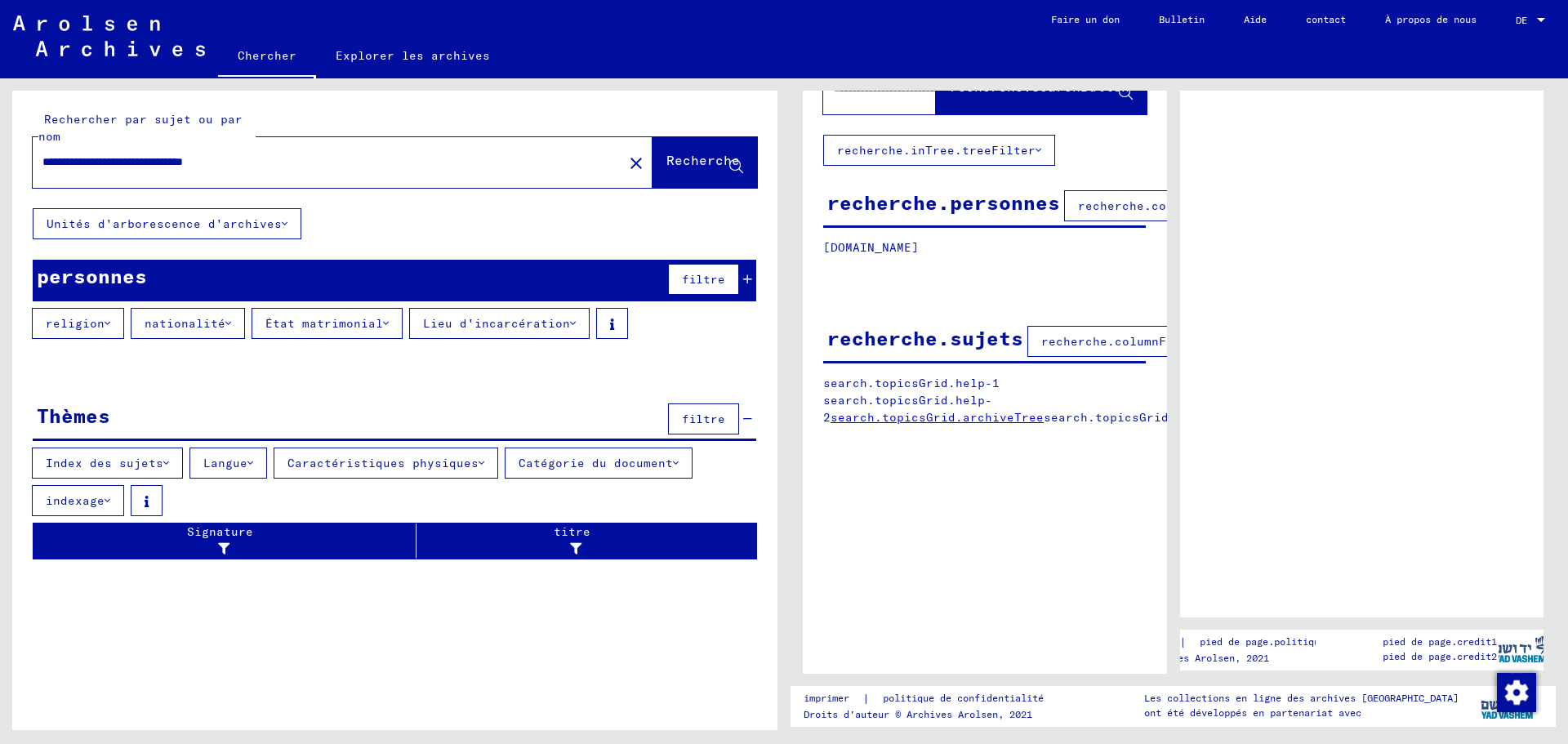
click at [698, 414] on font "filtre" at bounding box center [704, 419] width 43 height 15
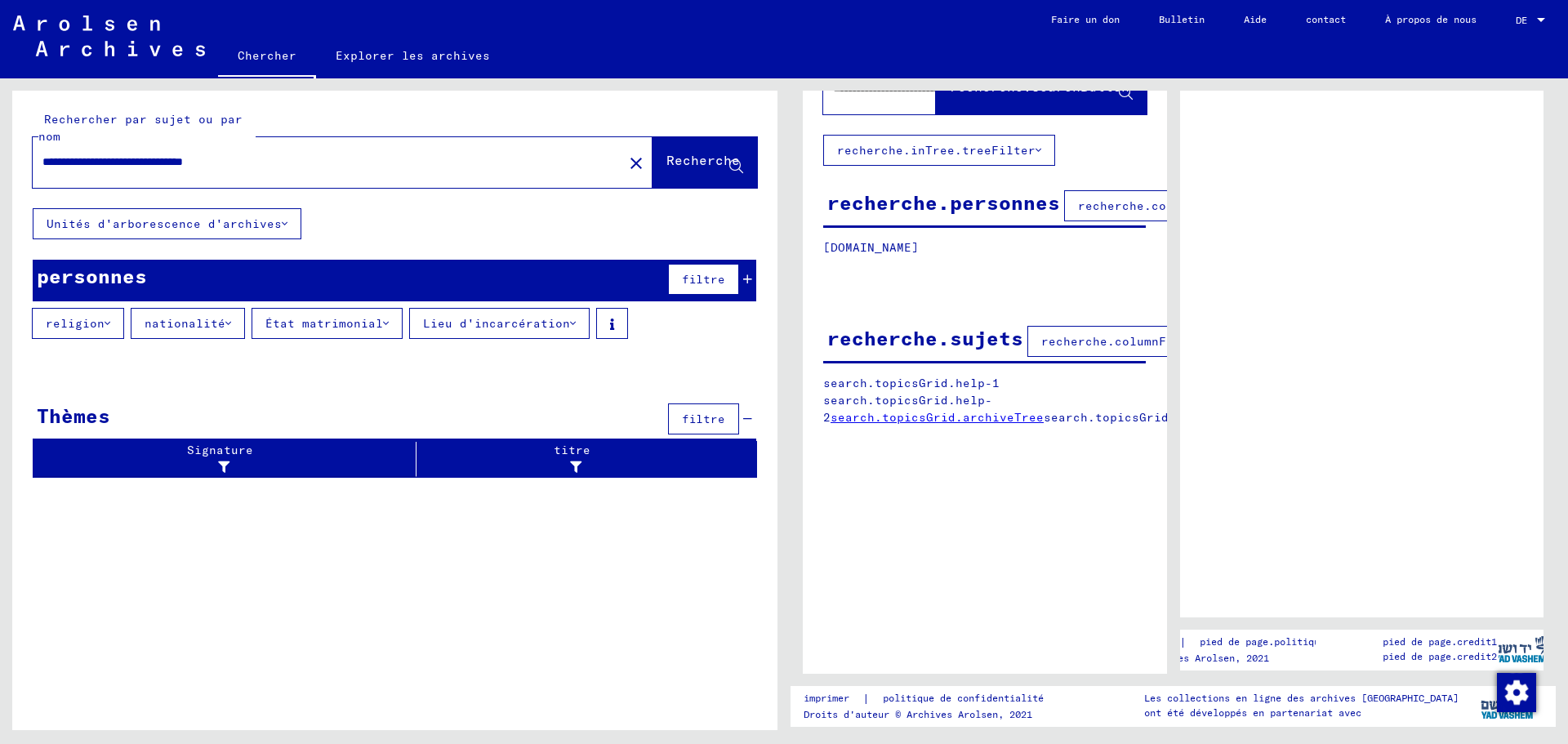
click at [698, 414] on font "filtre" at bounding box center [704, 419] width 43 height 15
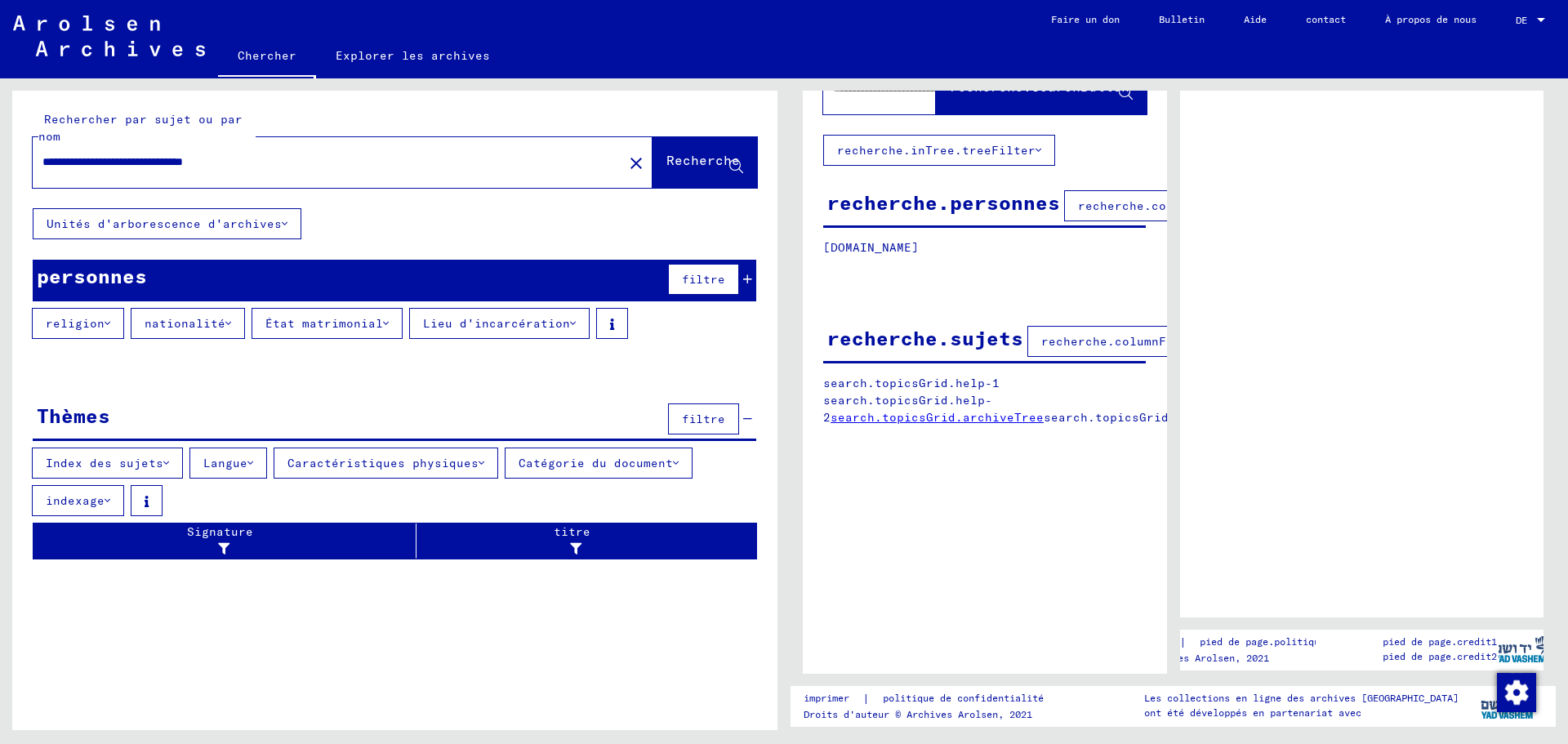
click at [753, 417] on div "Thèmes filtre" at bounding box center [395, 420] width 724 height 42
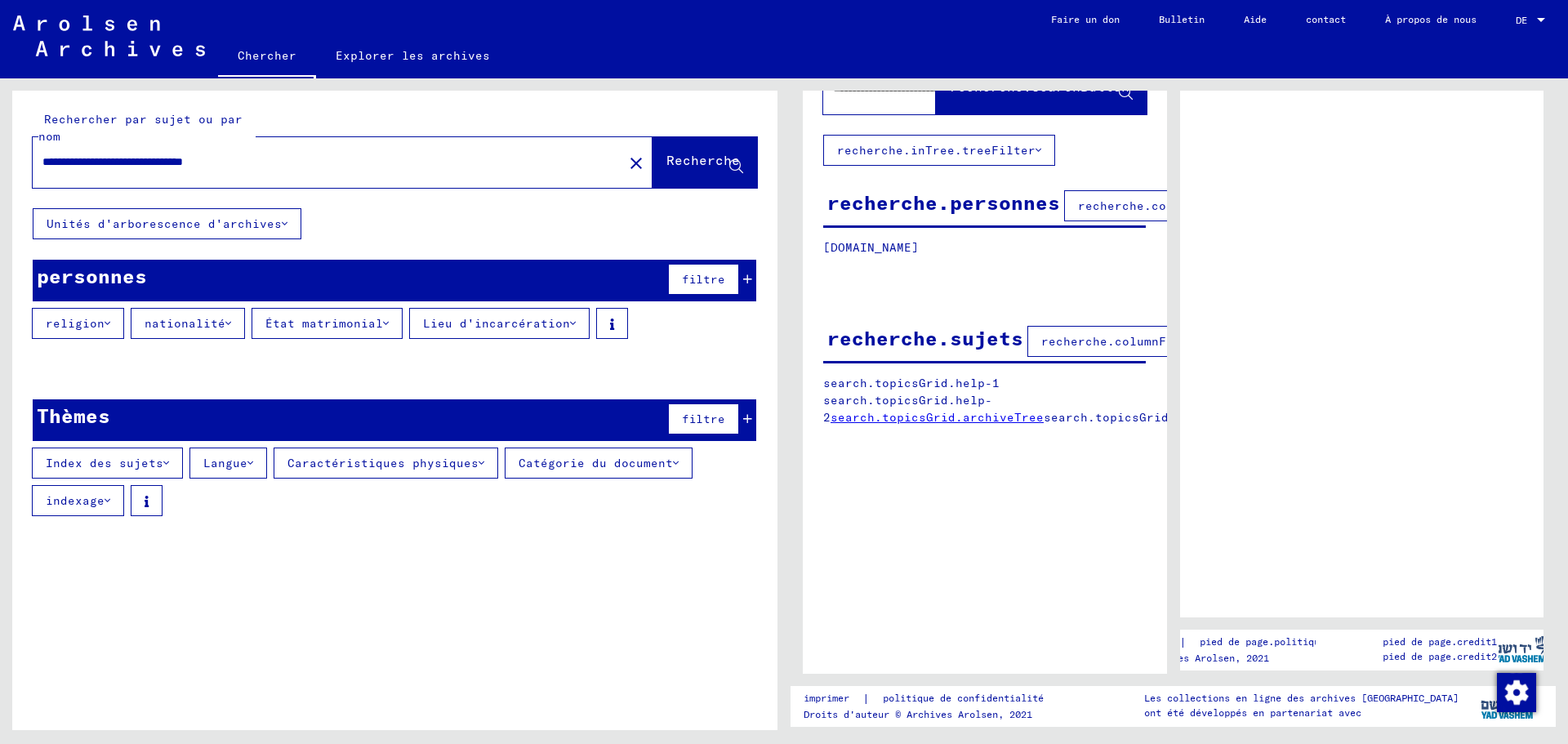
click at [750, 417] on icon at bounding box center [747, 418] width 9 height 11
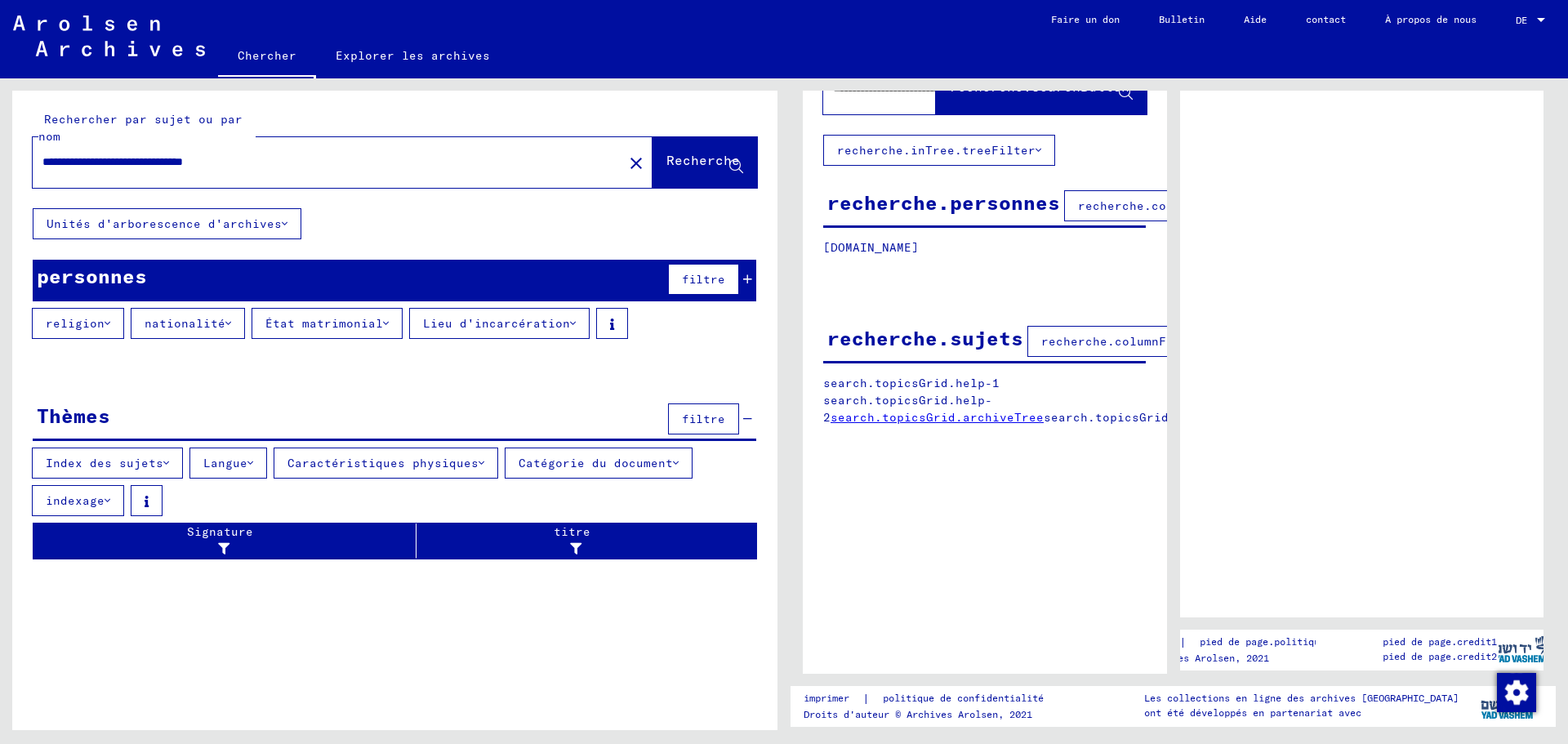
click at [740, 411] on div "filtre" at bounding box center [708, 418] width 88 height 39
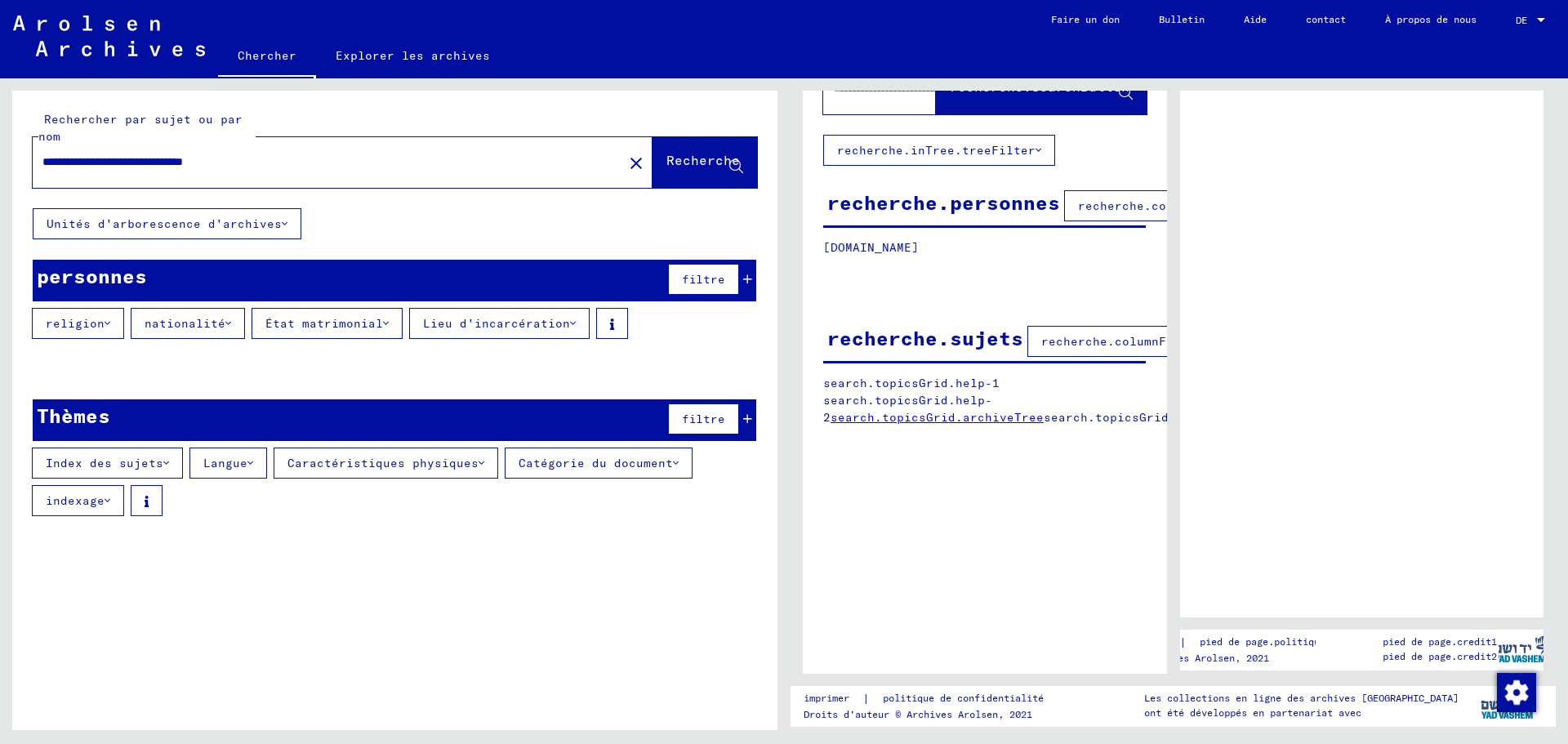
click at [734, 415] on button "filtre" at bounding box center [704, 419] width 71 height 31
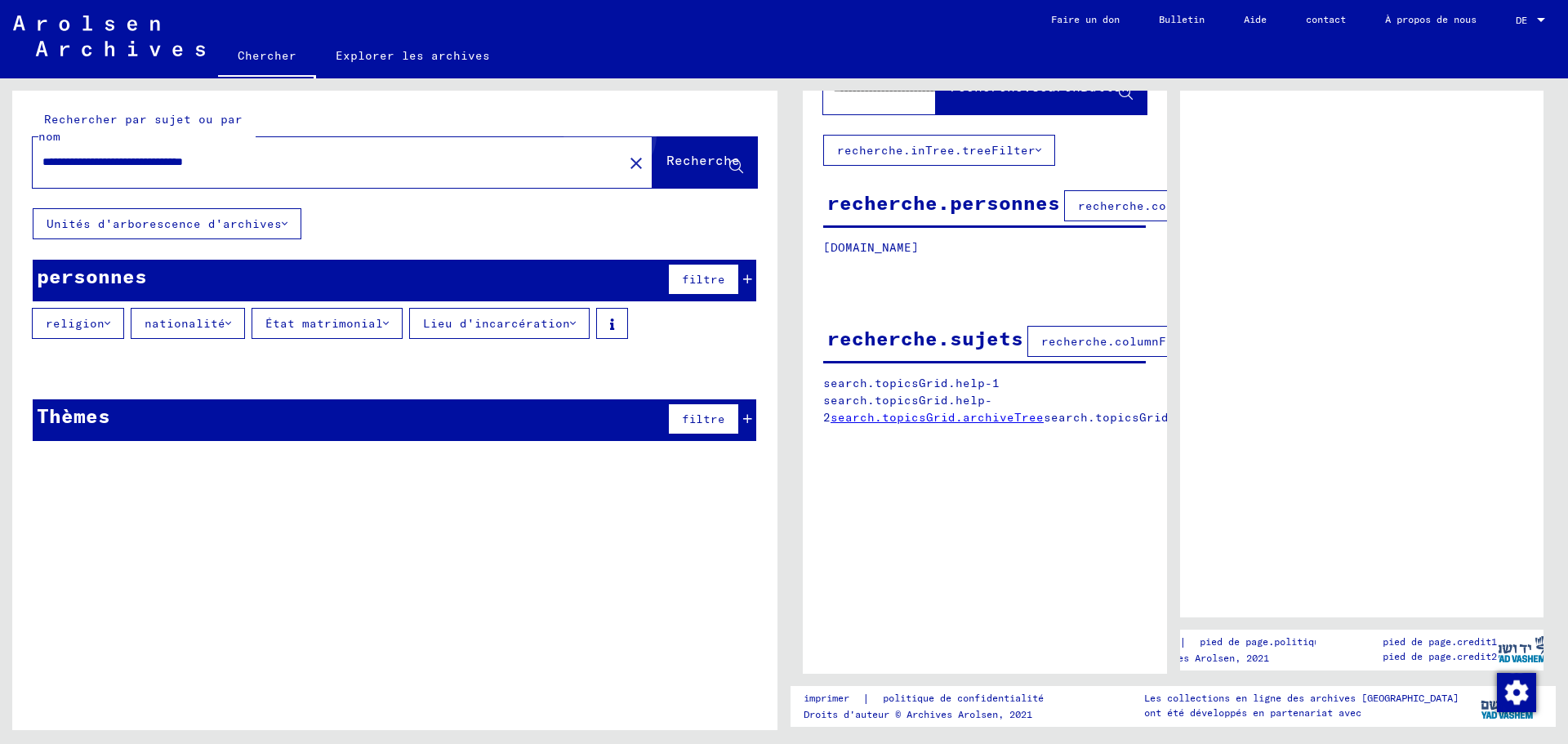
click at [701, 155] on font "Recherche" at bounding box center [703, 160] width 74 height 17
click at [697, 161] on font "Recherche" at bounding box center [703, 160] width 74 height 17
click at [687, 163] on font "Recherche" at bounding box center [703, 160] width 74 height 17
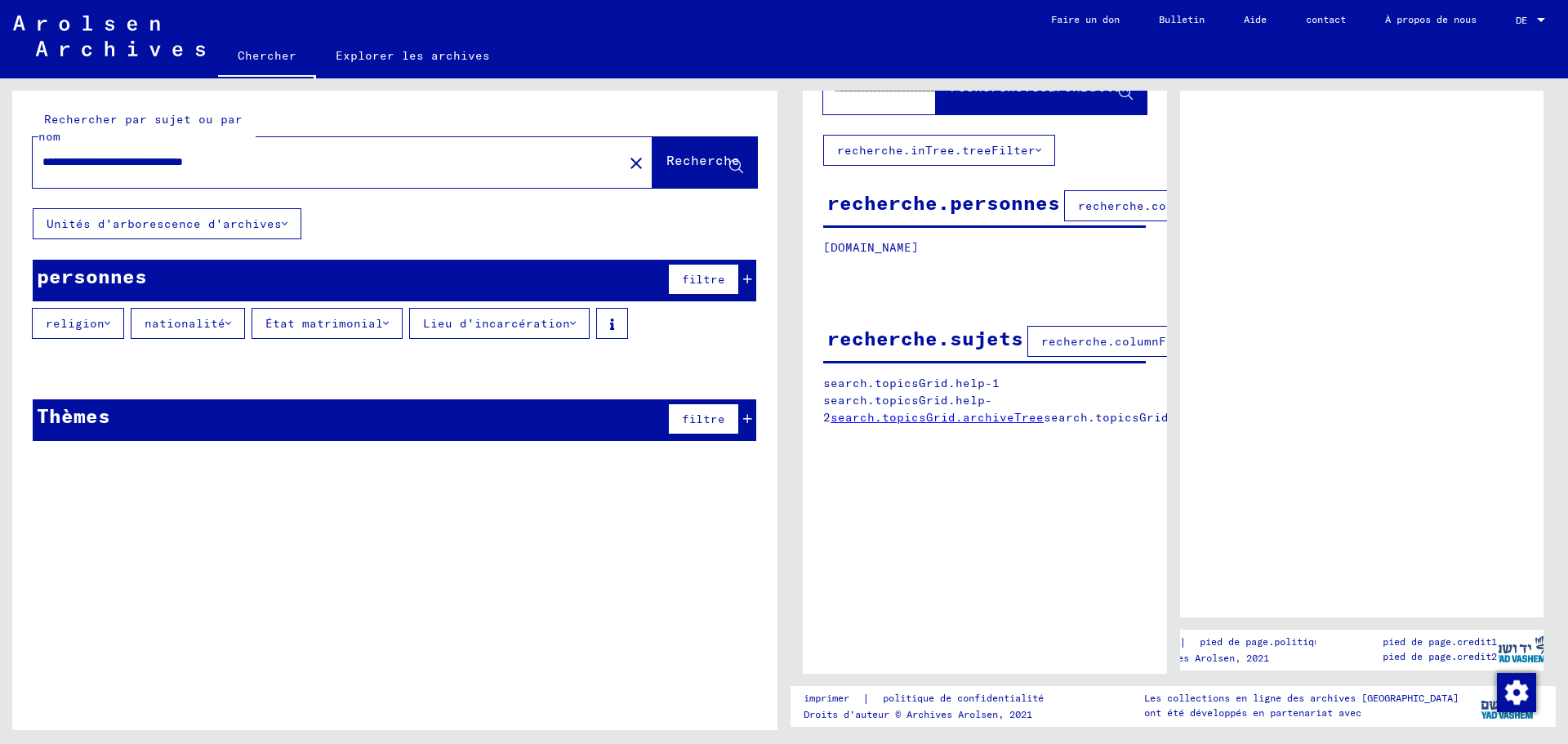
click at [736, 163] on icon at bounding box center [736, 167] width 14 height 14
click at [864, 143] on font "recherche.inTree.treeFilter" at bounding box center [936, 149] width 198 height 15
click at [829, 704] on font "imprimer" at bounding box center [827, 698] width 46 height 12
click at [277, 56] on font "Chercher" at bounding box center [267, 55] width 59 height 15
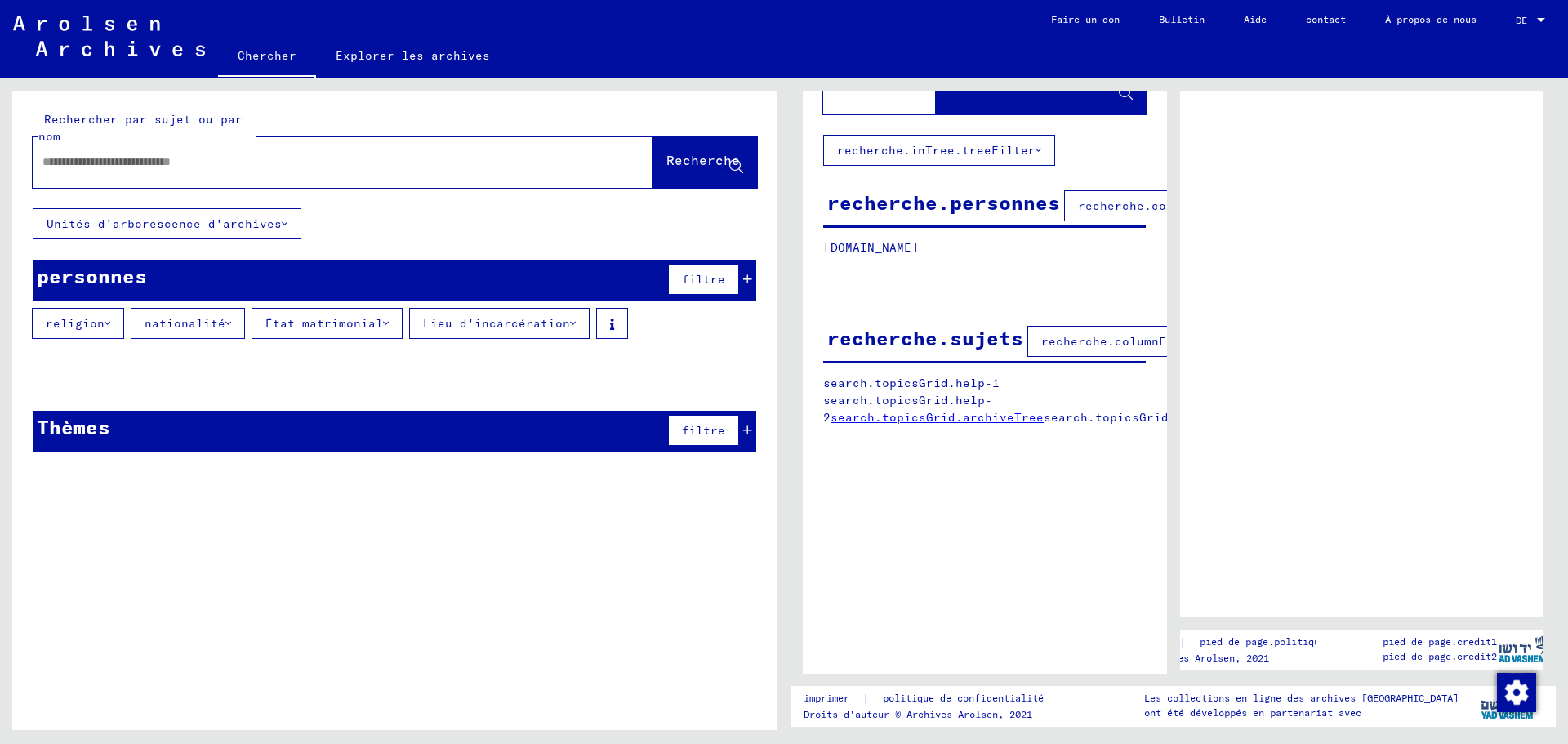
click at [691, 162] on font "Recherche" at bounding box center [703, 160] width 74 height 17
click at [690, 156] on font "Recherche" at bounding box center [703, 160] width 74 height 17
click at [684, 158] on font "Recherche" at bounding box center [703, 160] width 74 height 17
click at [735, 165] on icon at bounding box center [736, 167] width 14 height 14
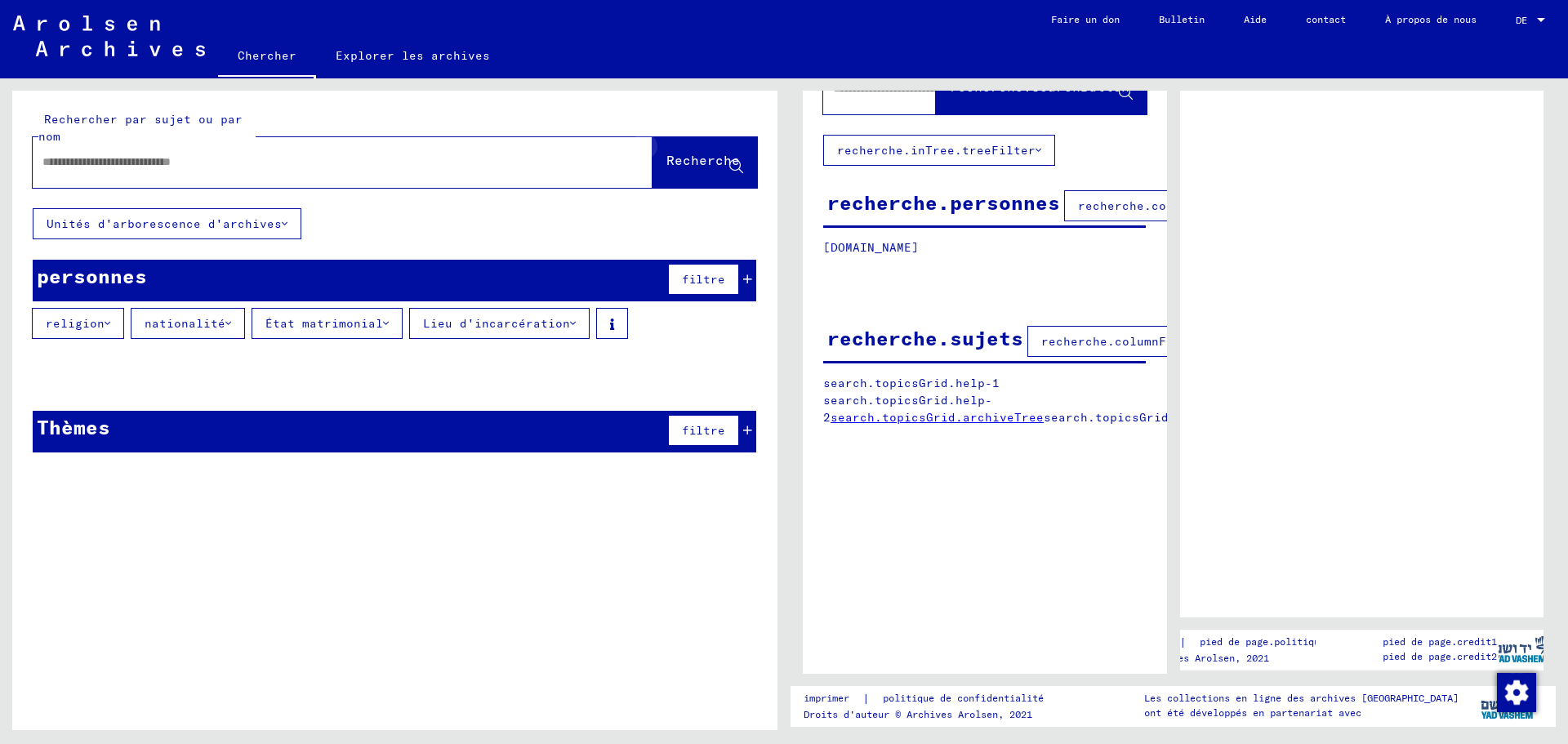
click at [735, 166] on icon at bounding box center [736, 167] width 14 height 14
click at [61, 157] on input "text" at bounding box center [328, 163] width 571 height 17
click at [129, 228] on font "Unités d'arborescence d'archives" at bounding box center [164, 223] width 236 height 15
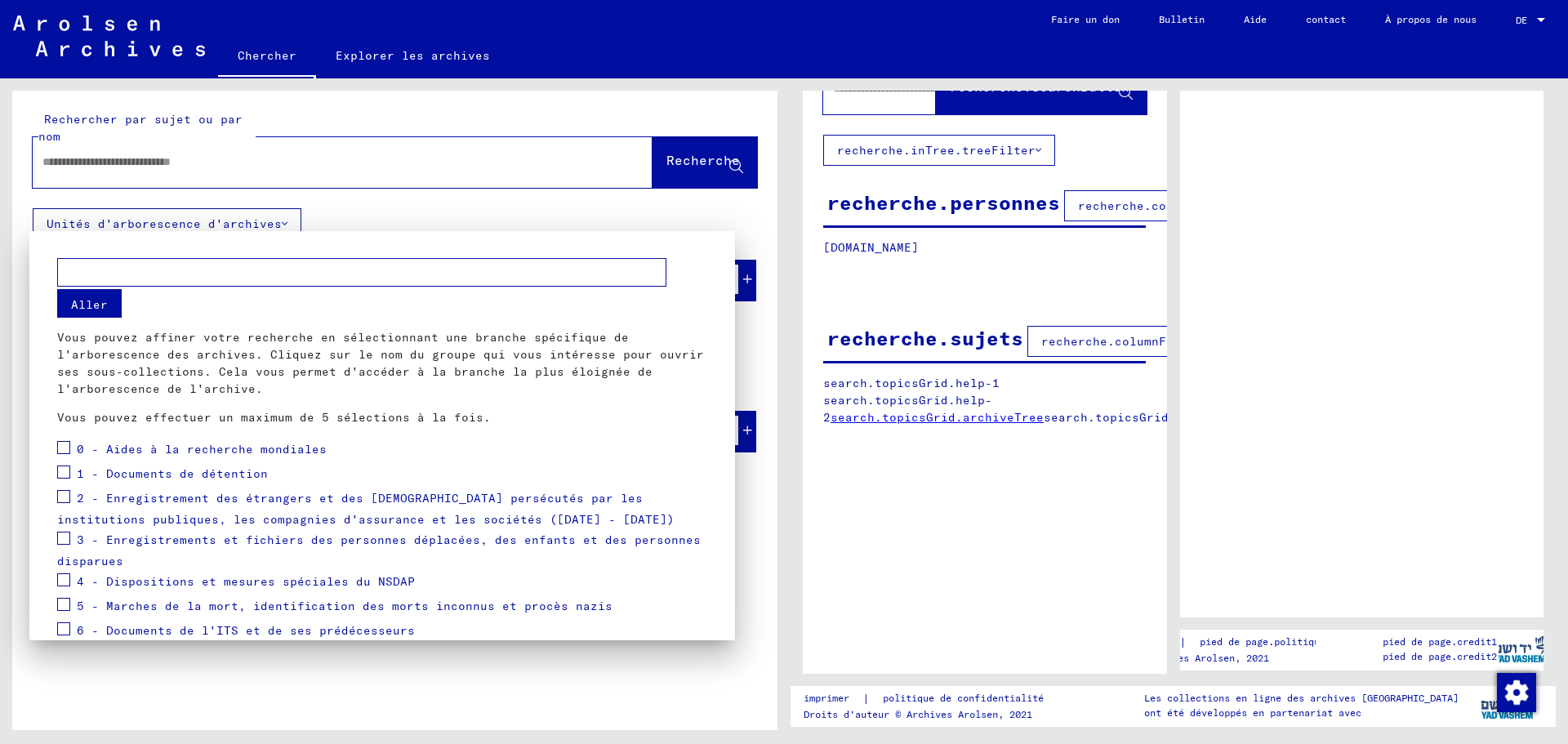
click at [50, 156] on div at bounding box center [784, 372] width 1568 height 744
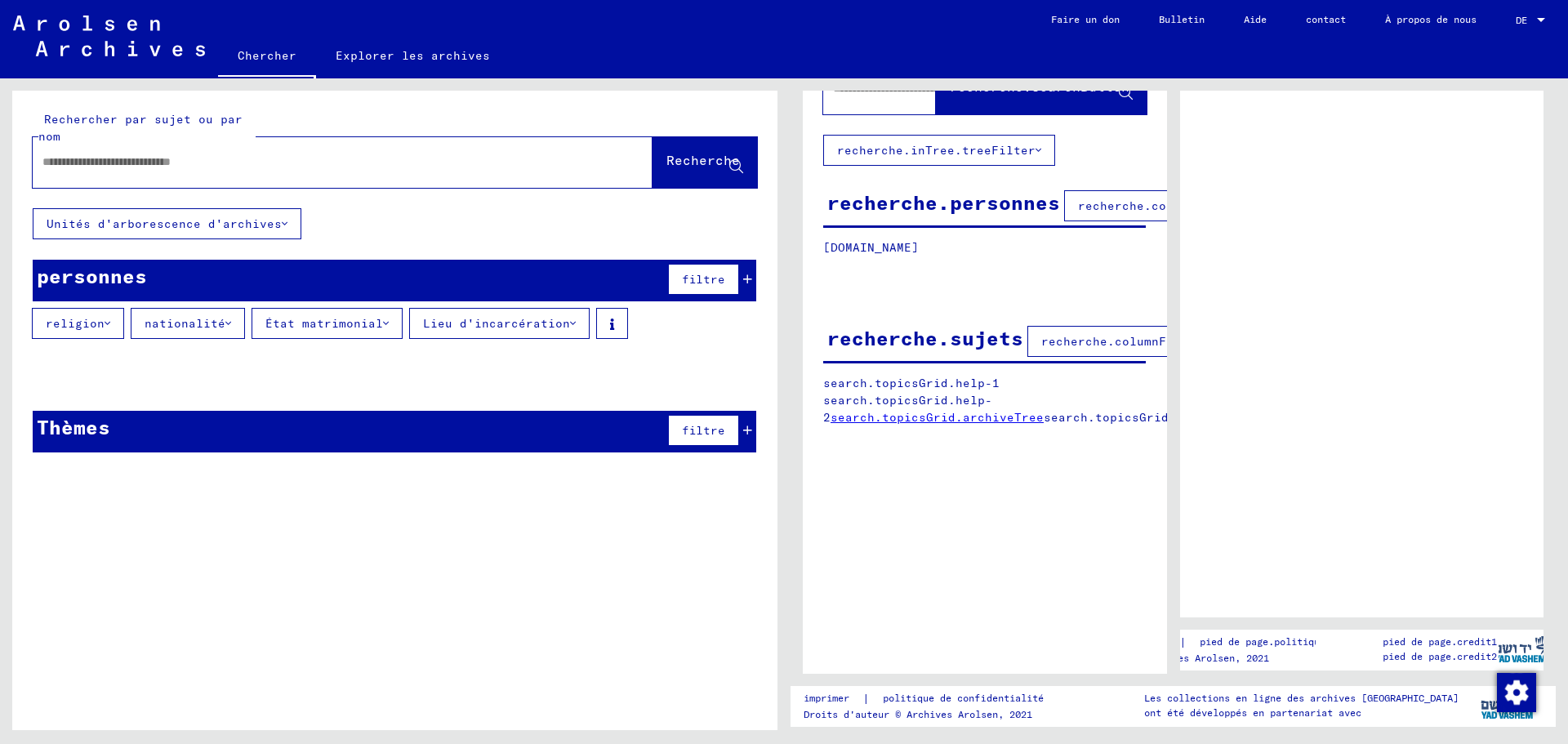
click at [50, 160] on input "text" at bounding box center [328, 163] width 571 height 17
click at [380, 56] on font "Explorer les archives" at bounding box center [413, 55] width 155 height 15
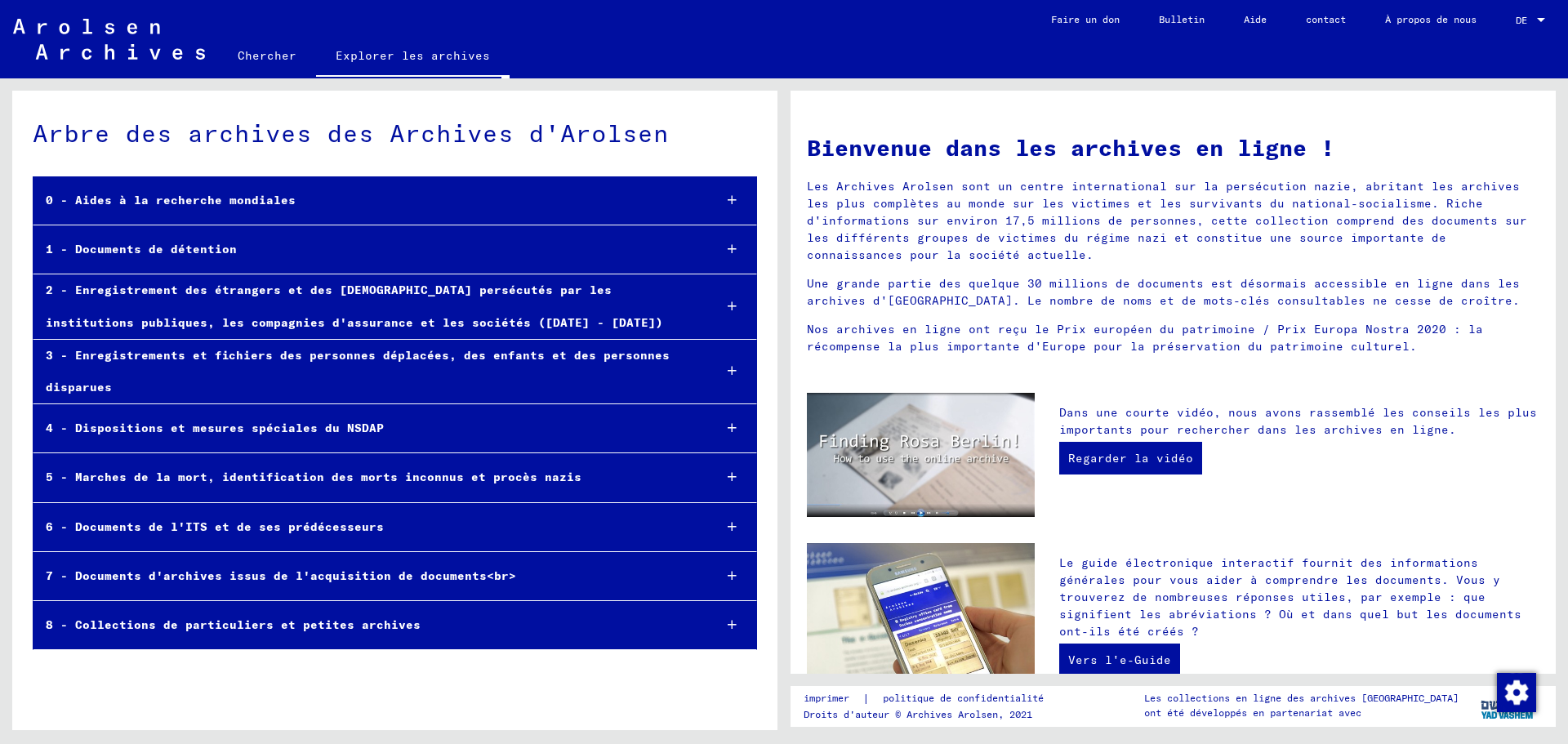
click at [289, 198] on div "0 - Aides à la recherche mondiales" at bounding box center [367, 200] width 667 height 32
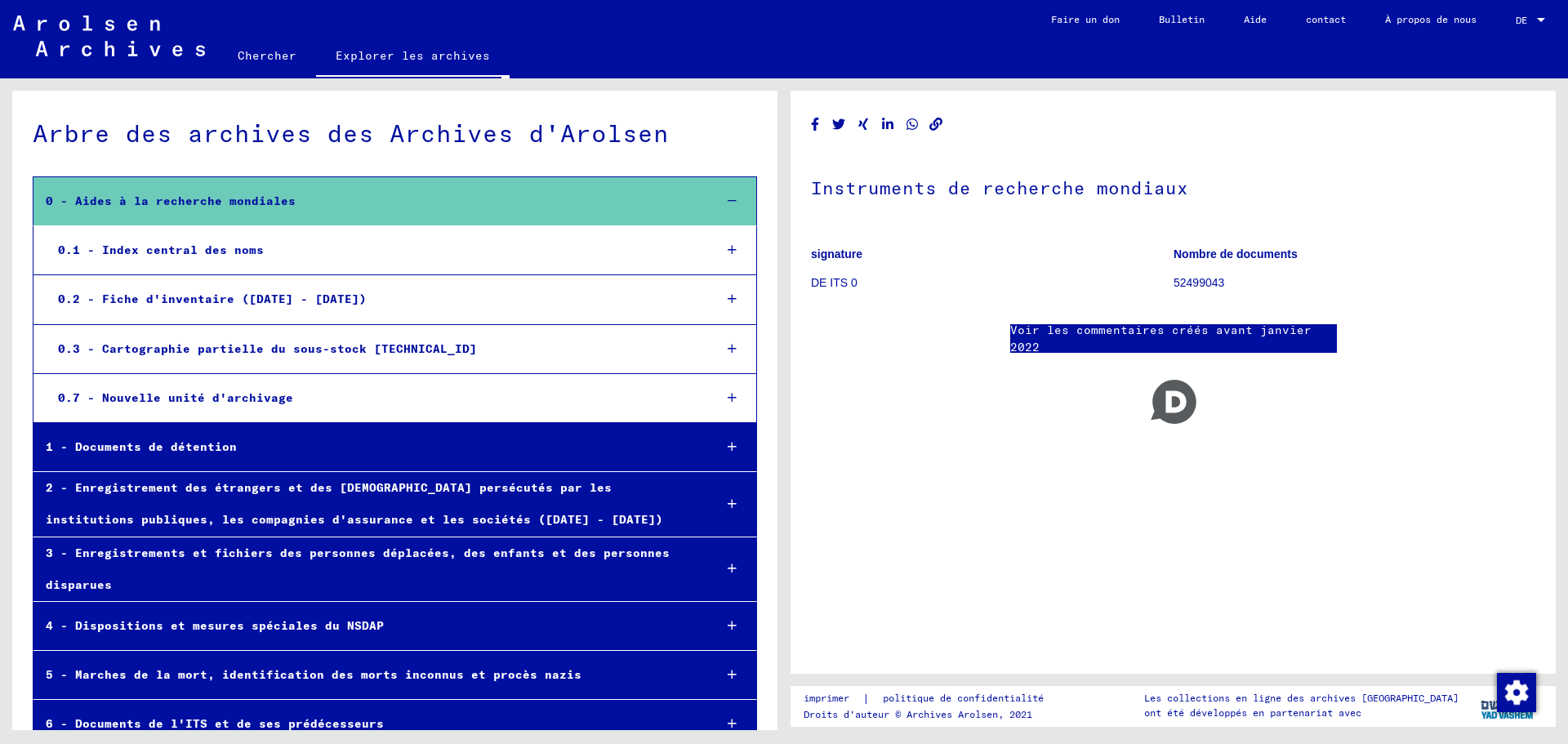
click at [238, 243] on font "0.1 - Index central des noms" at bounding box center [161, 249] width 206 height 15
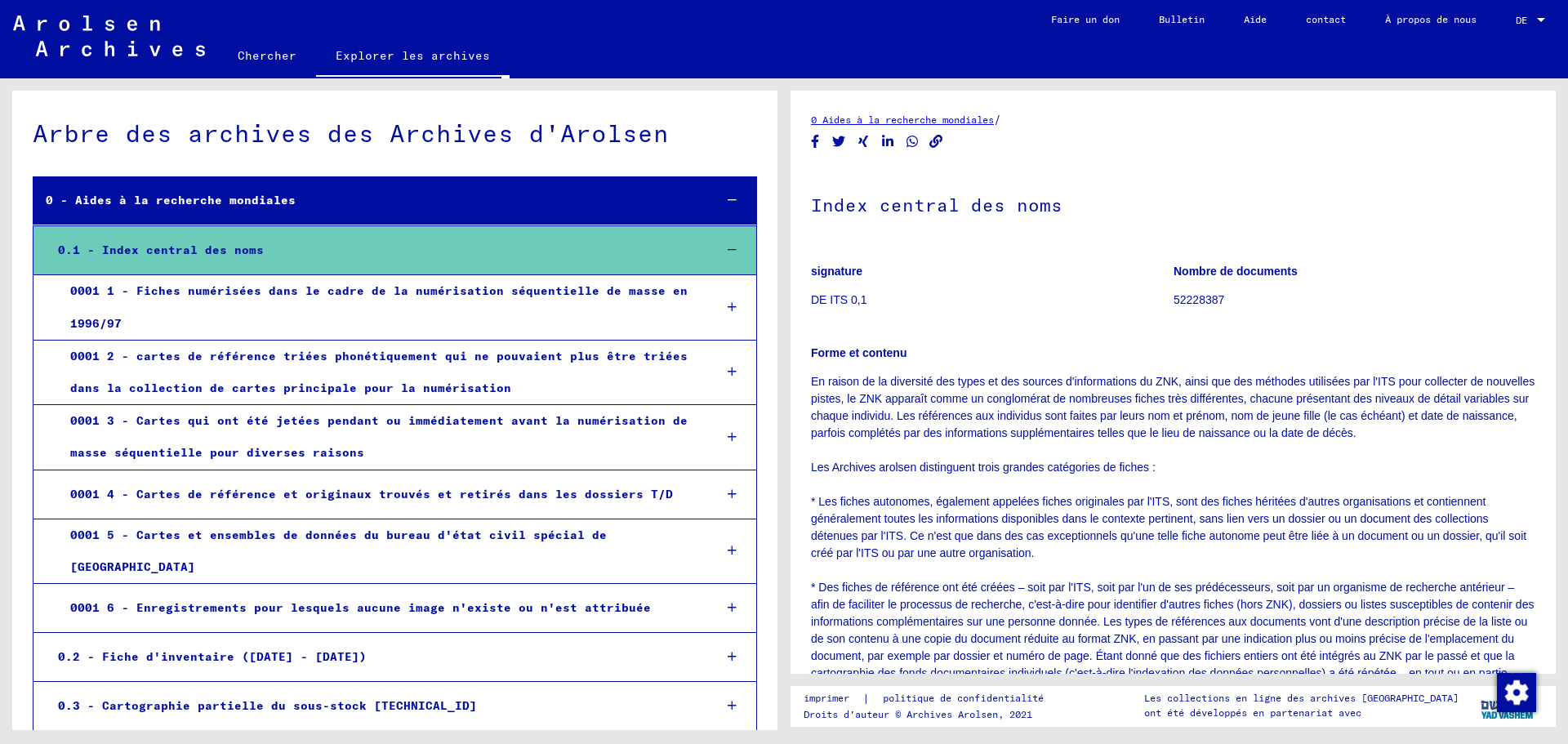
click at [375, 289] on font "0001 1 - Fiches numérisées dans le cadre de la numérisation séquentielle de mas…" at bounding box center [379, 307] width 617 height 47
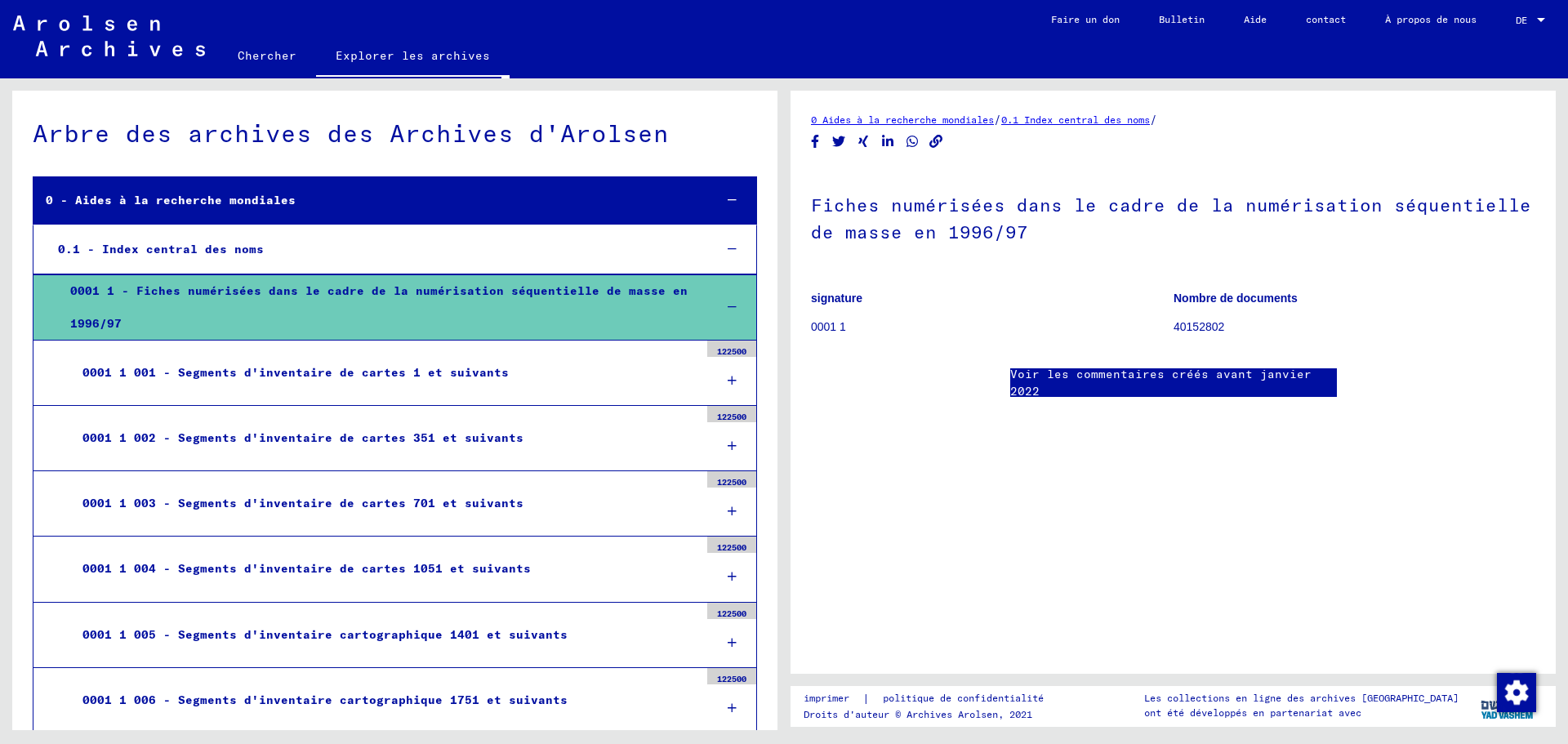
click at [253, 294] on font "0001 1 - Fiches numérisées dans le cadre de la numérisation séquentielle de mas…" at bounding box center [379, 307] width 617 height 47
